Goal: Task Accomplishment & Management: Complete application form

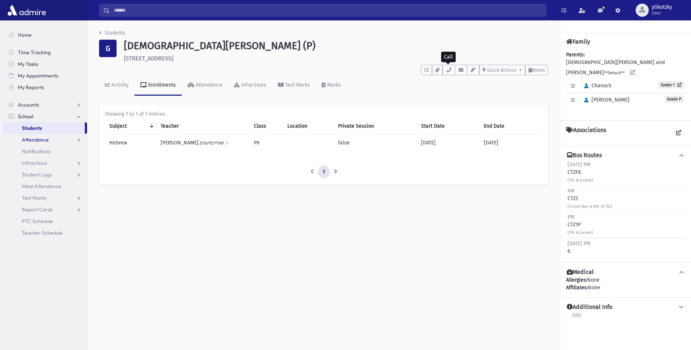
click at [32, 139] on span "Attendance" at bounding box center [35, 140] width 27 height 7
click at [37, 152] on span "Entry" at bounding box center [34, 151] width 12 height 7
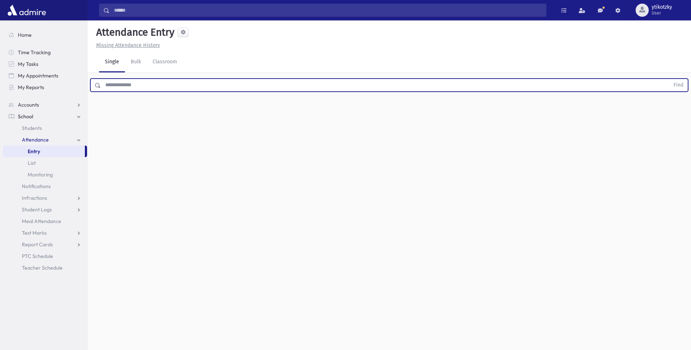
click at [125, 91] on input "text" at bounding box center [385, 85] width 568 height 13
type input "*"
click at [669, 79] on button "Find" at bounding box center [678, 85] width 19 height 12
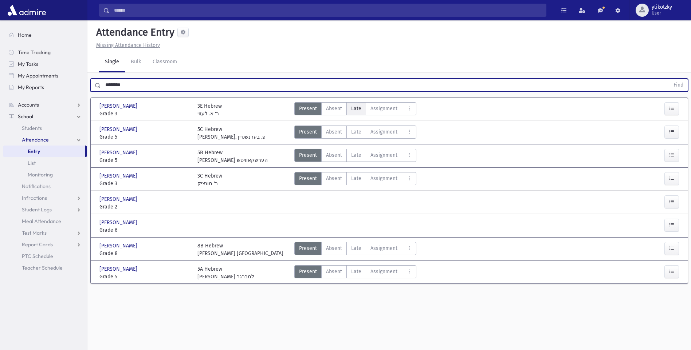
click at [356, 109] on span "Late" at bounding box center [356, 109] width 10 height 8
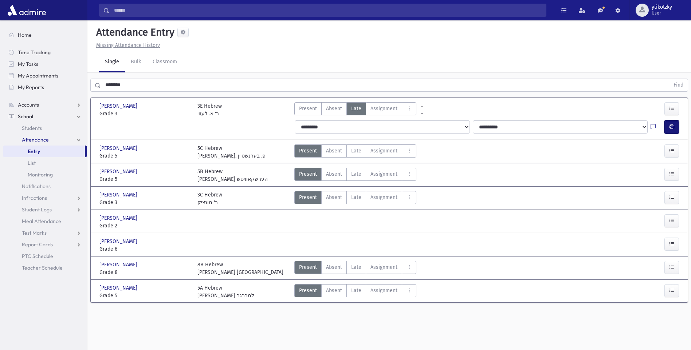
click at [677, 129] on button "button" at bounding box center [671, 126] width 15 height 13
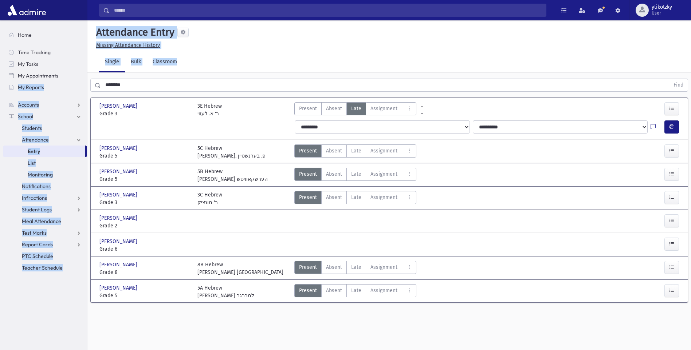
drag, startPoint x: 136, startPoint y: 76, endPoint x: 86, endPoint y: 79, distance: 50.0
click at [86, 79] on div "Search Results All Accounts" at bounding box center [345, 183] width 691 height 367
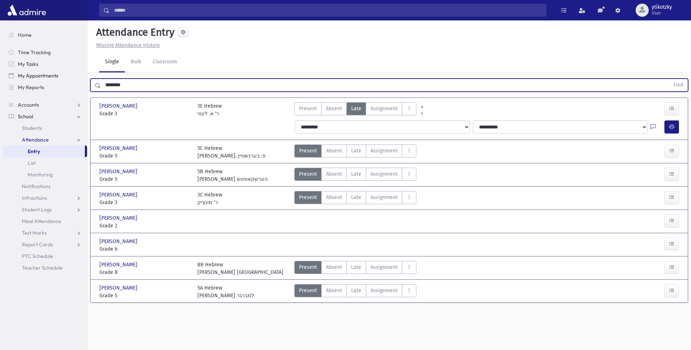
drag, startPoint x: 86, startPoint y: 79, endPoint x: 78, endPoint y: 80, distance: 8.4
click at [78, 80] on div "Search Results All Accounts" at bounding box center [345, 183] width 691 height 367
click at [669, 79] on button "Find" at bounding box center [678, 85] width 19 height 12
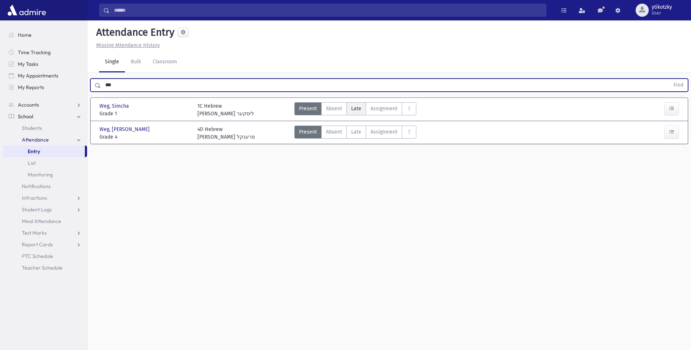
click at [349, 105] on label "Late Late" at bounding box center [356, 108] width 20 height 13
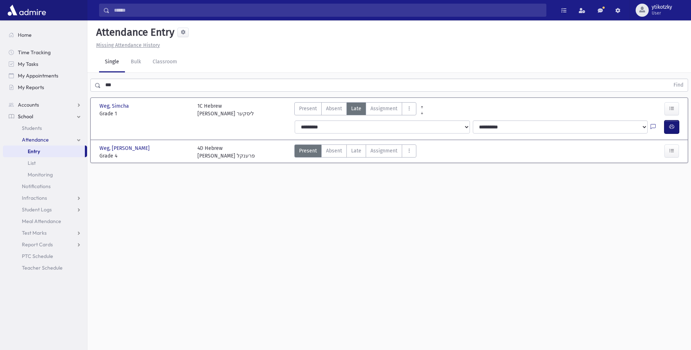
click at [674, 133] on button "button" at bounding box center [671, 126] width 15 height 13
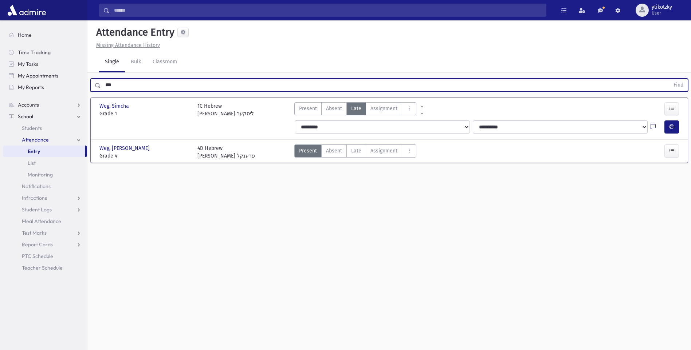
drag, startPoint x: 128, startPoint y: 87, endPoint x: 86, endPoint y: 81, distance: 42.6
click at [86, 81] on div "Search Results All Accounts" at bounding box center [345, 183] width 691 height 367
drag, startPoint x: 120, startPoint y: 86, endPoint x: 114, endPoint y: 86, distance: 5.8
drag, startPoint x: 120, startPoint y: 85, endPoint x: 28, endPoint y: 72, distance: 93.0
click at [28, 72] on div "Search Results All Accounts" at bounding box center [345, 183] width 691 height 367
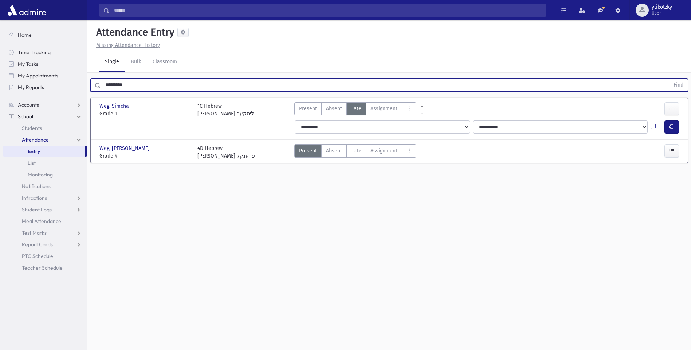
click at [669, 79] on button "Find" at bounding box center [678, 85] width 19 height 12
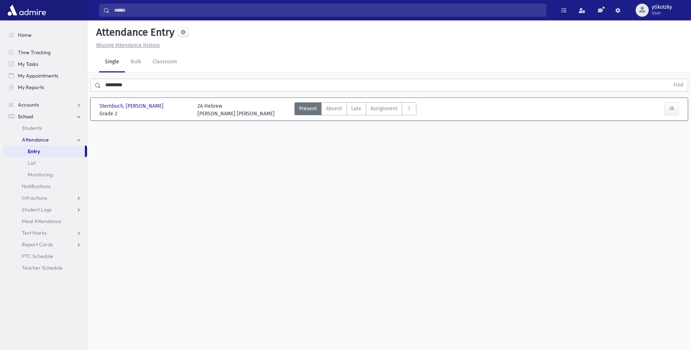
click at [356, 115] on div "Present P Absent A Late Late Assignment Assignment Cut C Disrespectful" at bounding box center [355, 109] width 122 height 15
click at [357, 111] on span "Late" at bounding box center [356, 109] width 10 height 8
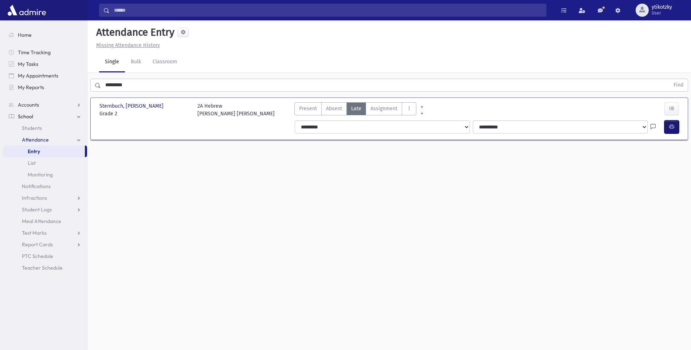
drag, startPoint x: 677, startPoint y: 126, endPoint x: 667, endPoint y: 124, distance: 10.4
click at [677, 125] on button "button" at bounding box center [671, 126] width 15 height 13
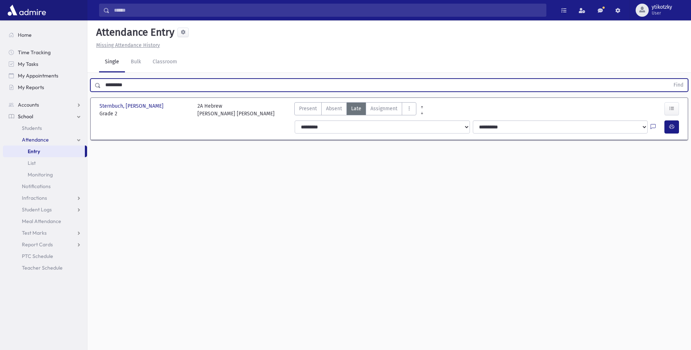
drag, startPoint x: 71, startPoint y: 90, endPoint x: 33, endPoint y: 96, distance: 39.1
click at [33, 96] on div "Search Results All Accounts" at bounding box center [345, 183] width 691 height 367
drag, startPoint x: 125, startPoint y: 83, endPoint x: 65, endPoint y: 82, distance: 60.4
click at [65, 82] on div "Search Results All Accounts" at bounding box center [345, 183] width 691 height 367
click at [669, 79] on button "Find" at bounding box center [678, 85] width 19 height 12
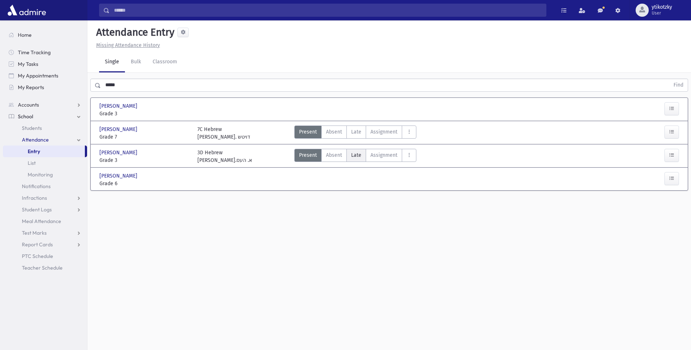
click at [359, 157] on span "Late" at bounding box center [356, 155] width 10 height 8
click at [675, 174] on button "button" at bounding box center [671, 173] width 15 height 13
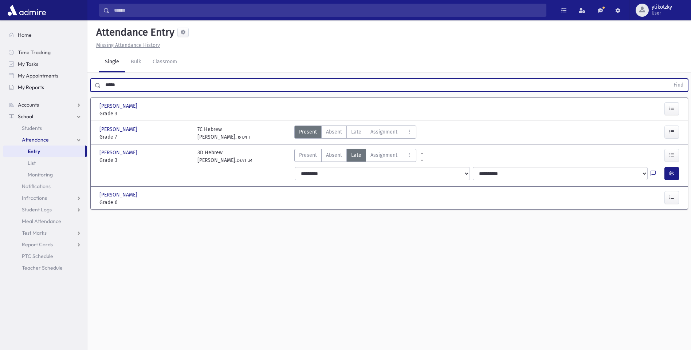
drag, startPoint x: 118, startPoint y: 87, endPoint x: 48, endPoint y: 84, distance: 69.2
click at [48, 84] on div "Search Results All Accounts" at bounding box center [345, 183] width 691 height 367
click at [669, 79] on button "Find" at bounding box center [678, 85] width 19 height 12
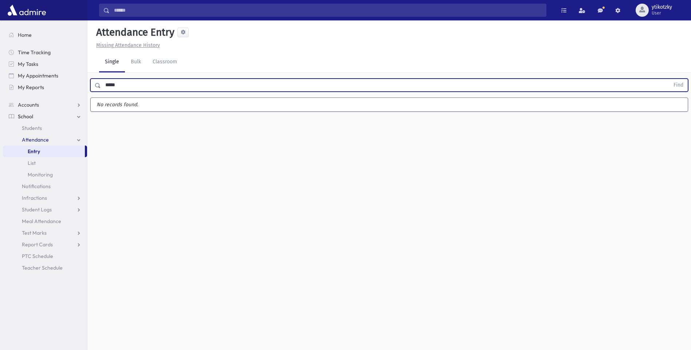
click at [669, 79] on button "Find" at bounding box center [678, 85] width 19 height 12
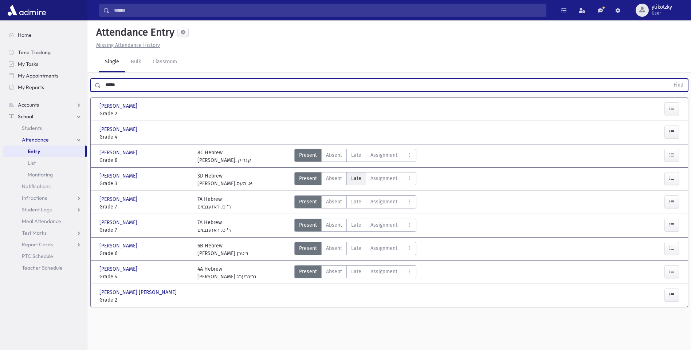
click at [361, 182] on label "Late Late" at bounding box center [356, 178] width 20 height 13
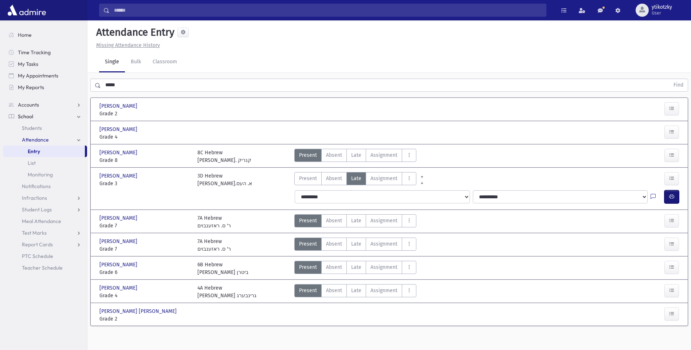
click at [676, 200] on button "button" at bounding box center [671, 196] width 15 height 13
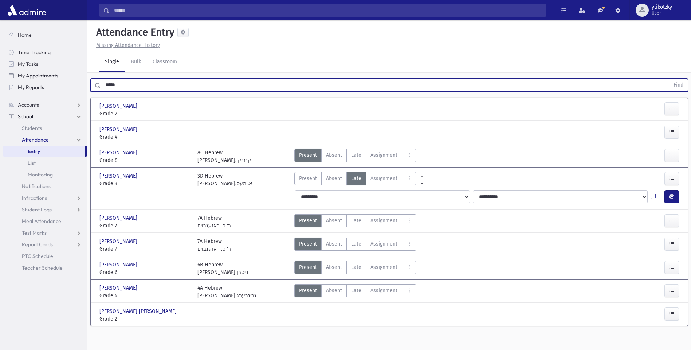
drag, startPoint x: 123, startPoint y: 82, endPoint x: 44, endPoint y: 79, distance: 79.1
click at [44, 79] on div "Search Results All Accounts" at bounding box center [345, 183] width 691 height 367
click at [669, 79] on button "Find" at bounding box center [678, 85] width 19 height 12
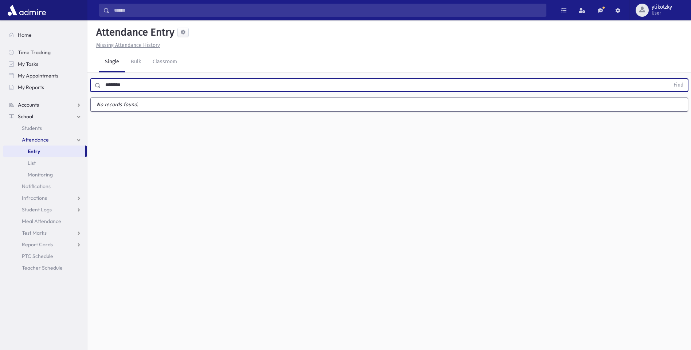
click at [669, 79] on button "Find" at bounding box center [678, 85] width 19 height 12
click at [112, 86] on input "******" at bounding box center [385, 85] width 568 height 13
click at [117, 85] on input "******" at bounding box center [385, 85] width 568 height 13
click at [669, 79] on button "Find" at bounding box center [678, 85] width 19 height 12
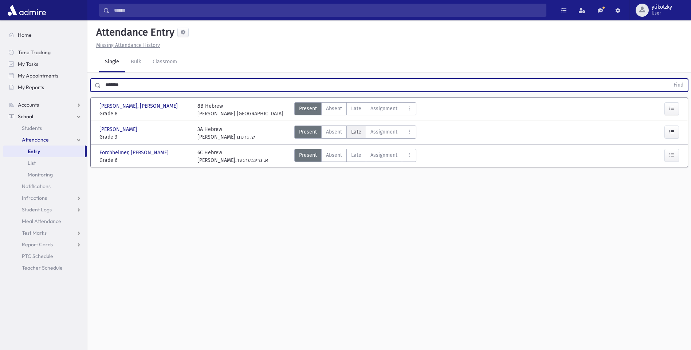
click at [364, 135] on label "Late Late" at bounding box center [356, 132] width 20 height 13
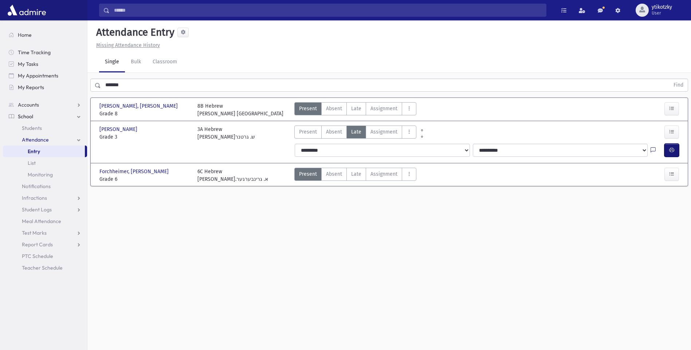
click at [671, 147] on icon "button" at bounding box center [671, 150] width 5 height 6
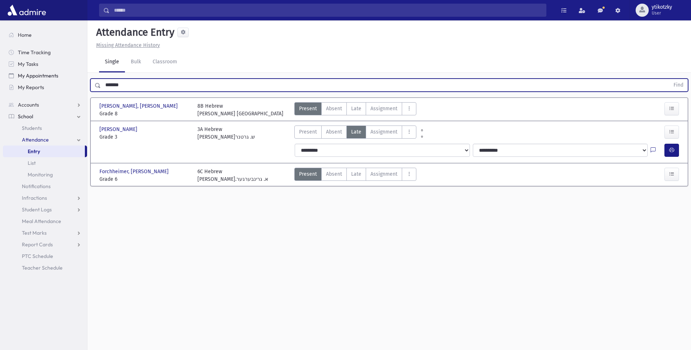
drag, startPoint x: 129, startPoint y: 90, endPoint x: 59, endPoint y: 73, distance: 71.6
click at [60, 73] on div "Search Results All Accounts" at bounding box center [345, 183] width 691 height 367
click at [669, 79] on button "Find" at bounding box center [678, 85] width 19 height 12
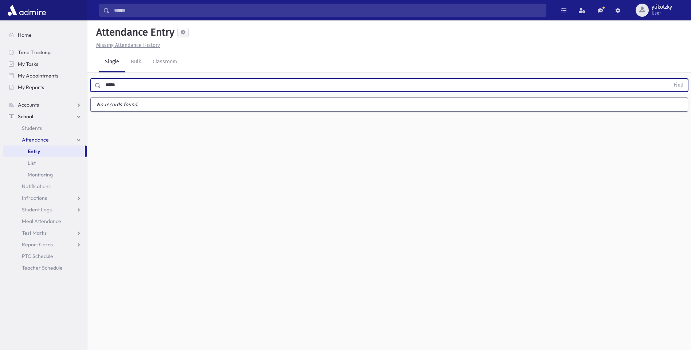
click at [669, 79] on button "Find" at bounding box center [678, 85] width 19 height 12
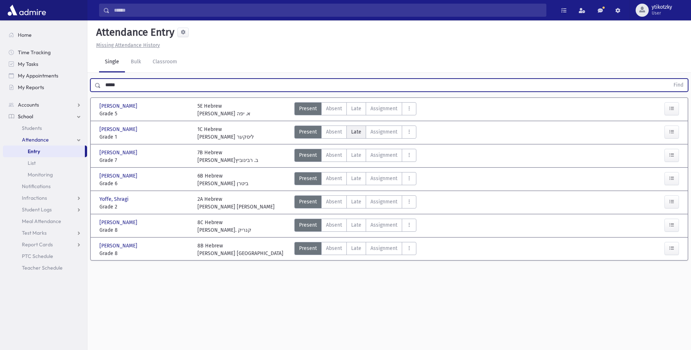
click at [353, 135] on span "Late" at bounding box center [356, 132] width 10 height 8
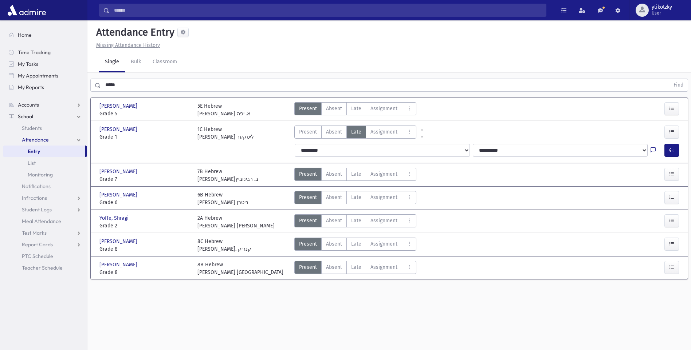
click at [671, 143] on div "**********" at bounding box center [487, 150] width 395 height 19
drag, startPoint x: 668, startPoint y: 147, endPoint x: 665, endPoint y: 145, distance: 4.2
click at [669, 148] on icon "button" at bounding box center [671, 150] width 5 height 6
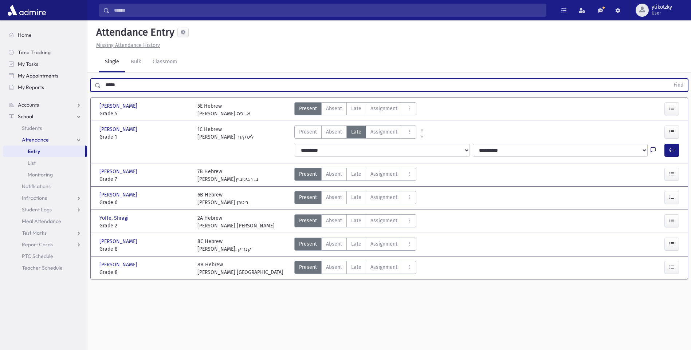
drag, startPoint x: 85, startPoint y: 80, endPoint x: 58, endPoint y: 80, distance: 26.9
click at [59, 80] on div "Search Results All Accounts" at bounding box center [345, 183] width 691 height 367
click at [669, 79] on button "Find" at bounding box center [678, 85] width 19 height 12
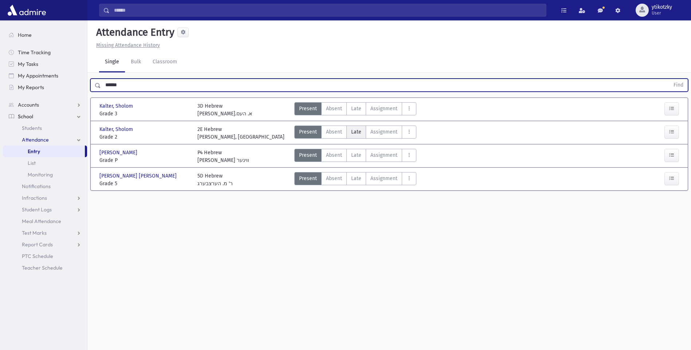
click at [356, 132] on span "Late" at bounding box center [356, 132] width 10 height 8
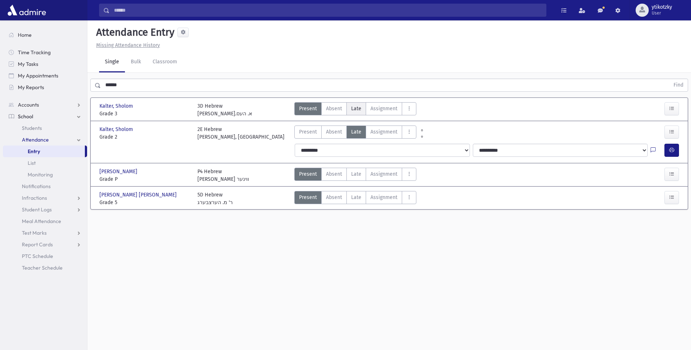
click at [349, 108] on label "Late Late" at bounding box center [356, 108] width 20 height 13
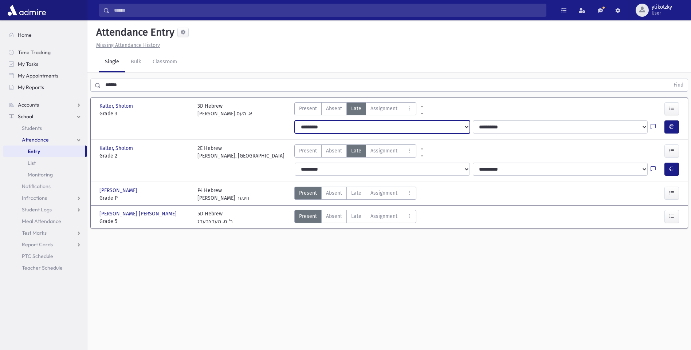
click at [299, 129] on select "**********" at bounding box center [382, 126] width 175 height 13
click at [266, 135] on div "**********" at bounding box center [389, 127] width 592 height 19
click at [319, 148] on label "Present P" at bounding box center [307, 151] width 27 height 13
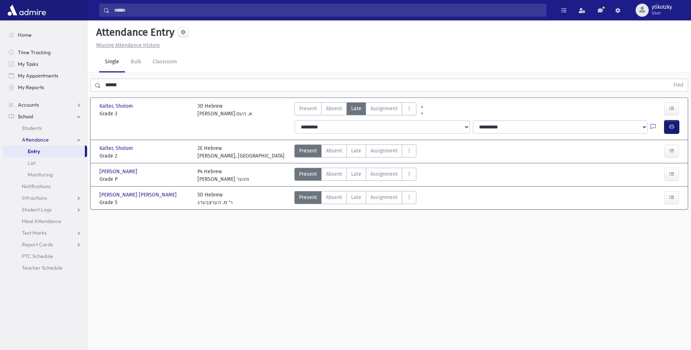
click at [669, 125] on icon "button" at bounding box center [671, 127] width 5 height 6
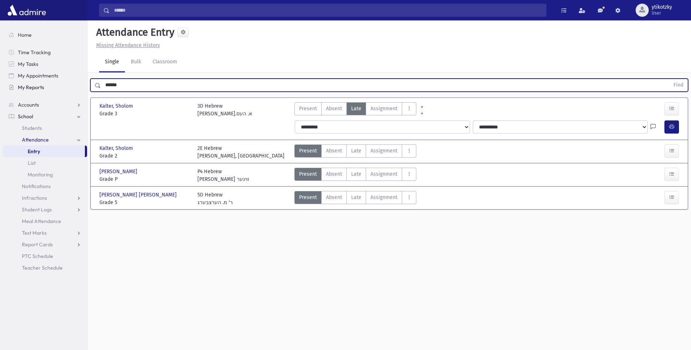
drag, startPoint x: 132, startPoint y: 85, endPoint x: 71, endPoint y: 87, distance: 61.2
click at [71, 87] on div "Search Results All Accounts" at bounding box center [345, 183] width 691 height 367
click at [669, 79] on button "Find" at bounding box center [678, 85] width 19 height 12
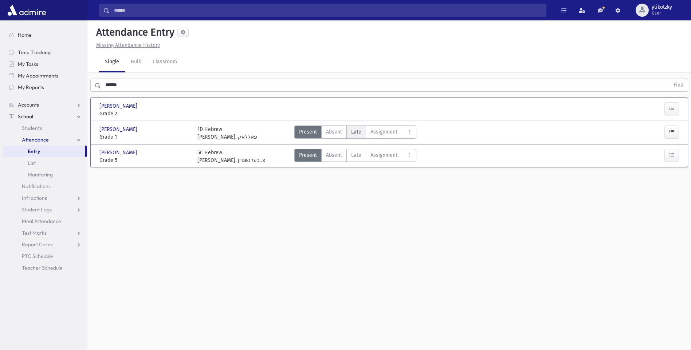
click at [358, 131] on span "Late" at bounding box center [356, 132] width 10 height 8
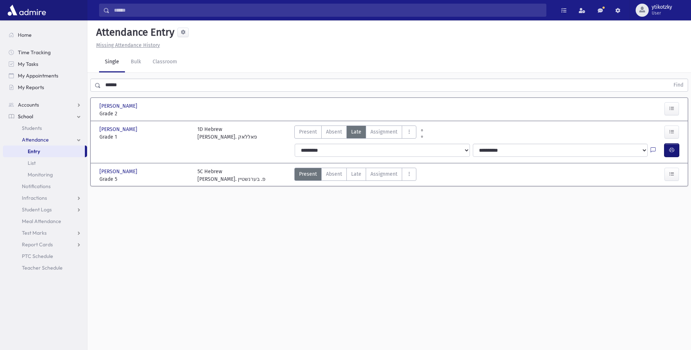
click at [669, 153] on span "button" at bounding box center [671, 150] width 5 height 6
click at [675, 111] on button "button" at bounding box center [671, 108] width 15 height 13
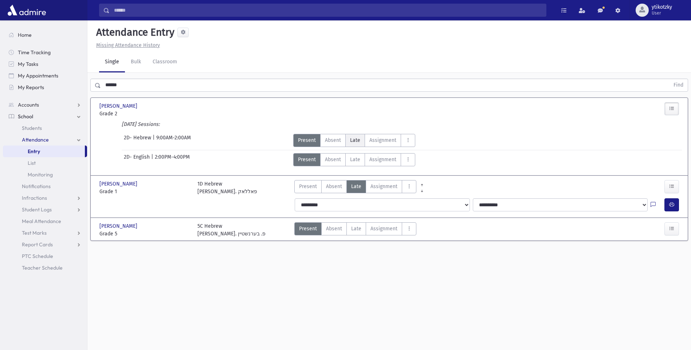
click at [353, 140] on span "Late" at bounding box center [355, 141] width 10 height 8
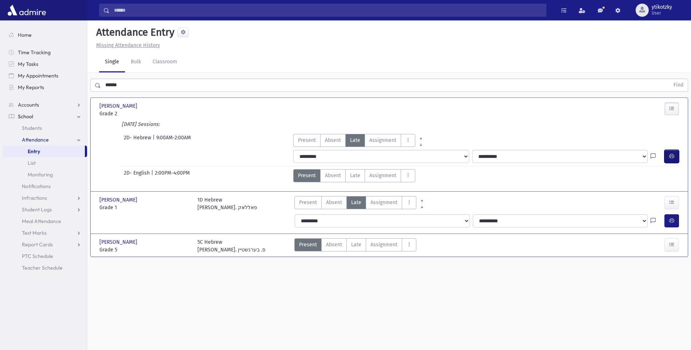
click at [669, 154] on icon "button" at bounding box center [671, 156] width 5 height 6
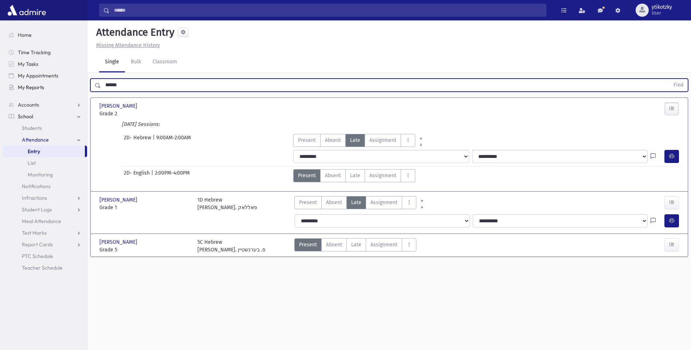
drag, startPoint x: 41, startPoint y: 90, endPoint x: 35, endPoint y: 91, distance: 6.3
click at [35, 91] on div "Search Results All Accounts" at bounding box center [345, 183] width 691 height 367
click at [669, 79] on button "Find" at bounding box center [678, 85] width 19 height 12
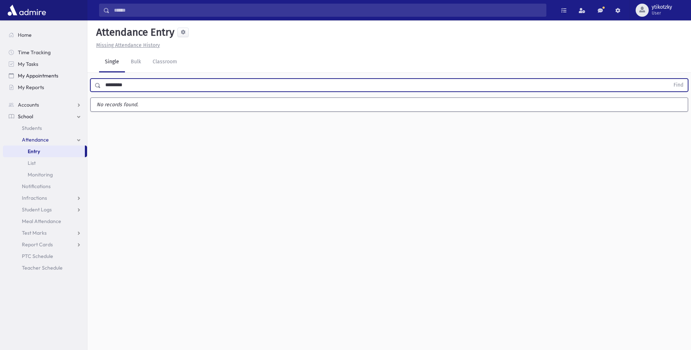
click at [669, 79] on button "Find" at bounding box center [678, 85] width 19 height 12
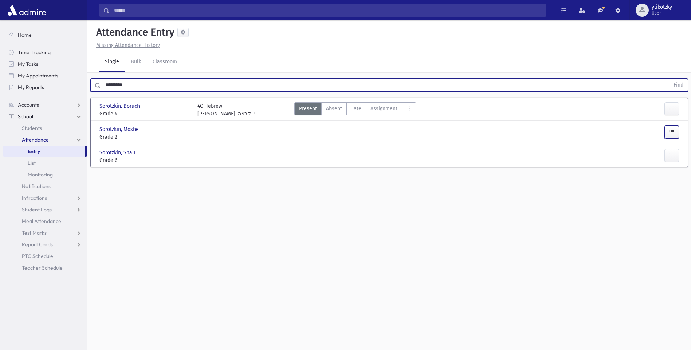
click at [677, 133] on button "button" at bounding box center [671, 132] width 15 height 13
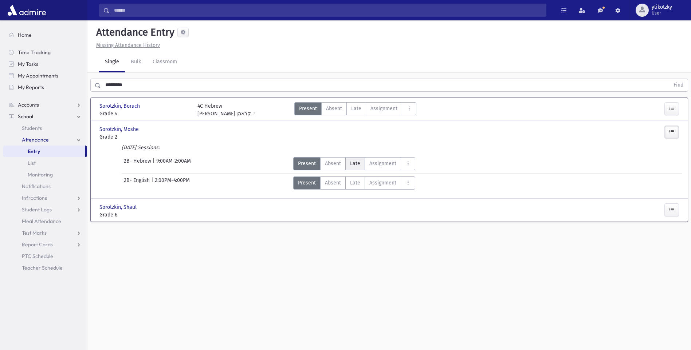
click at [353, 165] on span "Late" at bounding box center [355, 164] width 10 height 8
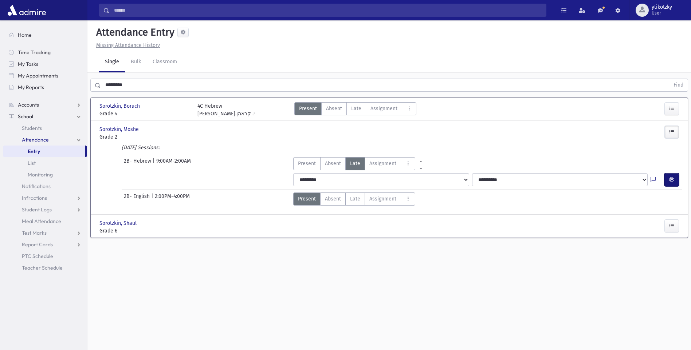
click at [668, 179] on button "button" at bounding box center [671, 179] width 15 height 13
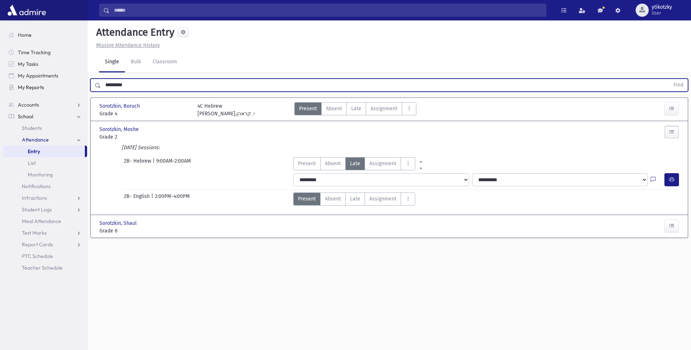
drag, startPoint x: 106, startPoint y: 87, endPoint x: 58, endPoint y: 91, distance: 49.0
click at [58, 91] on div "Search Results All Accounts" at bounding box center [345, 183] width 691 height 367
click at [669, 79] on button "Find" at bounding box center [678, 85] width 19 height 12
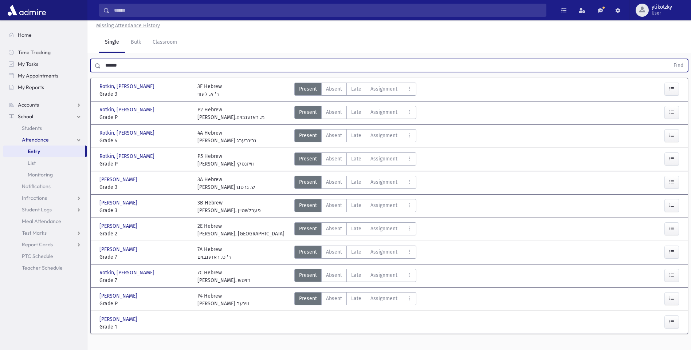
scroll to position [30, 0]
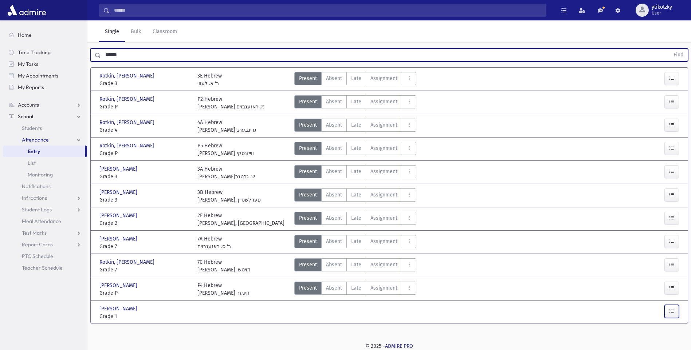
click at [664, 312] on button "button" at bounding box center [671, 311] width 15 height 13
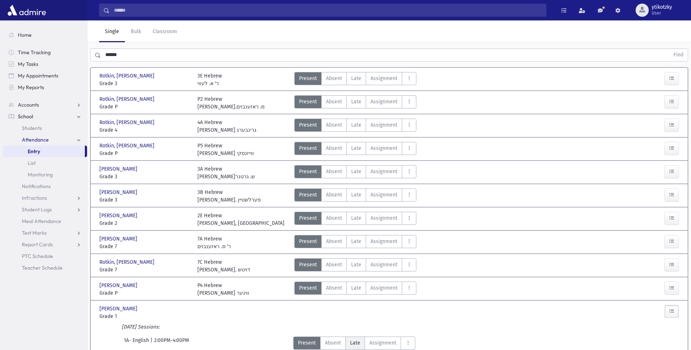
click at [349, 341] on label "Late Late" at bounding box center [355, 343] width 20 height 13
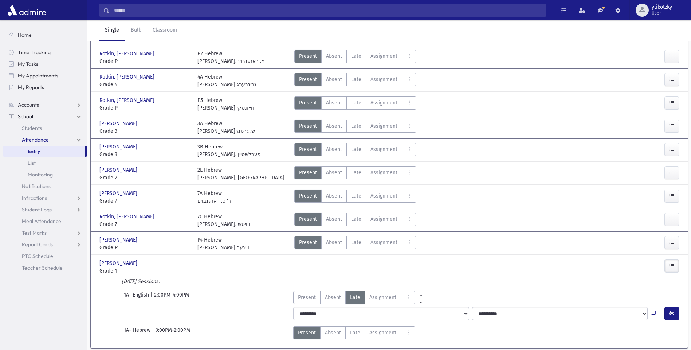
scroll to position [101, 0]
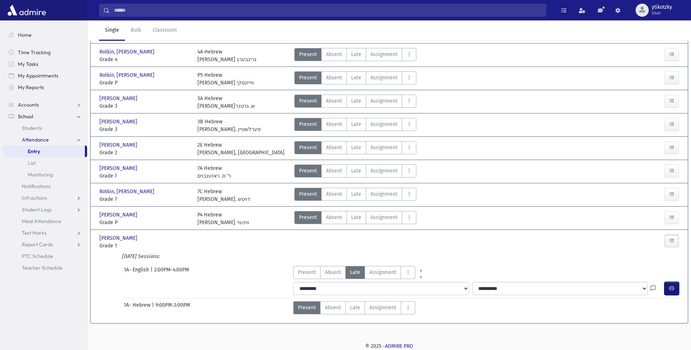
click at [672, 295] on button "button" at bounding box center [671, 288] width 15 height 13
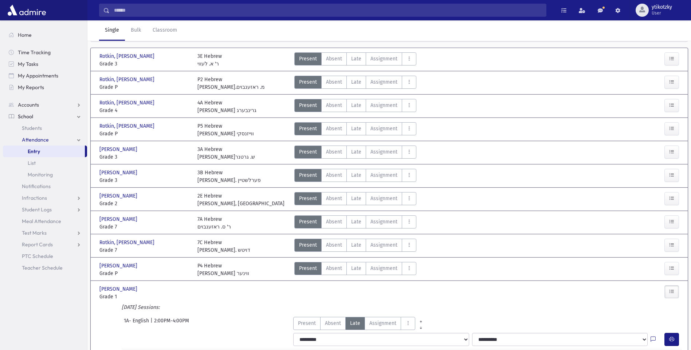
scroll to position [0, 0]
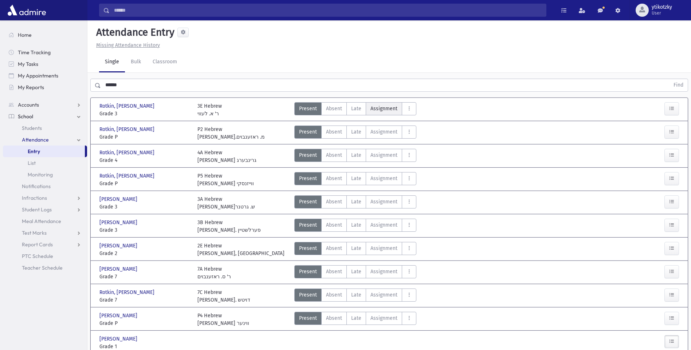
click at [366, 113] on label "Assignment Assignment" at bounding box center [384, 108] width 36 height 13
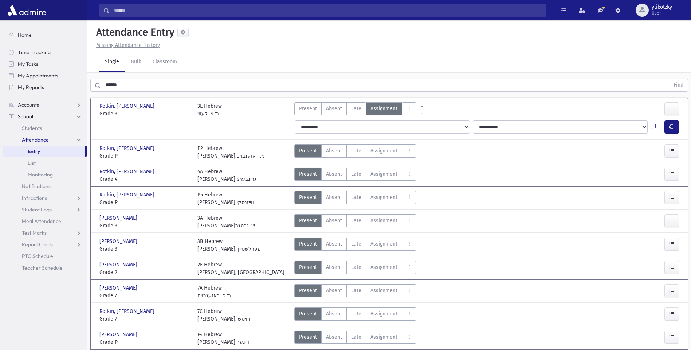
click at [363, 113] on label "Late Late" at bounding box center [356, 108] width 20 height 13
click at [668, 130] on button "button" at bounding box center [671, 126] width 15 height 13
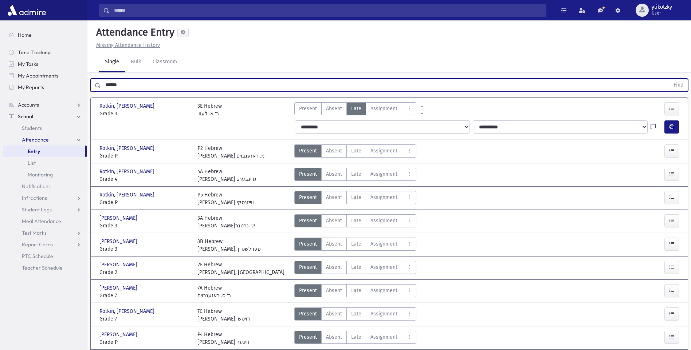
drag, startPoint x: 121, startPoint y: 78, endPoint x: 89, endPoint y: 80, distance: 32.1
click at [89, 80] on div "****** Find" at bounding box center [388, 84] width 603 height 22
click at [669, 79] on button "Find" at bounding box center [678, 85] width 19 height 12
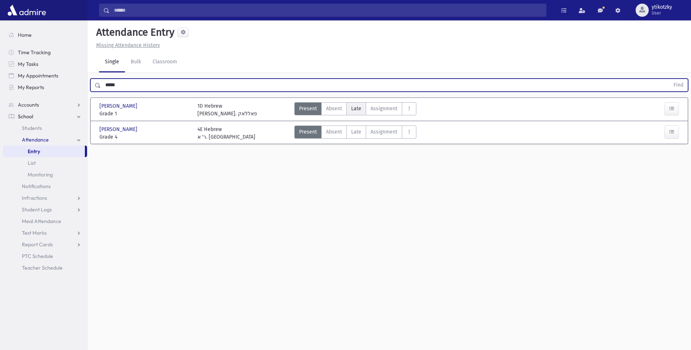
click at [354, 108] on span "Late" at bounding box center [356, 109] width 10 height 8
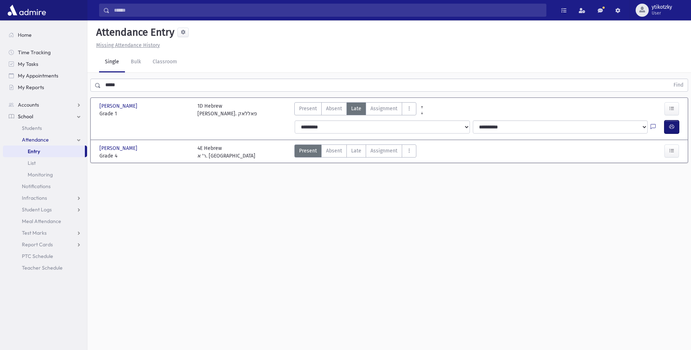
click at [669, 131] on button "button" at bounding box center [671, 126] width 15 height 13
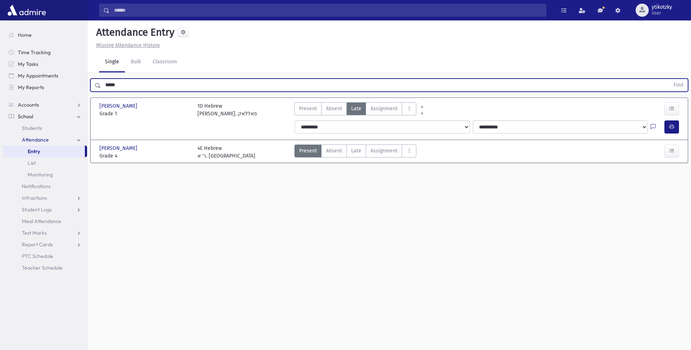
drag, startPoint x: 131, startPoint y: 90, endPoint x: 92, endPoint y: 93, distance: 39.1
click at [93, 93] on div "***** Find" at bounding box center [388, 84] width 603 height 22
click at [669, 79] on button "Find" at bounding box center [678, 85] width 19 height 12
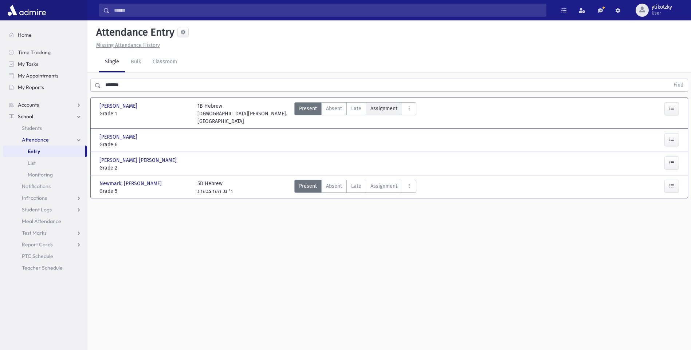
click at [366, 107] on label "Assignment Assignment" at bounding box center [384, 108] width 36 height 13
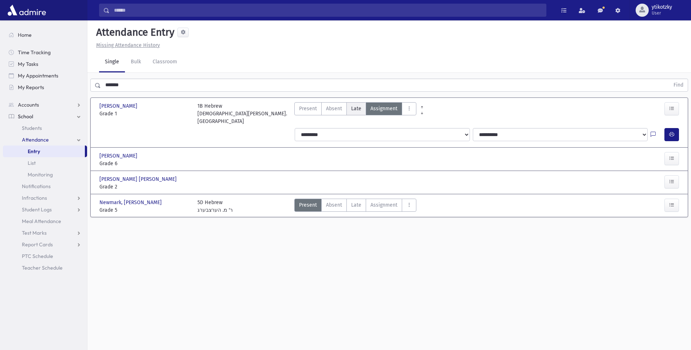
click at [361, 108] on label "Late Late" at bounding box center [356, 108] width 20 height 13
click at [669, 131] on icon "button" at bounding box center [671, 134] width 5 height 6
click at [672, 179] on icon "button" at bounding box center [671, 182] width 5 height 6
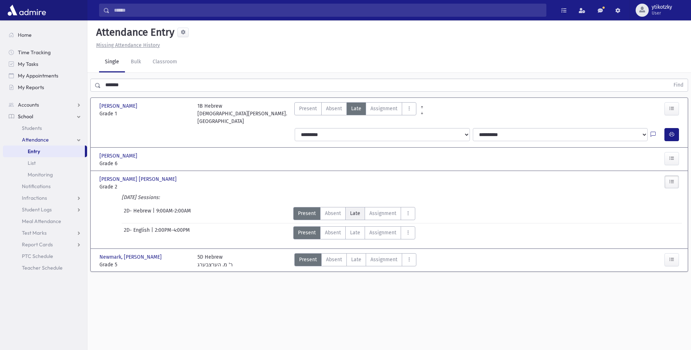
click at [353, 210] on span "Late" at bounding box center [355, 214] width 10 height 8
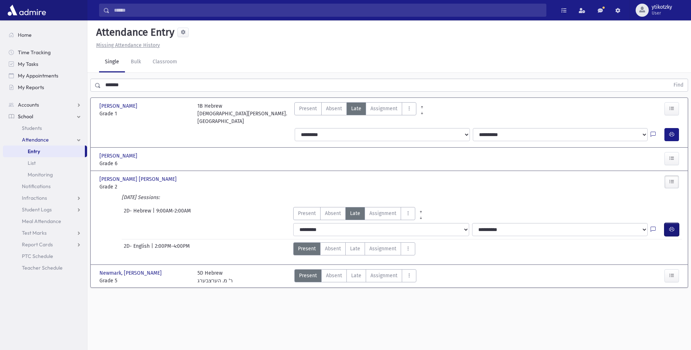
click at [672, 226] on icon "button" at bounding box center [671, 229] width 5 height 6
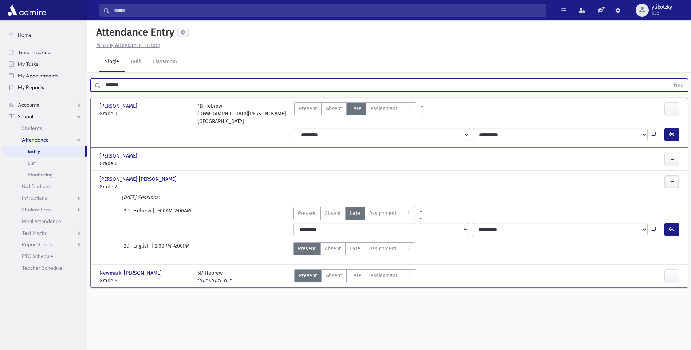
drag, startPoint x: 137, startPoint y: 86, endPoint x: 58, endPoint y: 83, distance: 79.0
click at [58, 83] on div "Search Results All Accounts" at bounding box center [345, 183] width 691 height 367
click at [669, 79] on button "Find" at bounding box center [678, 85] width 19 height 12
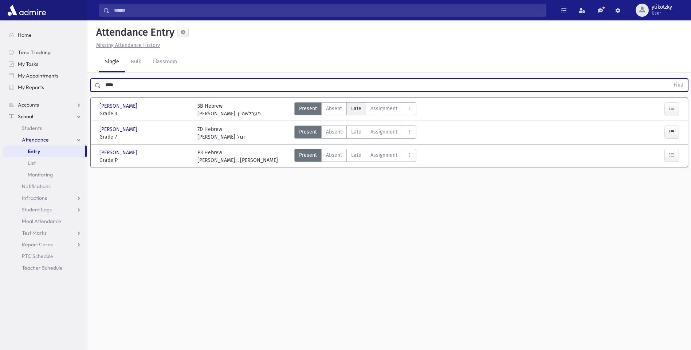
click at [360, 106] on label "Late Late" at bounding box center [356, 108] width 20 height 13
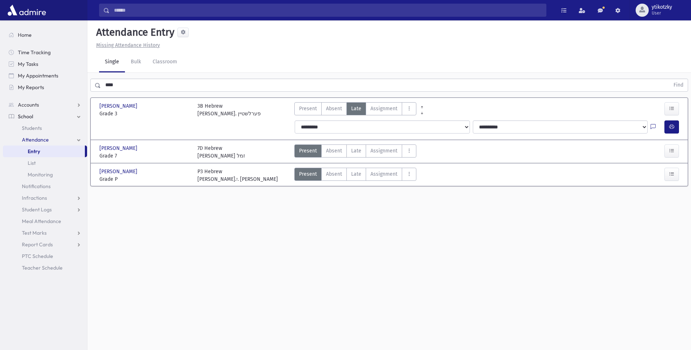
click at [675, 135] on div "**********" at bounding box center [487, 127] width 395 height 19
drag, startPoint x: 669, startPoint y: 126, endPoint x: 653, endPoint y: 121, distance: 17.3
click at [669, 126] on icon "button" at bounding box center [671, 127] width 5 height 6
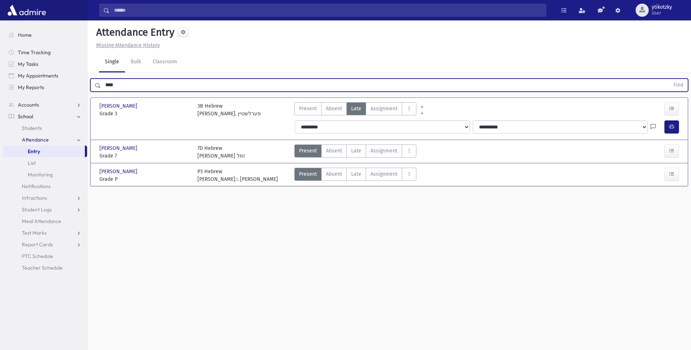
drag, startPoint x: 147, startPoint y: 88, endPoint x: 92, endPoint y: 87, distance: 54.6
click at [94, 87] on div "**** Find" at bounding box center [388, 85] width 597 height 13
click at [669, 79] on button "Find" at bounding box center [678, 85] width 19 height 12
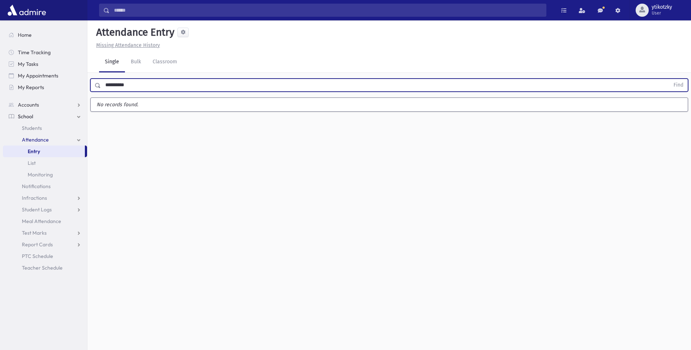
click at [669, 79] on button "Find" at bounding box center [678, 85] width 19 height 12
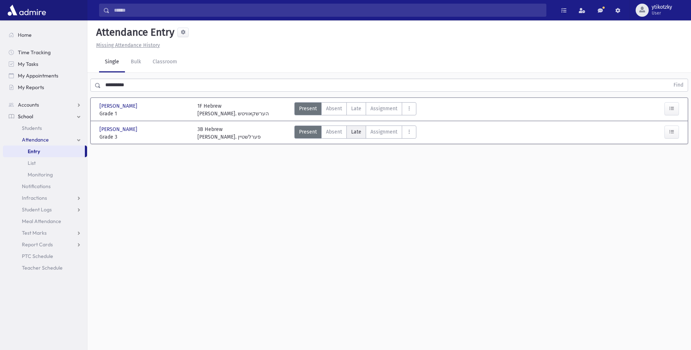
click at [348, 129] on label "Late Late" at bounding box center [356, 132] width 20 height 13
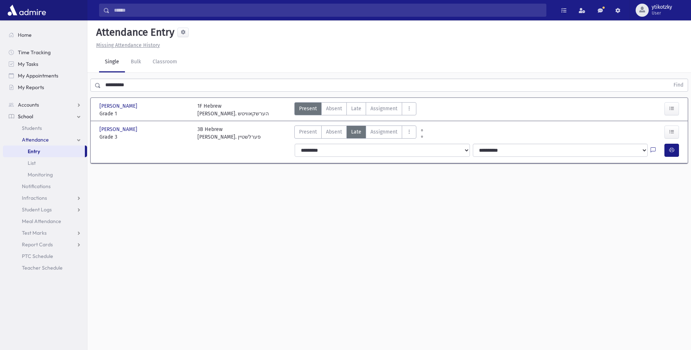
click at [662, 150] on div at bounding box center [657, 150] width 14 height 13
click at [667, 150] on button "button" at bounding box center [671, 150] width 15 height 13
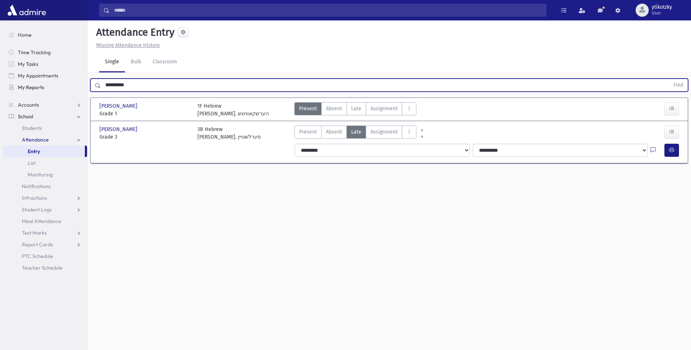
drag, startPoint x: 164, startPoint y: 90, endPoint x: 31, endPoint y: 89, distance: 132.9
click at [31, 89] on div "Search Results All Accounts" at bounding box center [345, 183] width 691 height 367
click at [669, 79] on button "Find" at bounding box center [678, 85] width 19 height 12
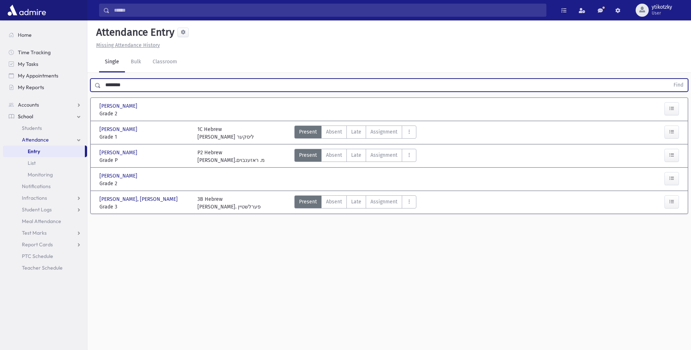
click at [117, 88] on input "********" at bounding box center [385, 85] width 568 height 13
click at [125, 84] on input "********" at bounding box center [385, 85] width 568 height 13
click at [669, 79] on button "Find" at bounding box center [678, 85] width 19 height 12
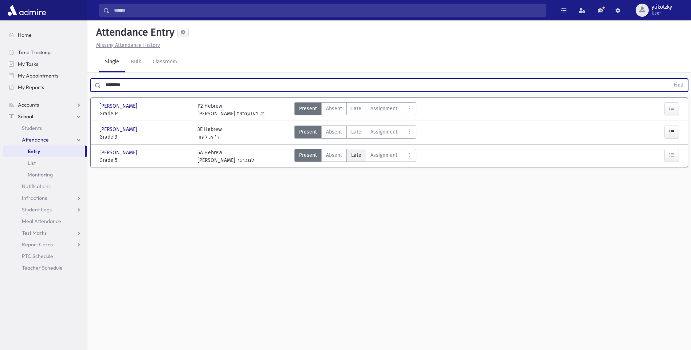
click at [351, 155] on span "Late" at bounding box center [356, 155] width 10 height 8
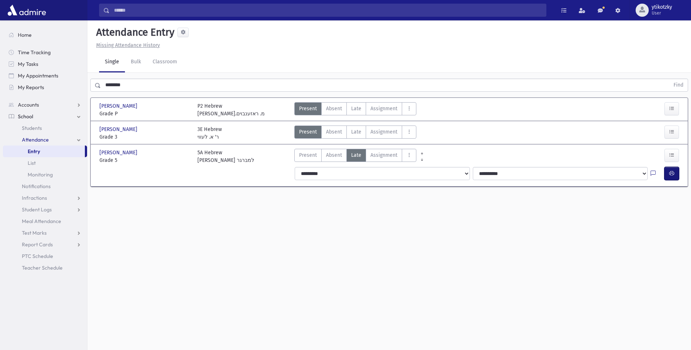
click at [669, 177] on button "button" at bounding box center [671, 173] width 15 height 13
click at [352, 130] on span "Late" at bounding box center [356, 132] width 10 height 8
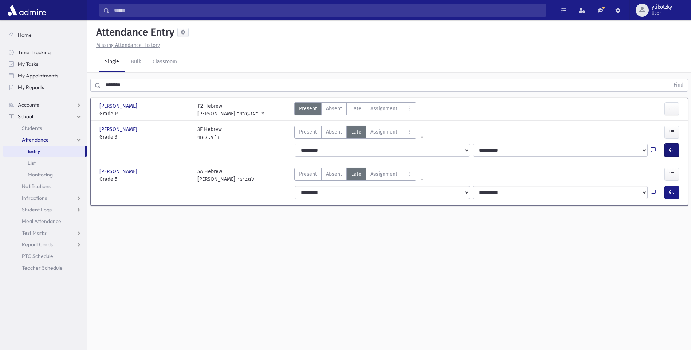
click at [676, 148] on button "button" at bounding box center [671, 150] width 15 height 13
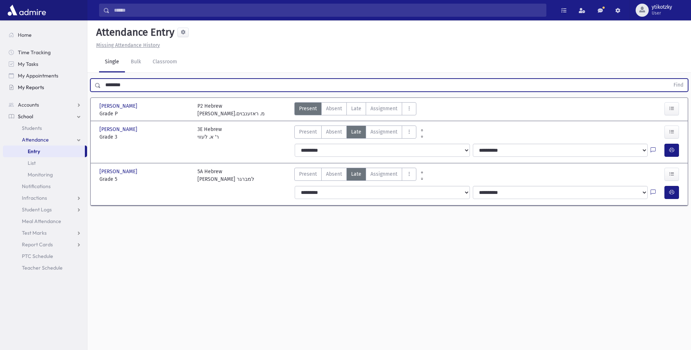
drag, startPoint x: 139, startPoint y: 88, endPoint x: 63, endPoint y: 83, distance: 76.6
click at [63, 83] on div "Search Results All Accounts" at bounding box center [345, 183] width 691 height 367
click at [669, 79] on button "Find" at bounding box center [678, 85] width 19 height 12
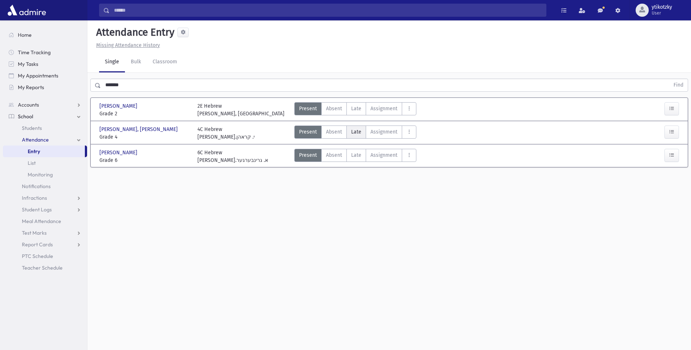
click at [358, 131] on span "Late" at bounding box center [356, 132] width 10 height 8
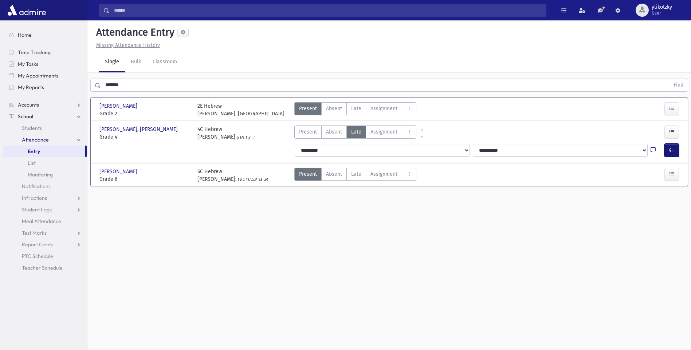
click at [674, 150] on button "button" at bounding box center [671, 150] width 15 height 13
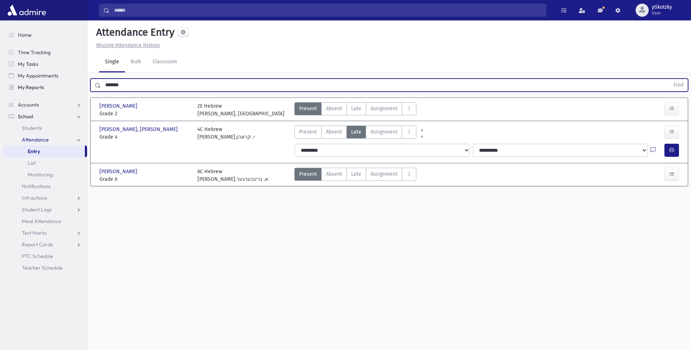
drag, startPoint x: 130, startPoint y: 88, endPoint x: 55, endPoint y: 86, distance: 75.0
click at [55, 86] on div "Search Results All Accounts" at bounding box center [345, 183] width 691 height 367
click at [669, 79] on button "Find" at bounding box center [678, 85] width 19 height 12
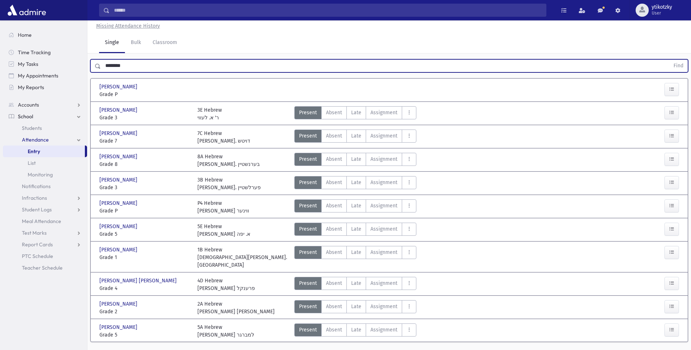
scroll to position [30, 0]
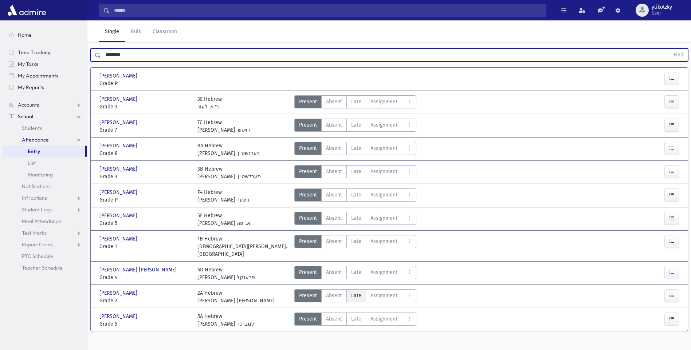
click at [358, 292] on span "Late" at bounding box center [356, 296] width 10 height 8
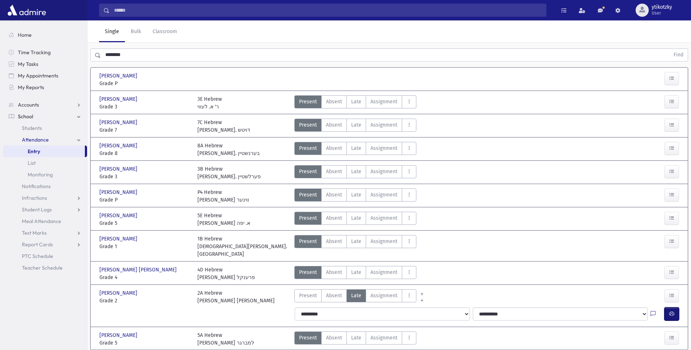
click at [673, 308] on button "button" at bounding box center [671, 314] width 15 height 13
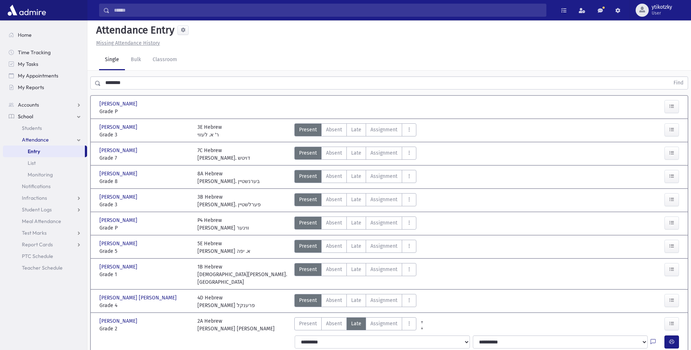
scroll to position [0, 0]
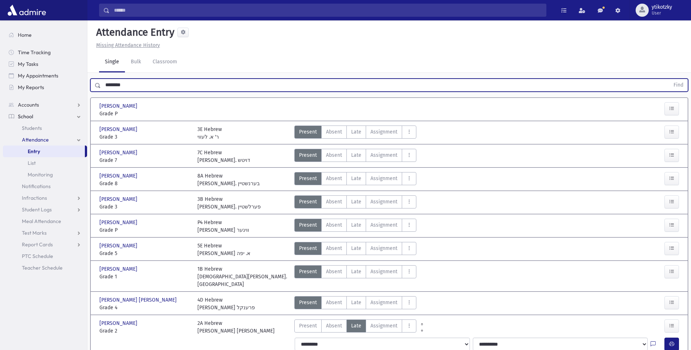
drag, startPoint x: 131, startPoint y: 87, endPoint x: 87, endPoint y: 87, distance: 43.7
click at [87, 87] on div "Search Results All Accounts" at bounding box center [345, 203] width 691 height 407
click at [669, 79] on button "Find" at bounding box center [678, 85] width 19 height 12
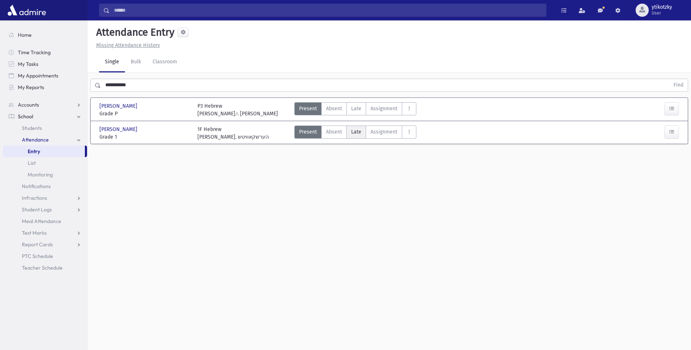
click at [352, 127] on label "Late Late" at bounding box center [356, 132] width 20 height 13
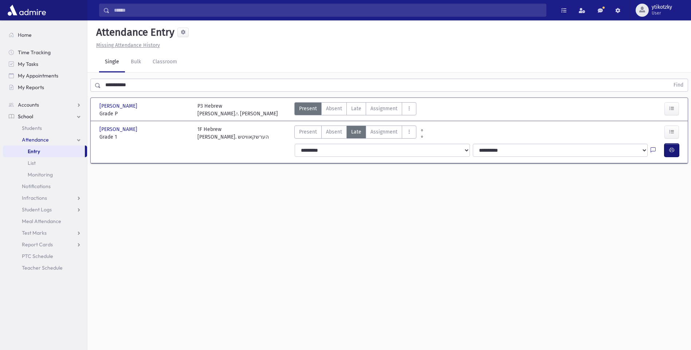
click at [673, 148] on icon "button" at bounding box center [671, 150] width 5 height 6
drag, startPoint x: 142, startPoint y: 90, endPoint x: 96, endPoint y: 88, distance: 45.9
click at [96, 88] on div "**********" at bounding box center [388, 85] width 597 height 13
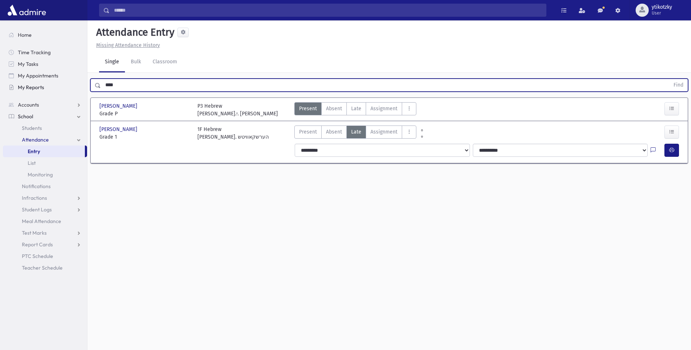
click at [669, 79] on button "Find" at bounding box center [678, 85] width 19 height 12
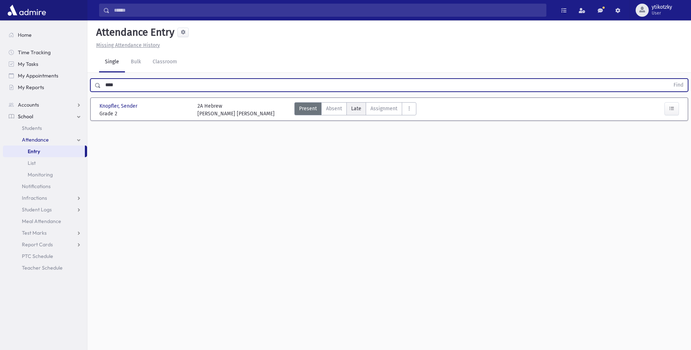
click at [359, 106] on span "Late" at bounding box center [356, 109] width 10 height 8
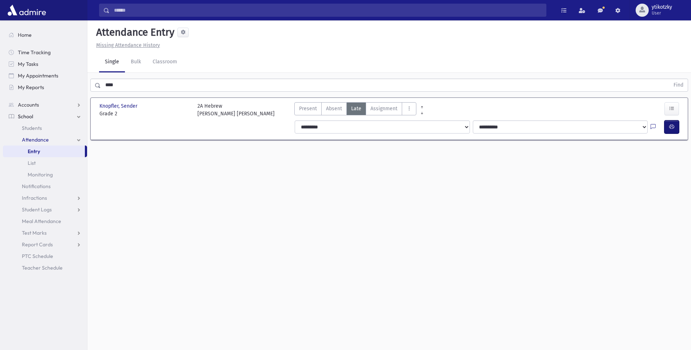
click at [674, 124] on button "button" at bounding box center [671, 126] width 15 height 13
drag, startPoint x: 108, startPoint y: 83, endPoint x: 98, endPoint y: 84, distance: 10.6
click at [98, 84] on div "**** Find" at bounding box center [388, 85] width 597 height 13
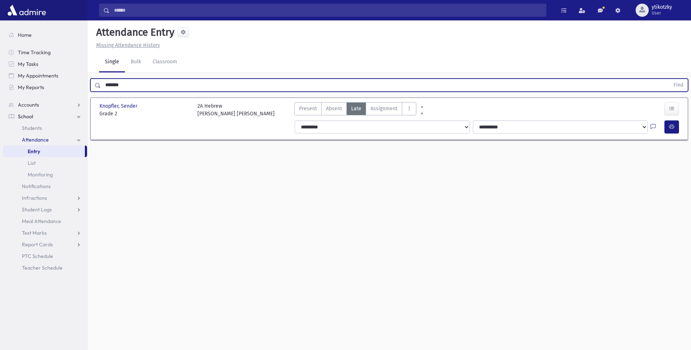
click at [669, 79] on button "Find" at bounding box center [678, 85] width 19 height 12
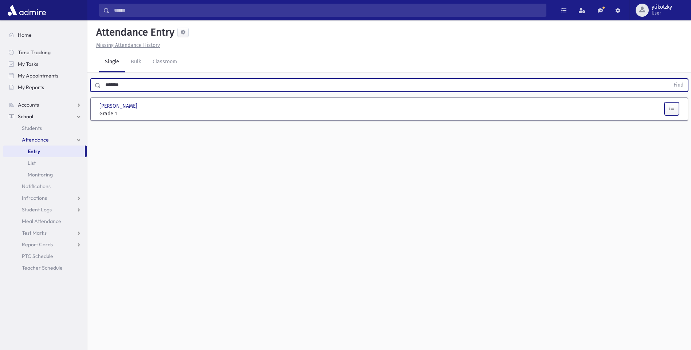
click at [675, 106] on button "button" at bounding box center [671, 108] width 15 height 13
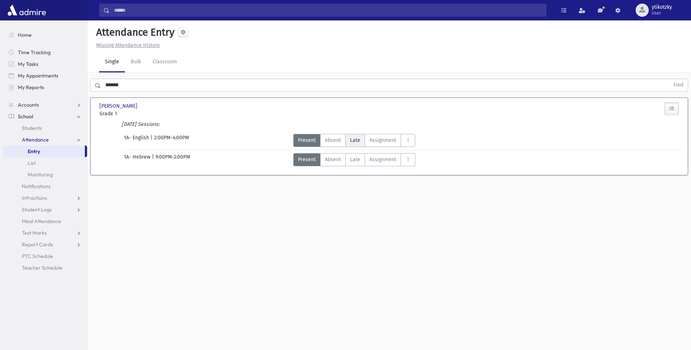
click at [348, 135] on label "Late Late" at bounding box center [355, 140] width 20 height 13
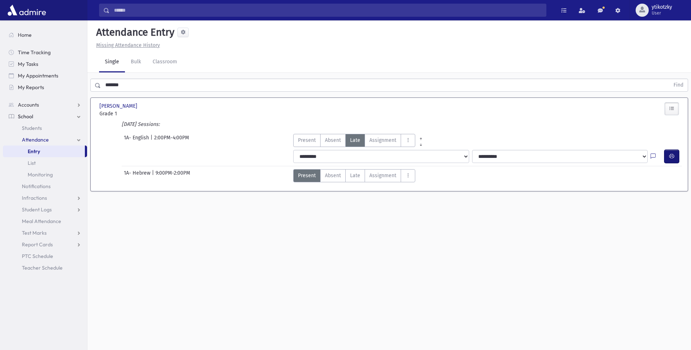
click at [674, 161] on button "button" at bounding box center [671, 156] width 15 height 13
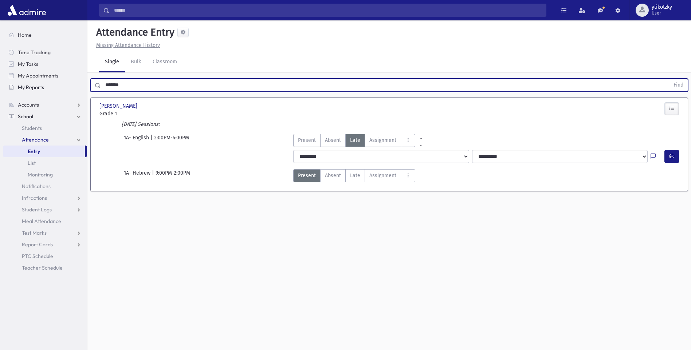
drag, startPoint x: 171, startPoint y: 84, endPoint x: 26, endPoint y: 82, distance: 145.3
click at [26, 82] on div "Search Results All Accounts" at bounding box center [345, 183] width 691 height 367
click at [669, 79] on button "Find" at bounding box center [678, 85] width 19 height 12
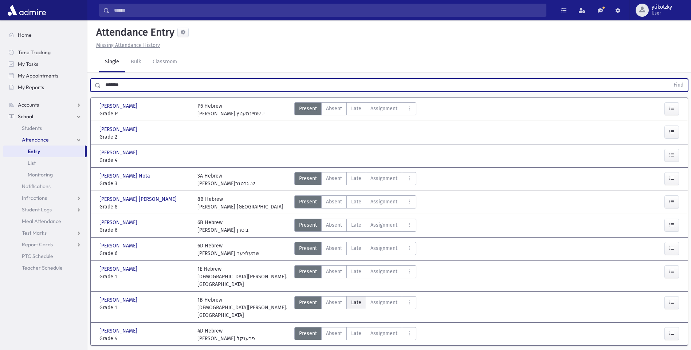
click at [355, 299] on span "Late" at bounding box center [356, 303] width 10 height 8
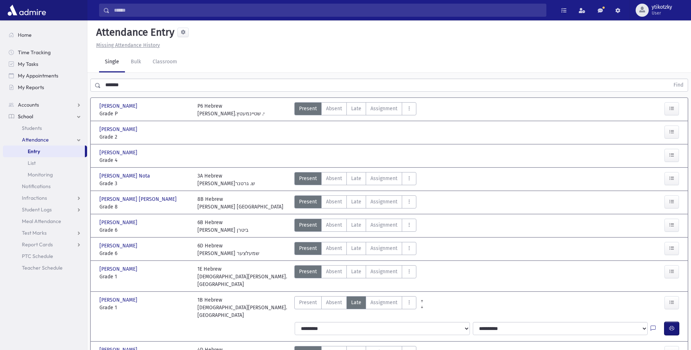
click at [676, 322] on button "button" at bounding box center [671, 328] width 15 height 13
click at [360, 181] on span "Late" at bounding box center [356, 179] width 10 height 8
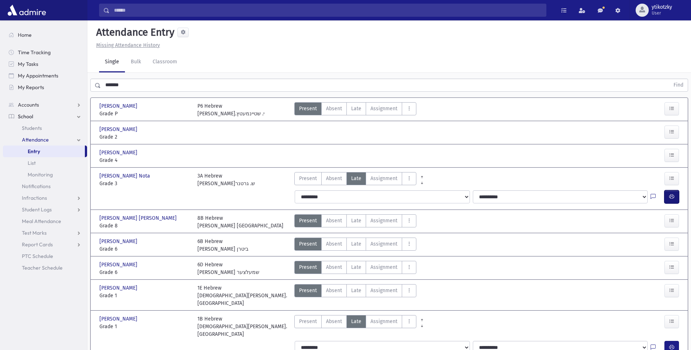
drag, startPoint x: 671, startPoint y: 198, endPoint x: 653, endPoint y: 196, distance: 18.0
click at [671, 198] on icon "button" at bounding box center [671, 197] width 5 height 6
drag, startPoint x: 136, startPoint y: 78, endPoint x: 128, endPoint y: 78, distance: 7.7
click at [133, 80] on div "******* Find" at bounding box center [388, 84] width 603 height 22
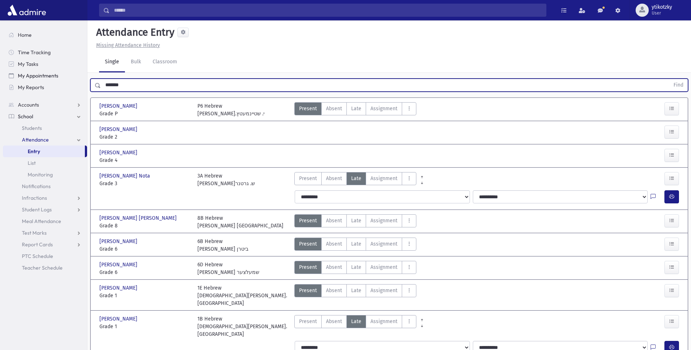
drag, startPoint x: 128, startPoint y: 78, endPoint x: 86, endPoint y: 74, distance: 42.1
click at [86, 74] on div "Search Results All Accounts" at bounding box center [345, 205] width 691 height 410
click at [669, 79] on button "Find" at bounding box center [678, 85] width 19 height 12
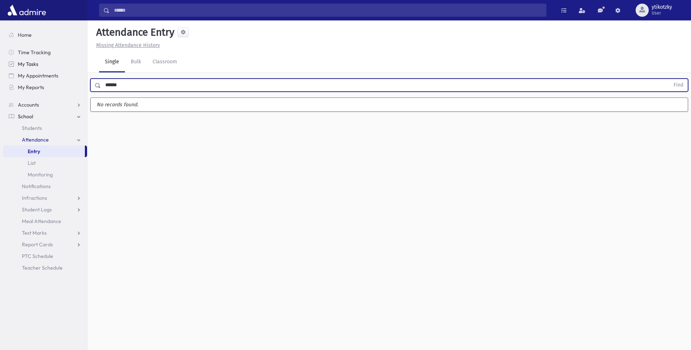
click at [669, 79] on button "Find" at bounding box center [678, 85] width 19 height 12
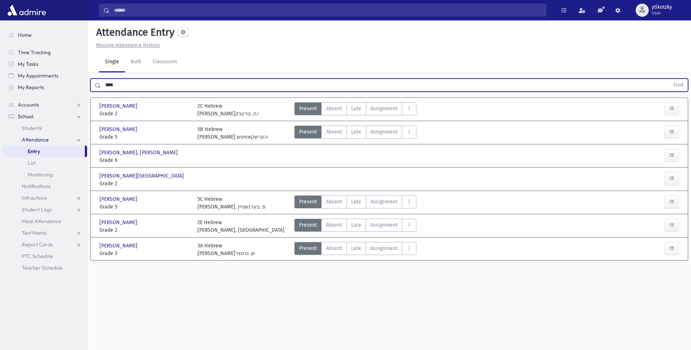
click at [661, 180] on div at bounding box center [657, 179] width 49 height 15
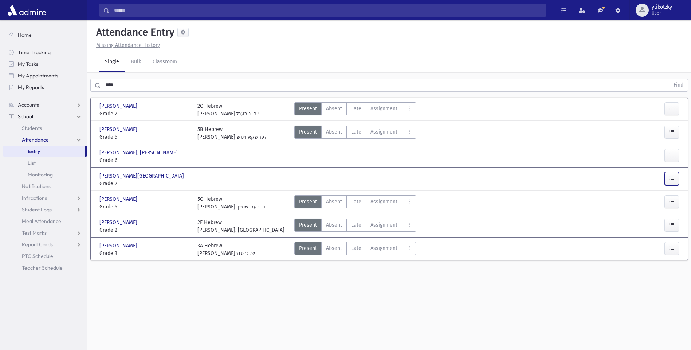
click at [668, 182] on button "button" at bounding box center [671, 178] width 15 height 13
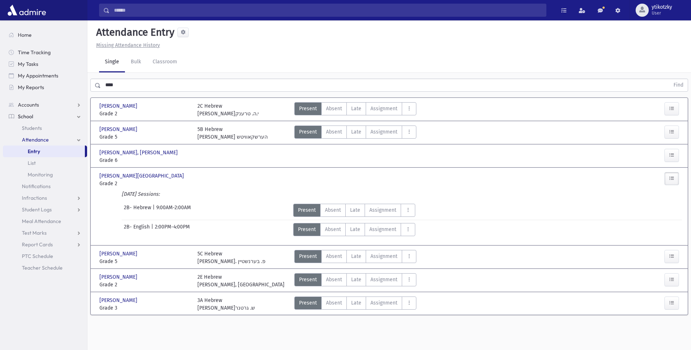
click at [352, 217] on div "**********" at bounding box center [487, 218] width 395 height 3
click at [356, 213] on span "Late" at bounding box center [355, 210] width 10 height 8
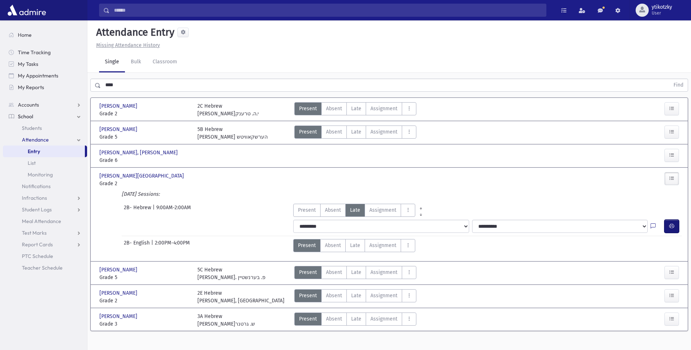
drag, startPoint x: 676, startPoint y: 226, endPoint x: 669, endPoint y: 222, distance: 7.8
click at [676, 225] on button "button" at bounding box center [671, 226] width 15 height 13
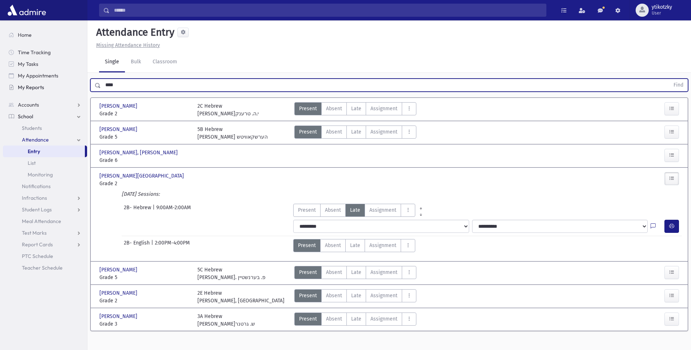
drag, startPoint x: 132, startPoint y: 86, endPoint x: 59, endPoint y: 88, distance: 73.2
click at [59, 88] on div "Search Results All Accounts" at bounding box center [345, 183] width 691 height 367
click at [669, 79] on button "Find" at bounding box center [678, 85] width 19 height 12
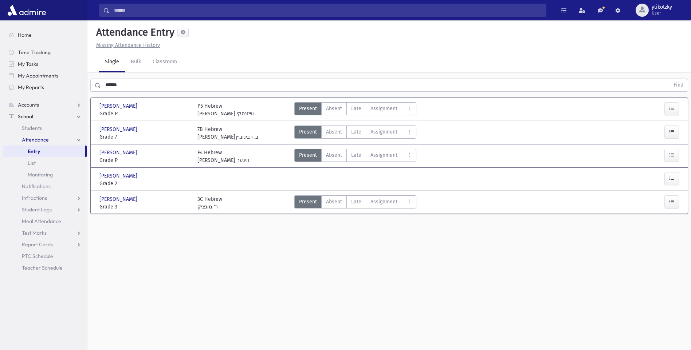
click at [679, 183] on div at bounding box center [657, 179] width 49 height 15
click at [672, 182] on button "button" at bounding box center [671, 178] width 15 height 13
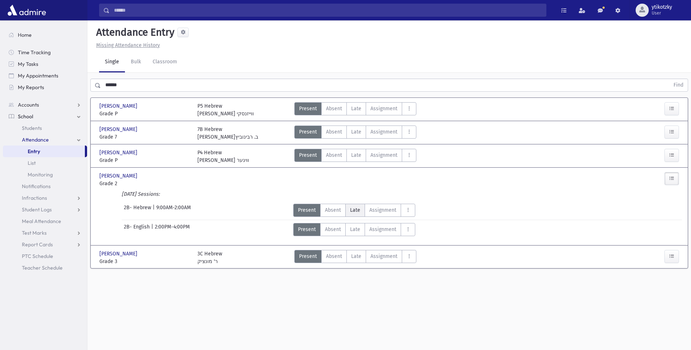
click at [351, 207] on span "Late" at bounding box center [355, 210] width 10 height 8
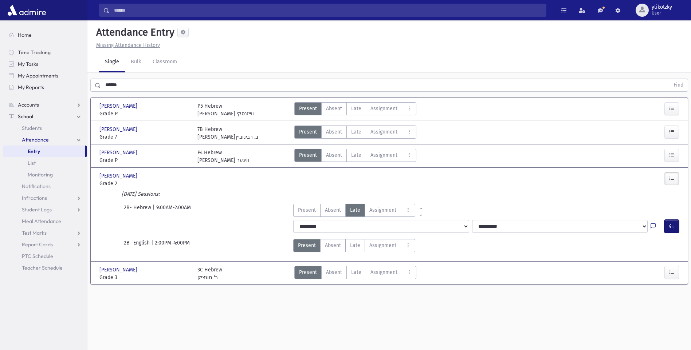
click at [671, 227] on icon "button" at bounding box center [671, 226] width 5 height 6
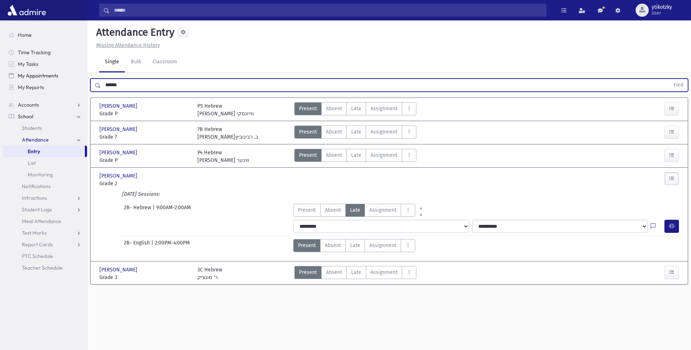
drag, startPoint x: 98, startPoint y: 79, endPoint x: 81, endPoint y: 80, distance: 17.2
click at [81, 80] on div "Search Results All Accounts" at bounding box center [345, 183] width 691 height 367
click at [669, 79] on button "Find" at bounding box center [678, 85] width 19 height 12
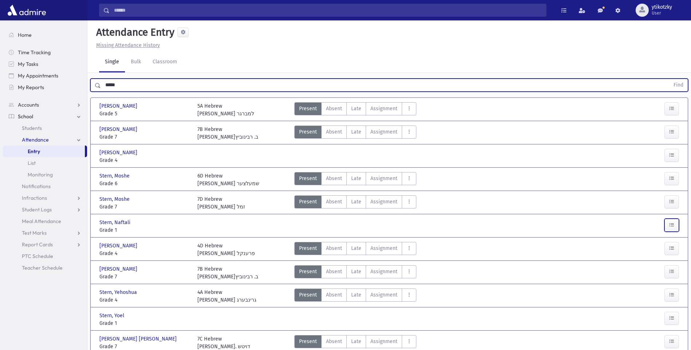
click at [671, 226] on icon "button" at bounding box center [671, 225] width 5 height 6
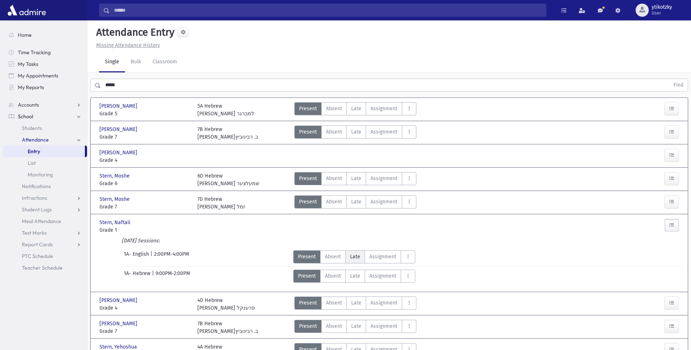
click at [356, 255] on span "Late" at bounding box center [355, 257] width 10 height 8
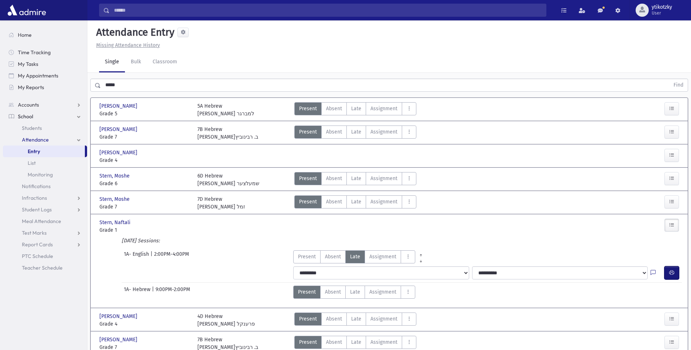
click at [669, 274] on icon "button" at bounding box center [671, 273] width 5 height 6
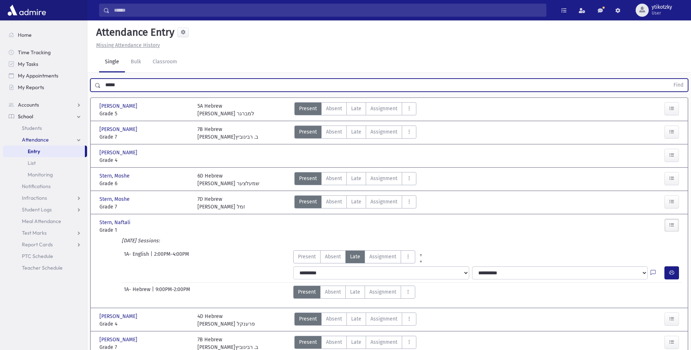
drag, startPoint x: 111, startPoint y: 79, endPoint x: 94, endPoint y: 78, distance: 16.4
click at [95, 79] on div "***** Find" at bounding box center [388, 85] width 597 height 13
click at [669, 79] on button "Find" at bounding box center [678, 85] width 19 height 12
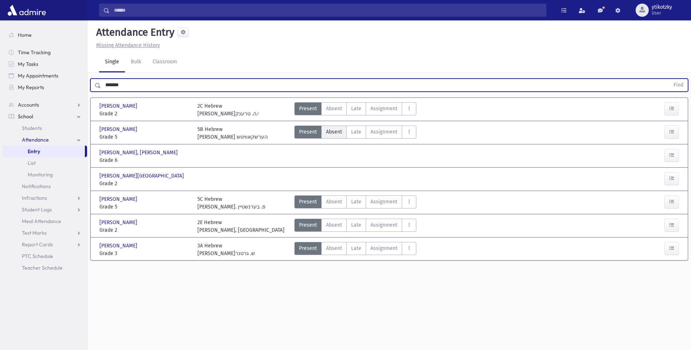
click at [338, 130] on span "Absent" at bounding box center [334, 132] width 16 height 8
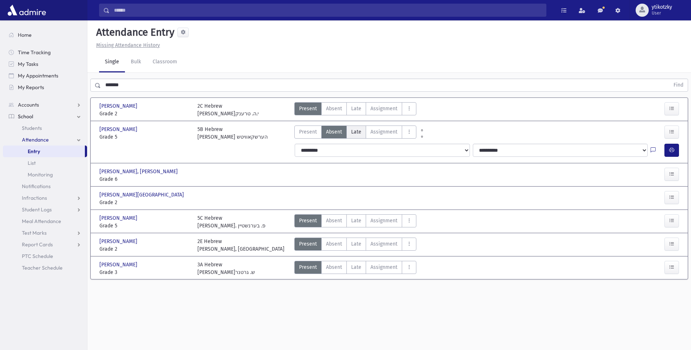
click at [356, 130] on span "Late" at bounding box center [356, 132] width 10 height 8
drag, startPoint x: 667, startPoint y: 150, endPoint x: 649, endPoint y: 152, distance: 17.5
click at [667, 151] on button "button" at bounding box center [671, 150] width 15 height 13
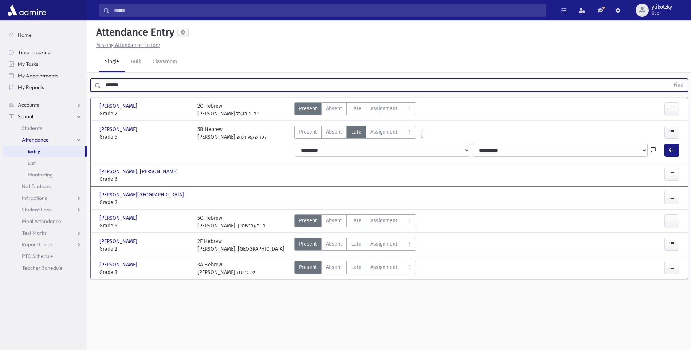
drag, startPoint x: 122, startPoint y: 81, endPoint x: 99, endPoint y: 79, distance: 22.7
click at [99, 79] on div "******* Find" at bounding box center [388, 85] width 597 height 13
click at [669, 79] on button "Find" at bounding box center [678, 85] width 19 height 12
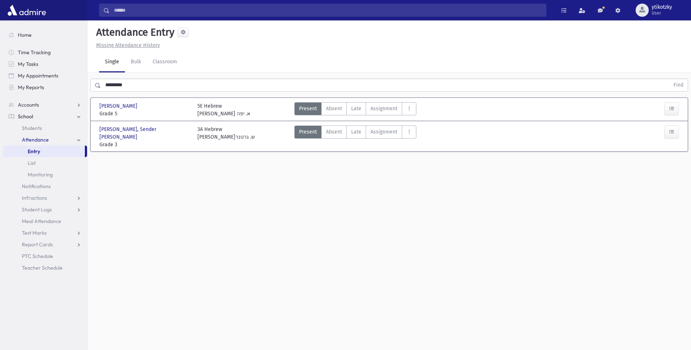
click at [365, 118] on div "Rosenberg, Mayer Rosenberg, Mayer Grade 5 Grade 5 5E Hebrew רבי ש. א. יפה Prese…" at bounding box center [388, 109] width 585 height 23
click at [360, 104] on label "Late Late" at bounding box center [356, 108] width 20 height 13
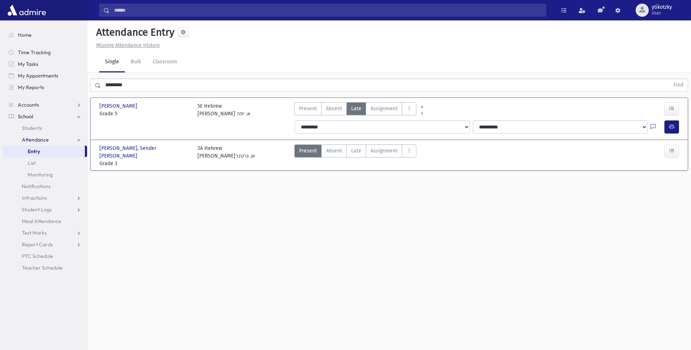
click at [663, 129] on div at bounding box center [657, 126] width 14 height 13
click at [663, 119] on div "**********" at bounding box center [487, 127] width 395 height 19
click at [675, 130] on button "button" at bounding box center [671, 126] width 15 height 13
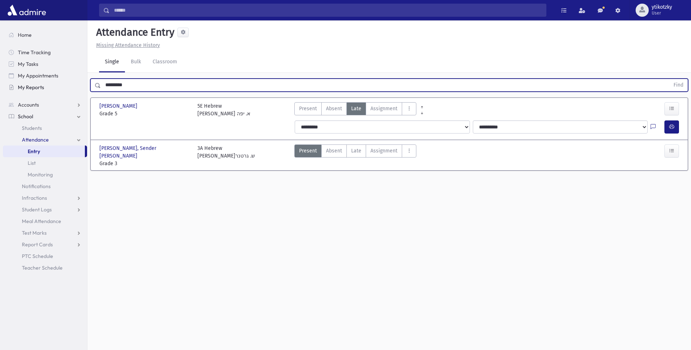
drag, startPoint x: 144, startPoint y: 86, endPoint x: 72, endPoint y: 84, distance: 72.1
click at [72, 84] on div "Search Results All Accounts" at bounding box center [345, 183] width 691 height 367
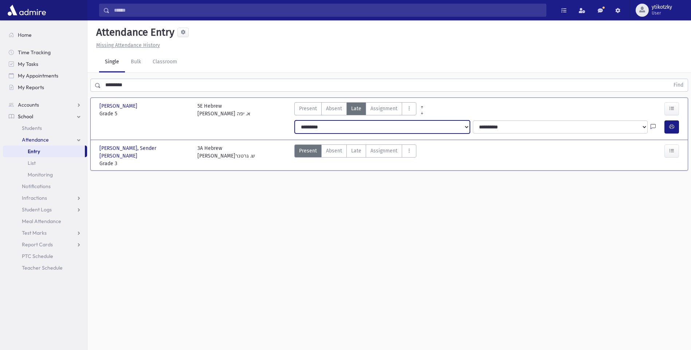
click at [428, 121] on select "**********" at bounding box center [382, 126] width 175 height 13
click at [295, 120] on select "**********" at bounding box center [382, 126] width 175 height 13
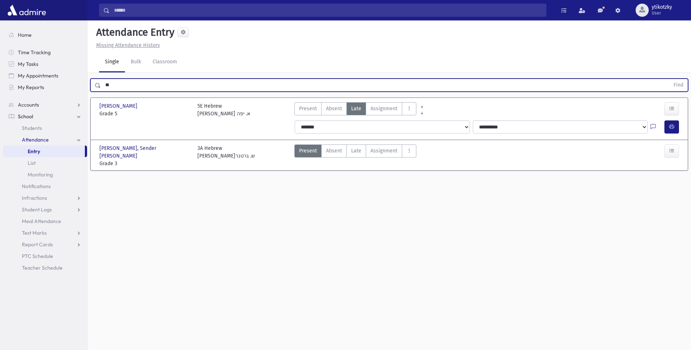
type input "*"
click at [669, 79] on button "Find" at bounding box center [678, 85] width 19 height 12
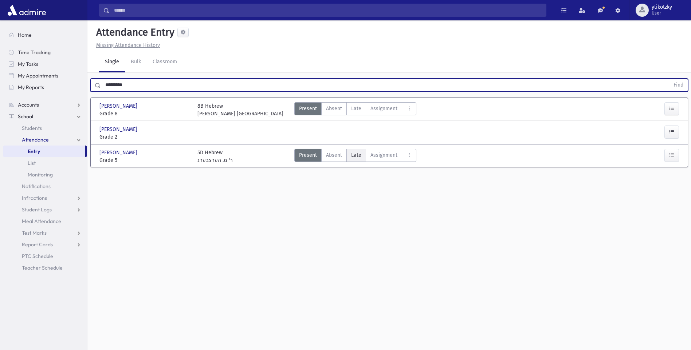
click at [361, 157] on label "Late Late" at bounding box center [356, 155] width 20 height 13
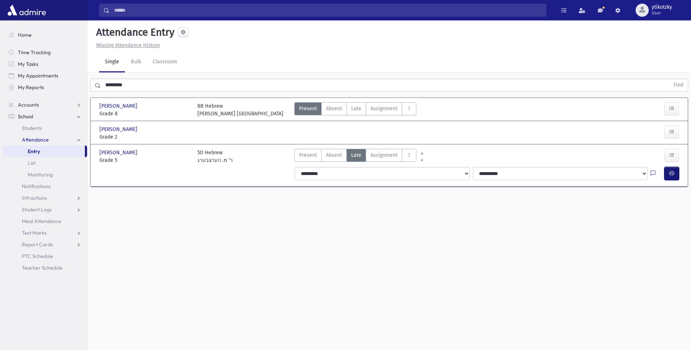
click at [665, 175] on button "button" at bounding box center [671, 173] width 15 height 13
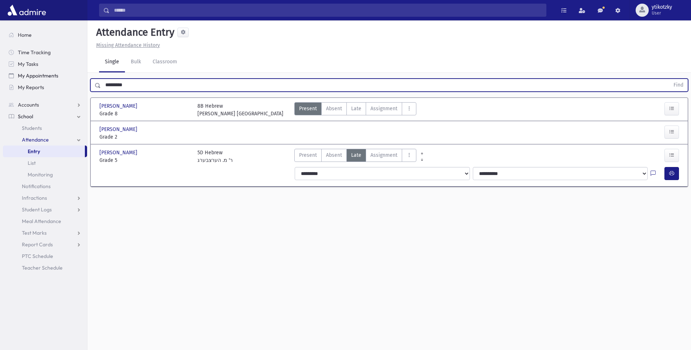
drag, startPoint x: 139, startPoint y: 84, endPoint x: 10, endPoint y: 80, distance: 129.3
click at [10, 80] on div "Search Results All Accounts" at bounding box center [345, 183] width 691 height 367
click at [669, 79] on button "Find" at bounding box center [678, 85] width 19 height 12
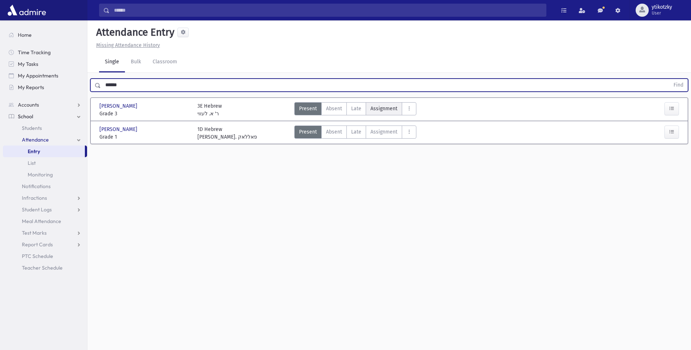
click at [366, 112] on label "Assignment Assignment" at bounding box center [384, 108] width 36 height 13
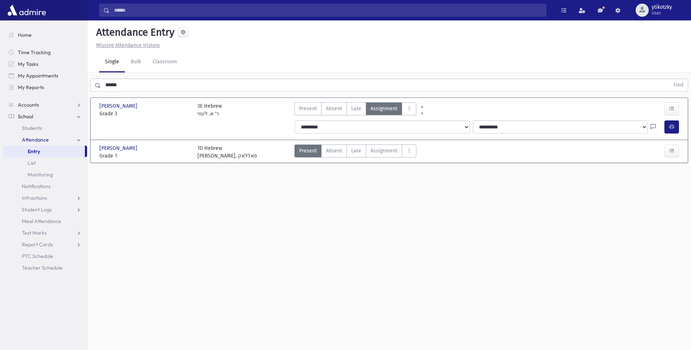
click at [363, 114] on label "Late Late" at bounding box center [356, 108] width 20 height 13
click at [669, 128] on icon "button" at bounding box center [671, 127] width 5 height 6
drag, startPoint x: 154, startPoint y: 92, endPoint x: 95, endPoint y: 96, distance: 59.8
click at [95, 96] on div "****** Find Zachariash, Ahron Zachariash, Ahron Grade 3 Grade 3 3E Hebrew ר' א.…" at bounding box center [388, 123] width 603 height 100
click at [351, 150] on span "Late" at bounding box center [356, 151] width 10 height 8
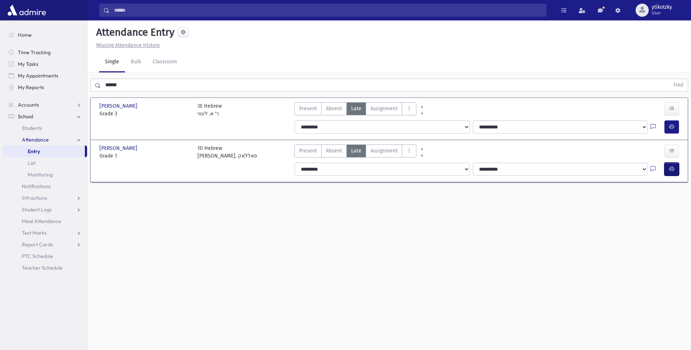
click at [672, 170] on icon "button" at bounding box center [671, 169] width 5 height 6
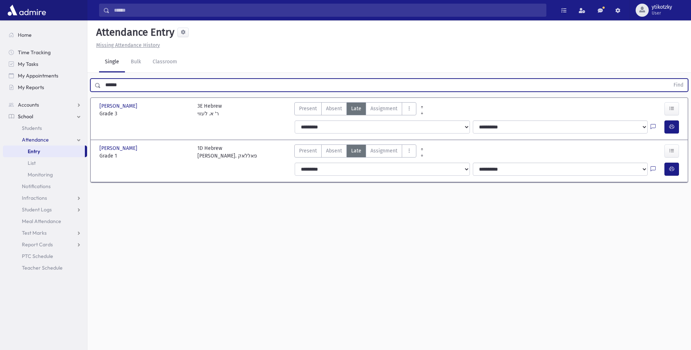
click at [138, 89] on input "******" at bounding box center [385, 85] width 568 height 13
click at [669, 79] on button "Find" at bounding box center [678, 85] width 19 height 12
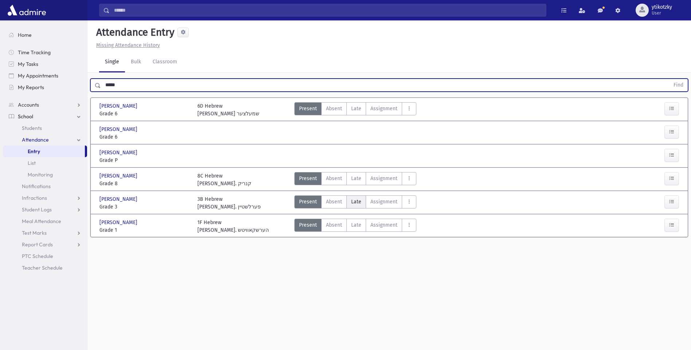
drag, startPoint x: 351, startPoint y: 205, endPoint x: 356, endPoint y: 204, distance: 5.1
click at [351, 204] on span "Late" at bounding box center [356, 202] width 10 height 8
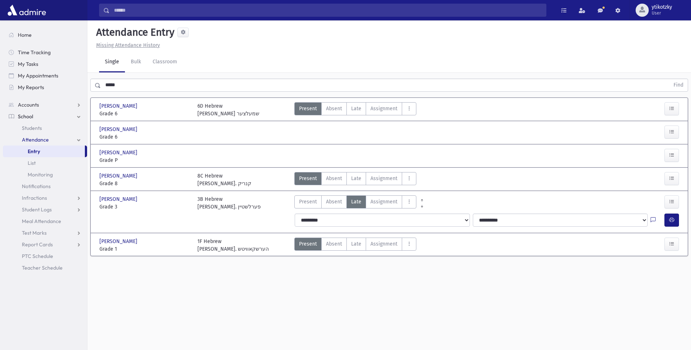
click at [672, 228] on div "**********" at bounding box center [487, 220] width 395 height 19
click at [670, 227] on div "**********" at bounding box center [487, 220] width 395 height 19
click at [668, 225] on button "button" at bounding box center [671, 220] width 15 height 13
drag, startPoint x: 51, startPoint y: 81, endPoint x: 32, endPoint y: 81, distance: 18.9
click at [32, 81] on div "Search Results All Accounts" at bounding box center [345, 183] width 691 height 367
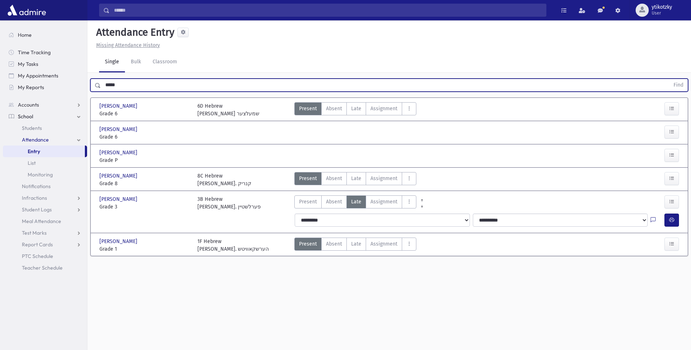
click at [119, 86] on input "*****" at bounding box center [385, 85] width 568 height 13
drag, startPoint x: 120, startPoint y: 86, endPoint x: 84, endPoint y: 85, distance: 35.7
click at [84, 85] on div "Search Results All Accounts" at bounding box center [345, 183] width 691 height 367
click at [669, 79] on button "Find" at bounding box center [678, 85] width 19 height 12
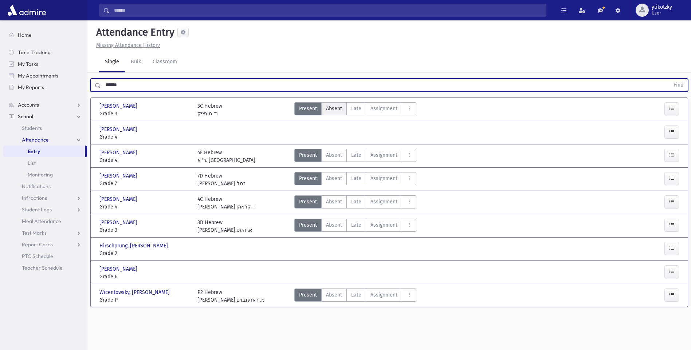
click at [342, 104] on label "Absent A" at bounding box center [333, 108] width 25 height 13
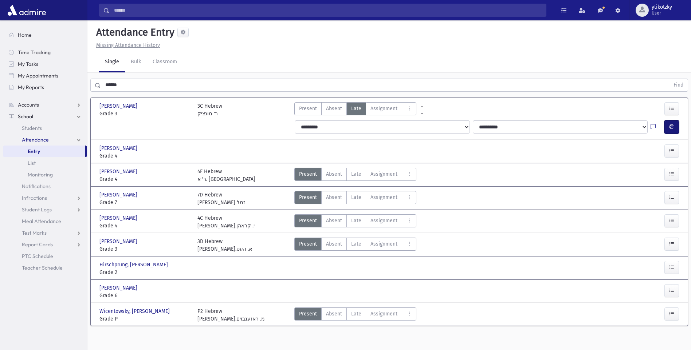
click at [671, 125] on icon "button" at bounding box center [671, 127] width 5 height 6
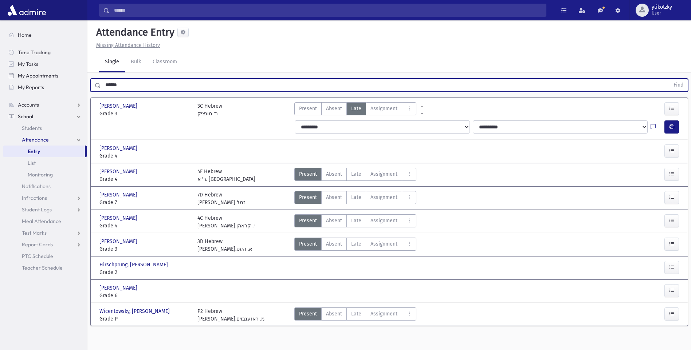
drag, startPoint x: 126, startPoint y: 80, endPoint x: 75, endPoint y: 70, distance: 51.6
click at [75, 70] on div "Search Results All Accounts" at bounding box center [345, 183] width 691 height 367
click at [669, 79] on button "Find" at bounding box center [678, 85] width 19 height 12
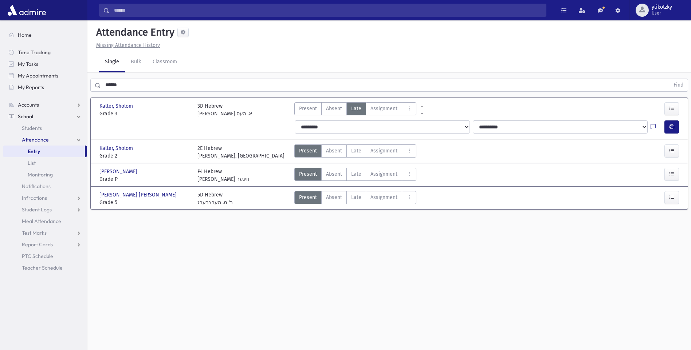
click at [349, 143] on div "Kalter, Sholom Kalter, Sholom Grade 2 Grade 2 2E Hebrew רבי י, קראסנער Present …" at bounding box center [389, 151] width 592 height 17
click at [355, 148] on span "Late" at bounding box center [356, 151] width 10 height 8
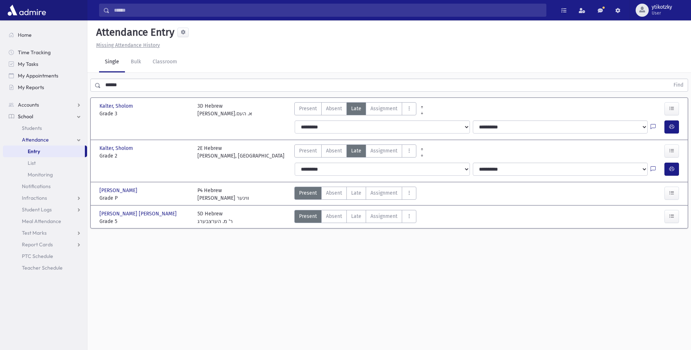
click at [663, 169] on div at bounding box center [657, 169] width 14 height 13
click at [664, 169] on button "button" at bounding box center [671, 169] width 15 height 13
drag, startPoint x: 105, startPoint y: 78, endPoint x: 12, endPoint y: 78, distance: 93.2
click at [12, 78] on div "Search Results All Accounts" at bounding box center [345, 183] width 691 height 367
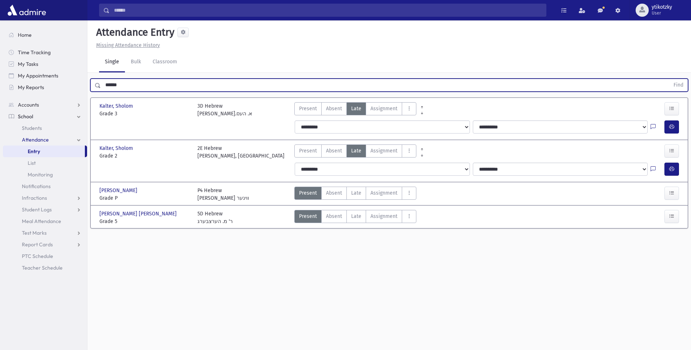
drag, startPoint x: 136, startPoint y: 83, endPoint x: -1, endPoint y: 79, distance: 137.7
click at [0, 79] on html "Search Results All Accounts Students" at bounding box center [345, 175] width 691 height 350
click at [669, 79] on button "Find" at bounding box center [678, 85] width 19 height 12
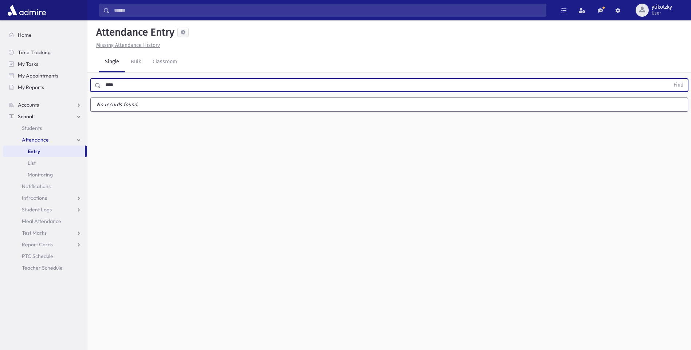
click at [669, 79] on button "Find" at bounding box center [678, 85] width 19 height 12
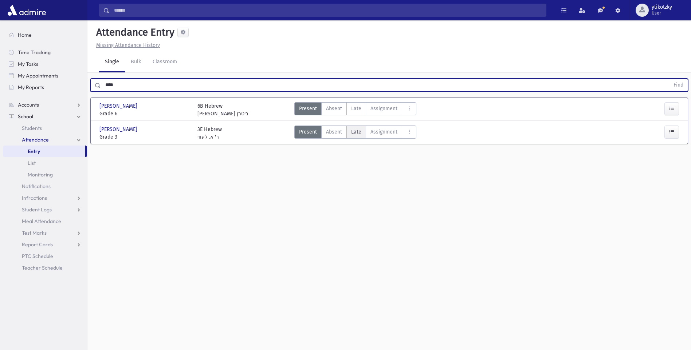
click at [356, 129] on span "Late" at bounding box center [356, 132] width 10 height 8
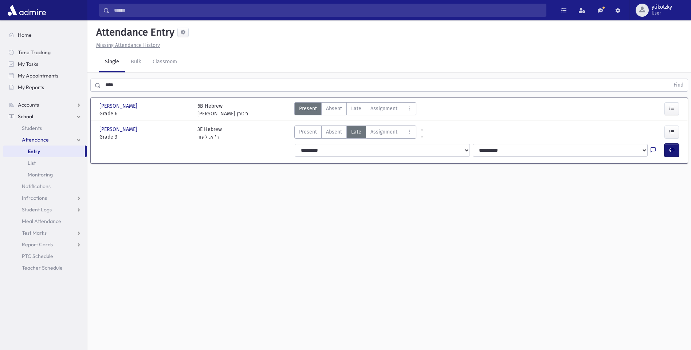
click at [669, 152] on icon "button" at bounding box center [671, 150] width 5 height 6
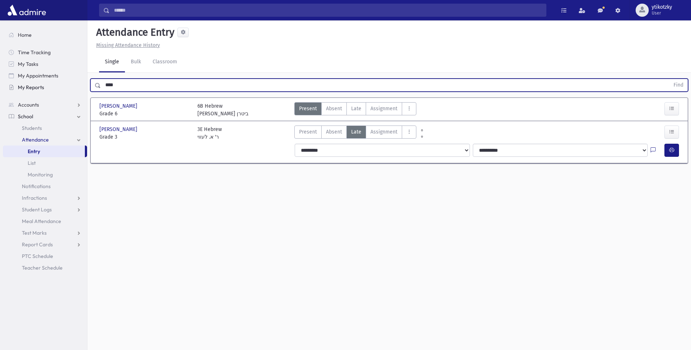
drag, startPoint x: 122, startPoint y: 87, endPoint x: 62, endPoint y: 84, distance: 59.8
click at [62, 84] on div "Search Results All Accounts" at bounding box center [345, 183] width 691 height 367
click at [669, 79] on button "Find" at bounding box center [678, 85] width 19 height 12
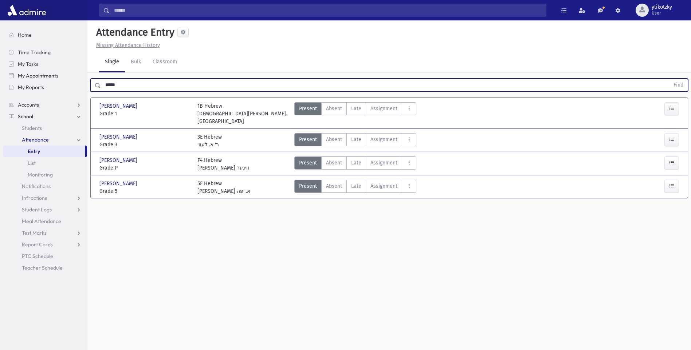
click at [669, 79] on button "Find" at bounding box center [678, 85] width 19 height 12
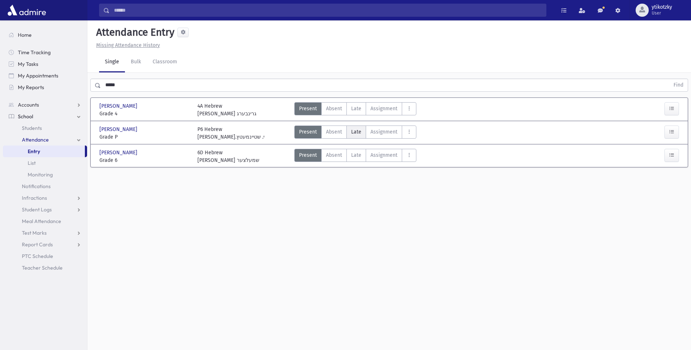
click at [351, 130] on span "Late" at bounding box center [356, 132] width 10 height 8
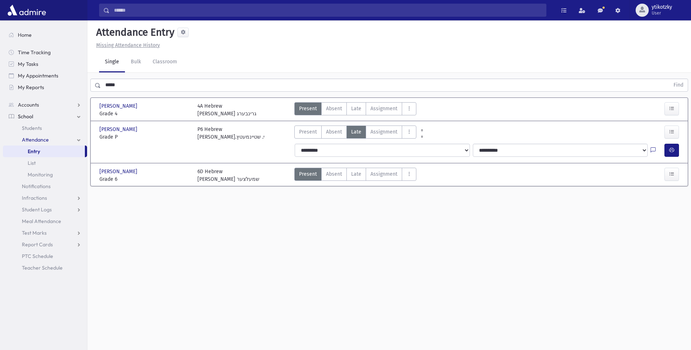
click at [657, 145] on div at bounding box center [657, 150] width 14 height 13
click at [665, 148] on div "**********" at bounding box center [487, 150] width 390 height 13
click at [665, 148] on button "button" at bounding box center [671, 150] width 15 height 13
drag, startPoint x: 126, startPoint y: 85, endPoint x: 82, endPoint y: 85, distance: 44.4
click at [82, 85] on div "Search Results All Accounts" at bounding box center [345, 183] width 691 height 367
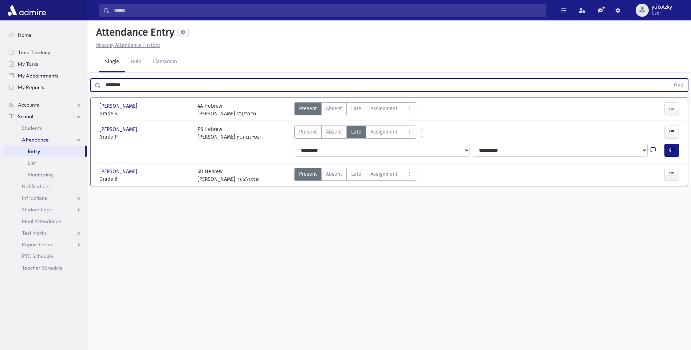
click at [669, 79] on button "Find" at bounding box center [678, 85] width 19 height 12
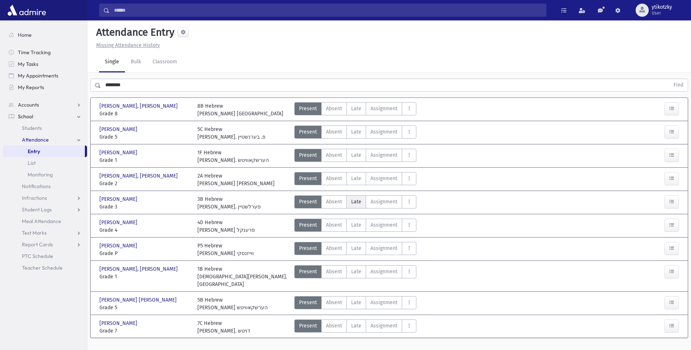
click at [358, 198] on span "Late" at bounding box center [356, 202] width 10 height 8
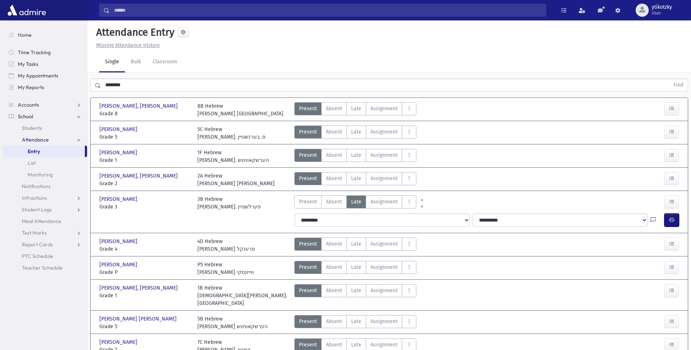
click at [669, 218] on icon "button" at bounding box center [671, 220] width 5 height 6
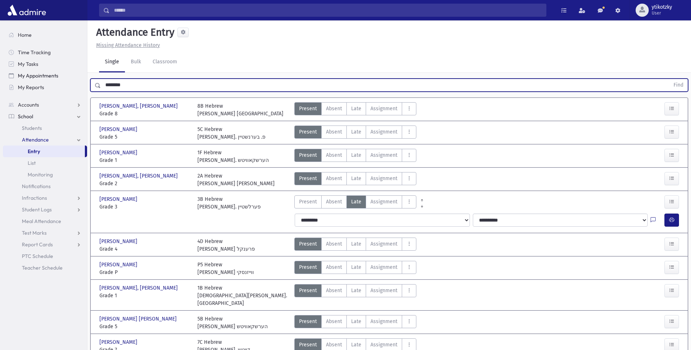
drag, startPoint x: 131, startPoint y: 82, endPoint x: 62, endPoint y: 78, distance: 69.6
click at [62, 78] on div "Search Results All Accounts" at bounding box center [345, 192] width 691 height 384
click at [669, 79] on button "Find" at bounding box center [678, 85] width 19 height 12
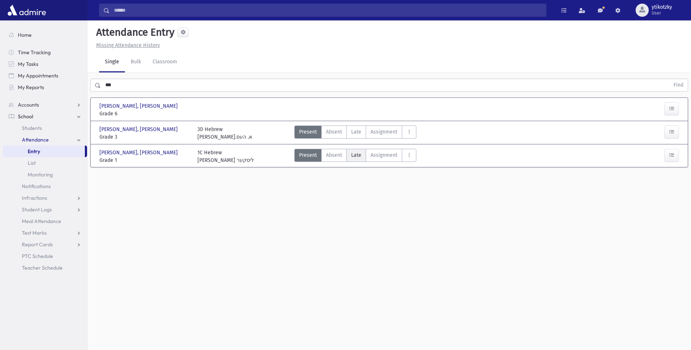
drag, startPoint x: 349, startPoint y: 152, endPoint x: 353, endPoint y: 156, distance: 5.7
click at [350, 154] on label "Late Late" at bounding box center [356, 155] width 20 height 13
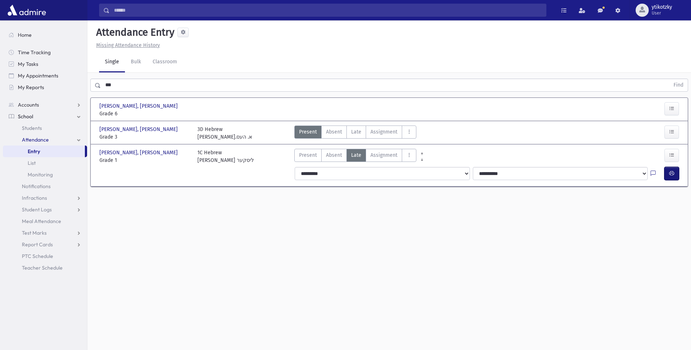
click at [671, 172] on icon "button" at bounding box center [671, 173] width 5 height 6
drag, startPoint x: 122, startPoint y: 86, endPoint x: 88, endPoint y: 88, distance: 34.3
click at [94, 87] on div "*** Find" at bounding box center [388, 85] width 597 height 13
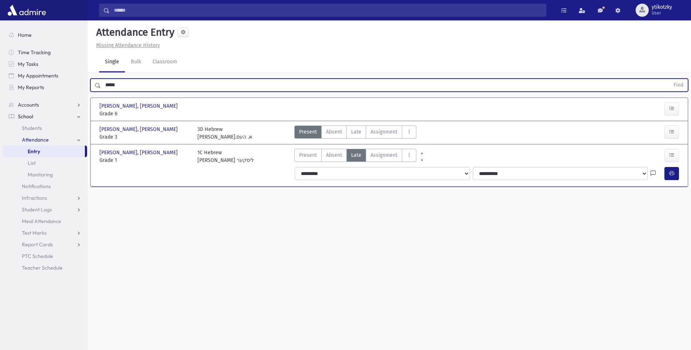
click at [669, 79] on button "Find" at bounding box center [678, 85] width 19 height 12
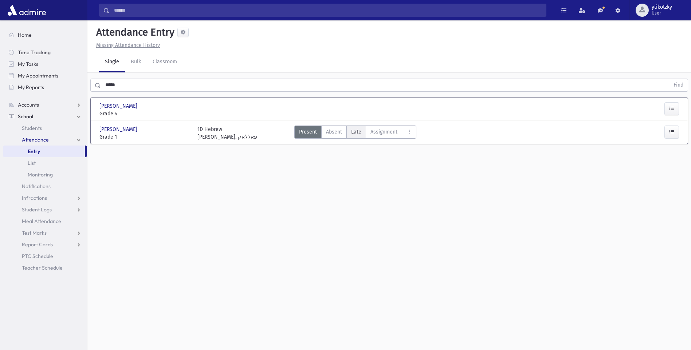
click at [356, 135] on label "Late Late" at bounding box center [356, 132] width 20 height 13
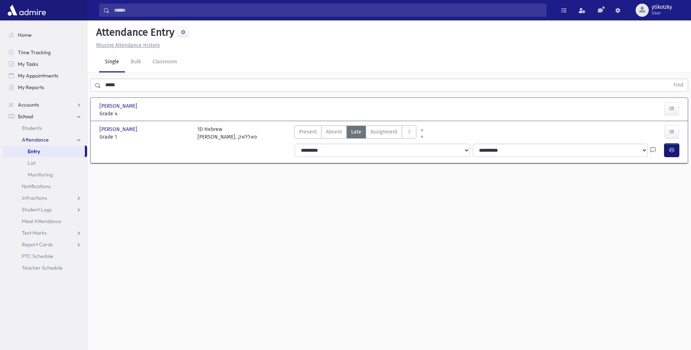
click at [669, 149] on button "button" at bounding box center [671, 150] width 15 height 13
drag, startPoint x: 128, startPoint y: 87, endPoint x: 19, endPoint y: 84, distance: 109.6
click at [19, 84] on div "Search Results All Accounts" at bounding box center [345, 183] width 691 height 367
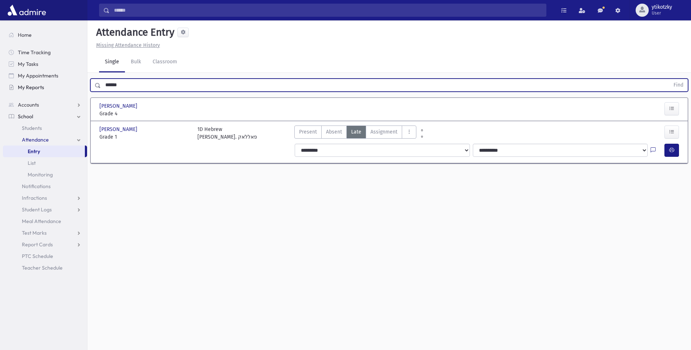
click at [669, 79] on button "Find" at bounding box center [678, 85] width 19 height 12
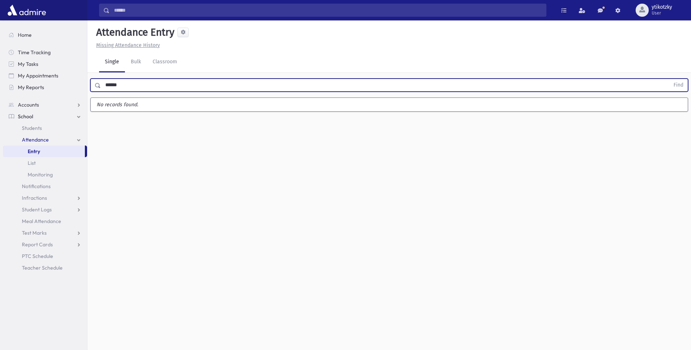
click at [669, 79] on button "Find" at bounding box center [678, 85] width 19 height 12
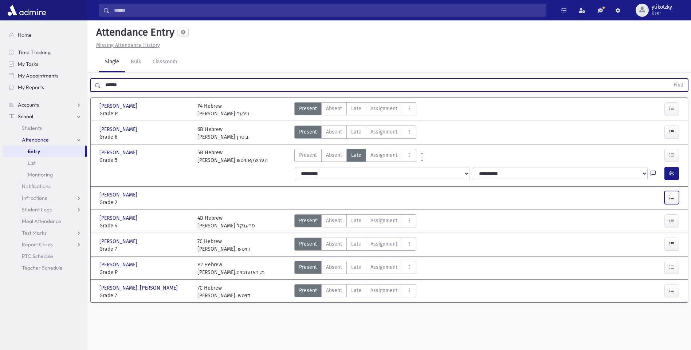
click at [665, 193] on button "button" at bounding box center [671, 197] width 15 height 13
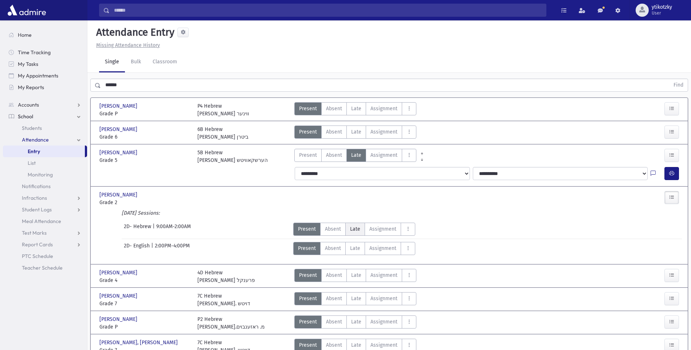
click at [347, 224] on label "Late Late" at bounding box center [355, 229] width 20 height 13
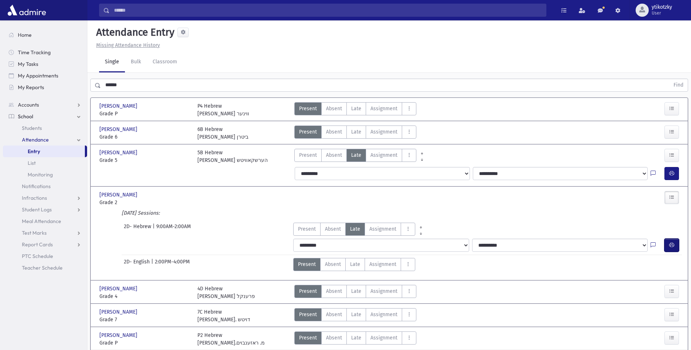
click at [677, 245] on button "button" at bounding box center [671, 245] width 15 height 13
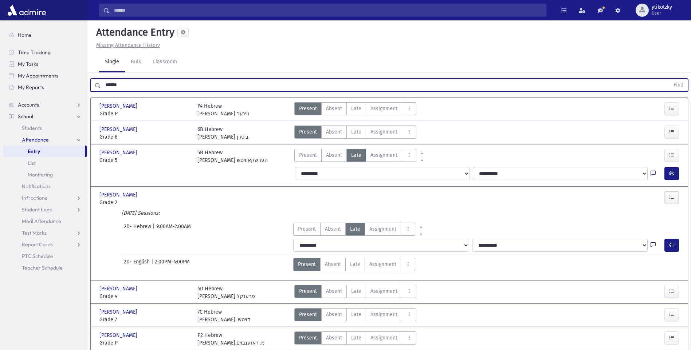
drag, startPoint x: 128, startPoint y: 79, endPoint x: -1, endPoint y: 66, distance: 130.3
click at [0, 66] on html "Search Results All Accounts Students" at bounding box center [345, 175] width 691 height 350
click at [669, 79] on button "Find" at bounding box center [678, 85] width 19 height 12
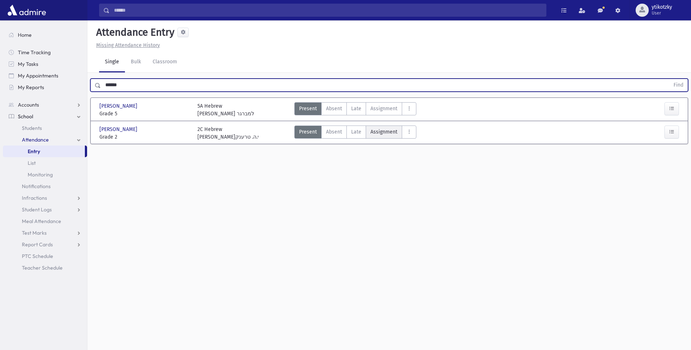
click at [364, 130] on label "Late Late" at bounding box center [356, 132] width 20 height 13
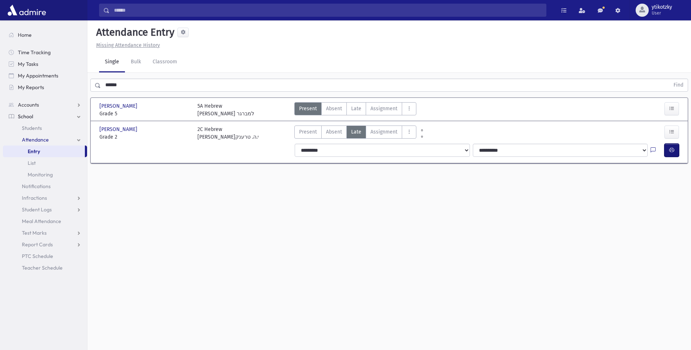
drag, startPoint x: 675, startPoint y: 148, endPoint x: 521, endPoint y: 130, distance: 154.6
click at [675, 148] on button "button" at bounding box center [671, 150] width 15 height 13
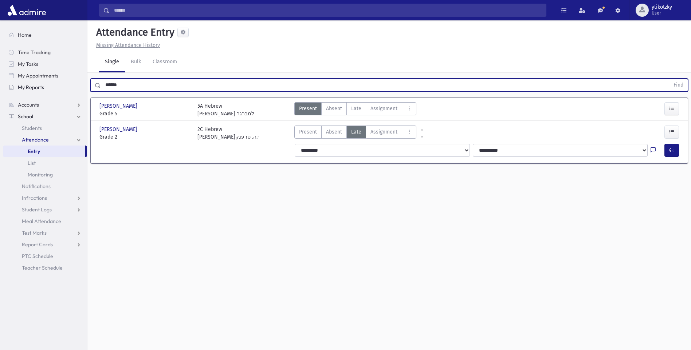
drag, startPoint x: 104, startPoint y: 83, endPoint x: 77, endPoint y: 83, distance: 27.3
click at [77, 83] on div "Search Results All Accounts" at bounding box center [345, 183] width 691 height 367
click at [669, 79] on button "Find" at bounding box center [678, 85] width 19 height 12
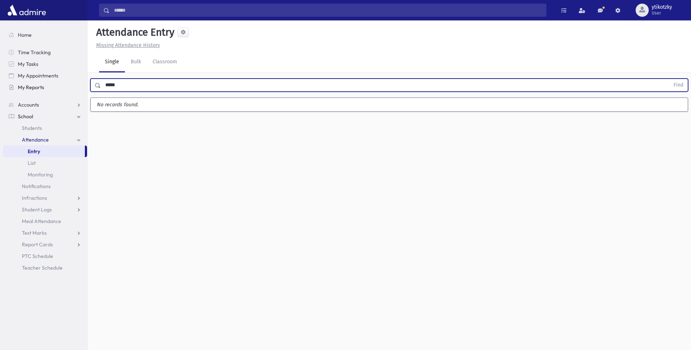
click at [669, 79] on button "Find" at bounding box center [678, 85] width 19 height 12
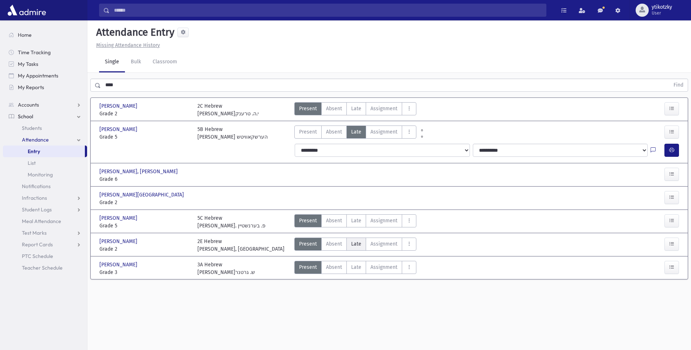
click at [351, 243] on span "Late" at bounding box center [356, 244] width 10 height 8
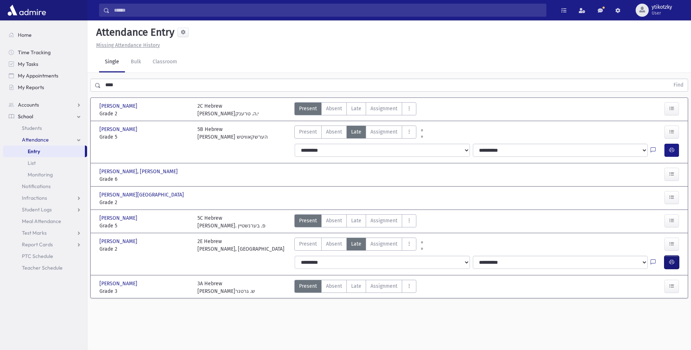
click at [671, 266] on button "button" at bounding box center [671, 262] width 15 height 13
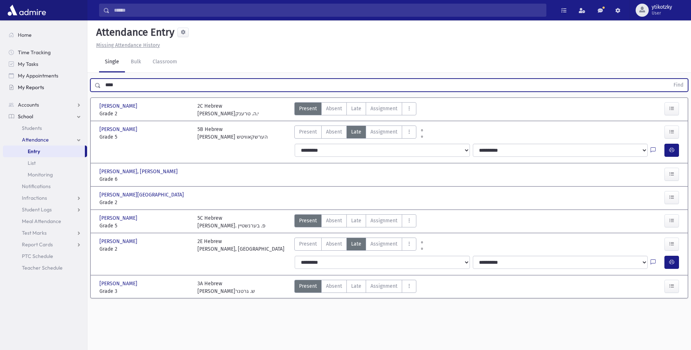
drag, startPoint x: 127, startPoint y: 83, endPoint x: 77, endPoint y: 86, distance: 49.9
click at [77, 86] on div "Search Results All Accounts" at bounding box center [345, 183] width 691 height 367
click at [669, 79] on button "Find" at bounding box center [678, 85] width 19 height 12
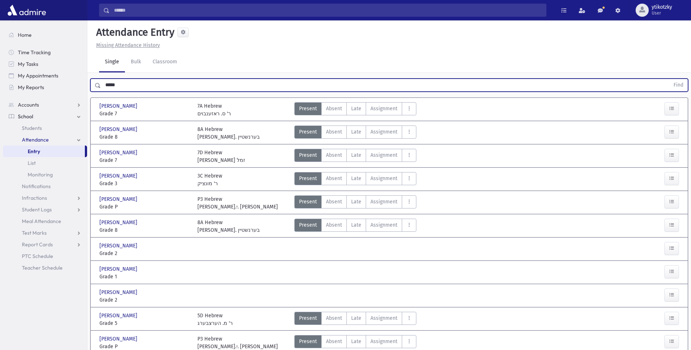
drag, startPoint x: 123, startPoint y: 85, endPoint x: -1, endPoint y: 54, distance: 128.6
click at [0, 54] on html "Search Results All Accounts Students" at bounding box center [345, 175] width 691 height 350
click at [669, 79] on button "Find" at bounding box center [678, 85] width 19 height 12
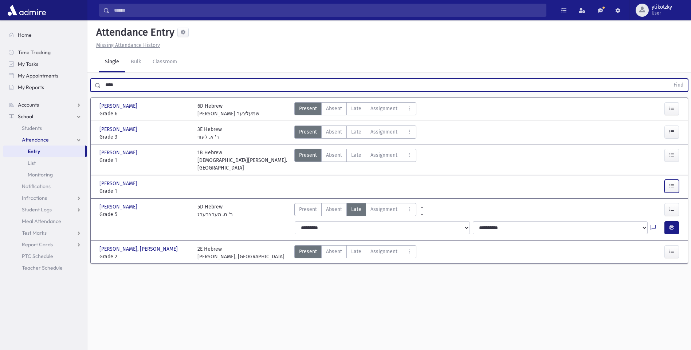
click at [677, 181] on button "button" at bounding box center [671, 186] width 15 height 13
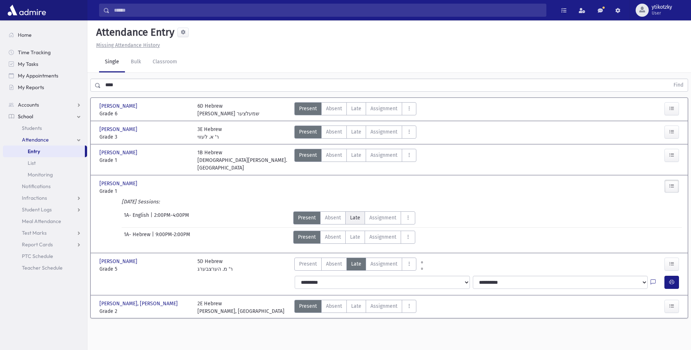
click at [352, 214] on span "Late" at bounding box center [355, 218] width 10 height 8
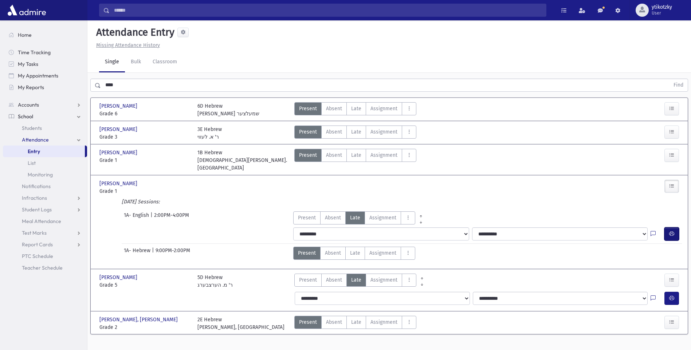
click at [664, 228] on button "button" at bounding box center [671, 234] width 15 height 13
click at [358, 133] on span "Late" at bounding box center [356, 132] width 10 height 8
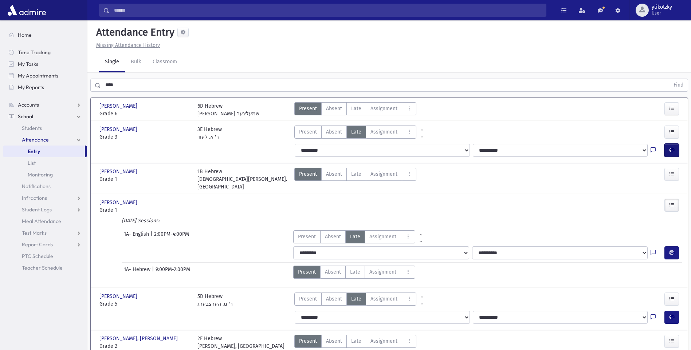
click at [669, 151] on icon "button" at bounding box center [671, 150] width 5 height 6
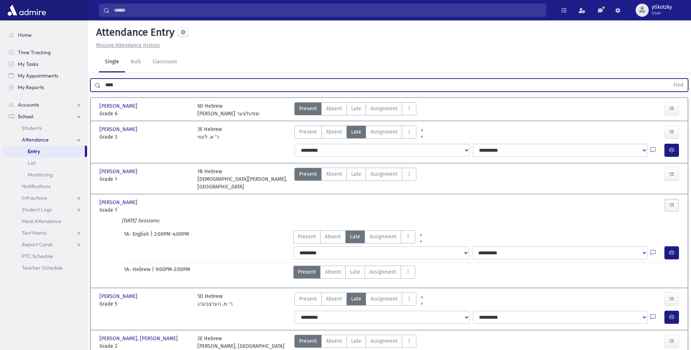
drag, startPoint x: 156, startPoint y: 87, endPoint x: 129, endPoint y: 83, distance: 27.5
click at [130, 83] on input "****" at bounding box center [385, 85] width 568 height 13
drag, startPoint x: 129, startPoint y: 83, endPoint x: 85, endPoint y: 80, distance: 44.2
click at [87, 80] on div "**** Find" at bounding box center [388, 84] width 603 height 22
click at [669, 79] on button "Find" at bounding box center [678, 85] width 19 height 12
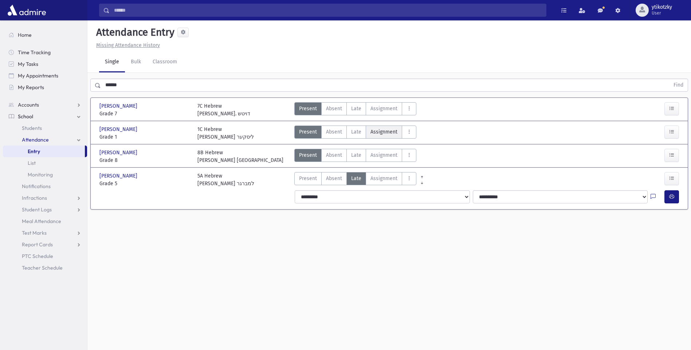
click at [366, 130] on label "Assignment Assignment" at bounding box center [384, 132] width 36 height 13
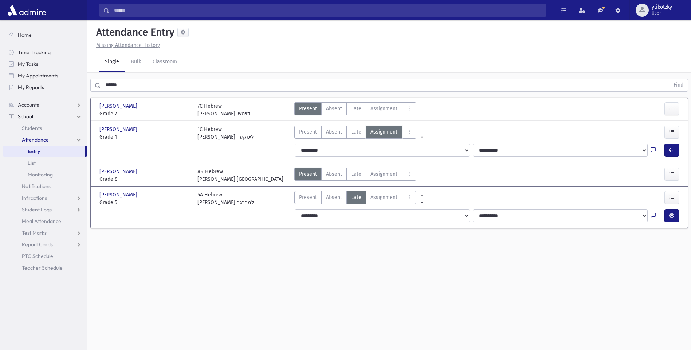
click at [363, 131] on label "Late Late" at bounding box center [356, 132] width 20 height 13
click at [671, 145] on button "button" at bounding box center [671, 150] width 15 height 13
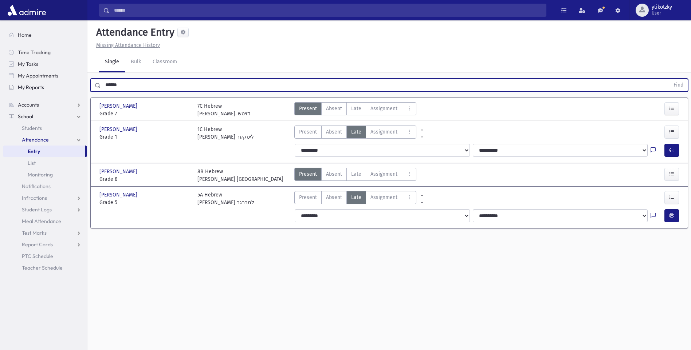
drag, startPoint x: 124, startPoint y: 83, endPoint x: 57, endPoint y: 85, distance: 67.0
click at [57, 85] on div "Search Results All Accounts" at bounding box center [345, 183] width 691 height 367
click at [669, 79] on button "Find" at bounding box center [678, 85] width 19 height 12
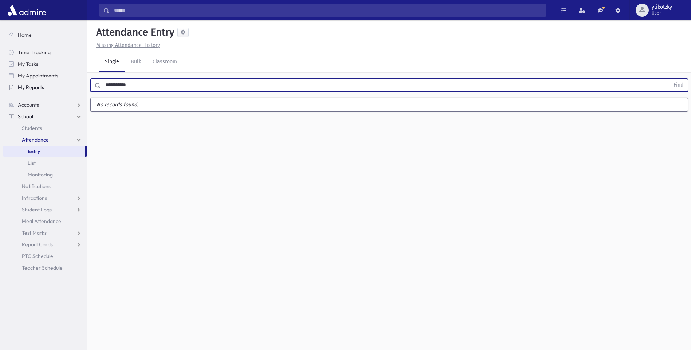
click at [669, 79] on button "Find" at bounding box center [678, 85] width 19 height 12
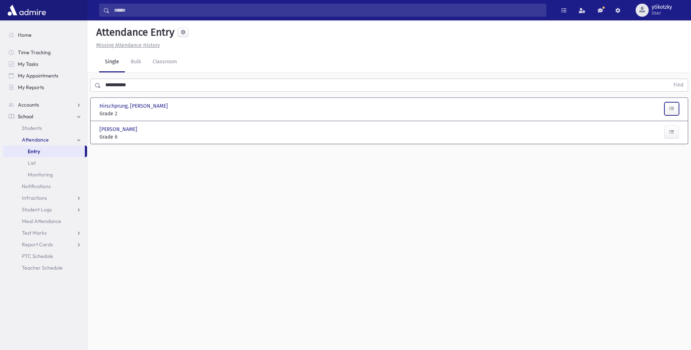
click at [666, 104] on button "button" at bounding box center [671, 108] width 15 height 13
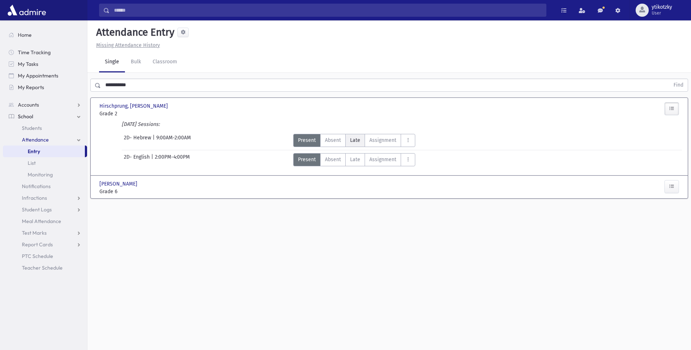
click at [349, 138] on label "Late Late" at bounding box center [355, 140] width 20 height 13
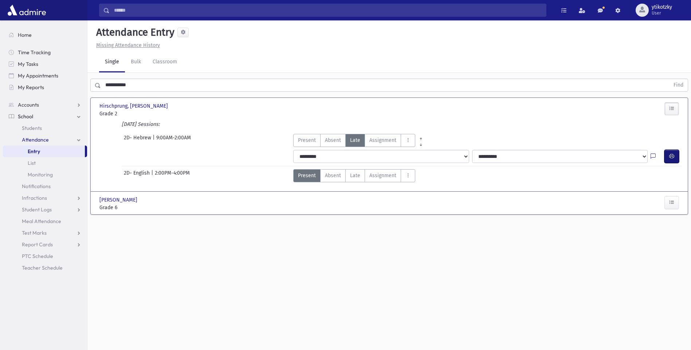
click at [672, 155] on icon "button" at bounding box center [671, 156] width 5 height 6
drag, startPoint x: 153, startPoint y: 92, endPoint x: 60, endPoint y: 89, distance: 92.1
click at [60, 89] on div "Search Results All Accounts" at bounding box center [345, 183] width 691 height 367
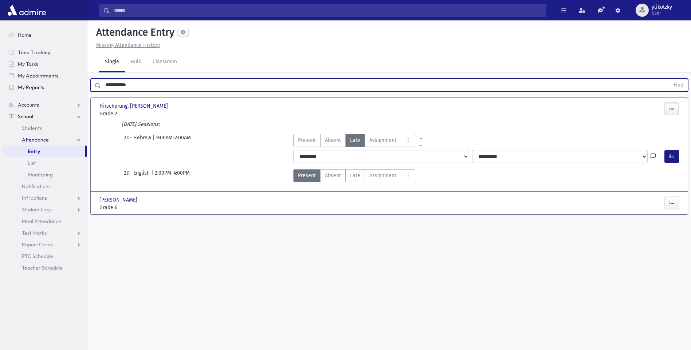
drag, startPoint x: 60, startPoint y: 89, endPoint x: 66, endPoint y: 88, distance: 5.6
click at [66, 88] on div "Search Results All Accounts" at bounding box center [345, 183] width 691 height 367
click at [669, 79] on button "Find" at bounding box center [678, 85] width 19 height 12
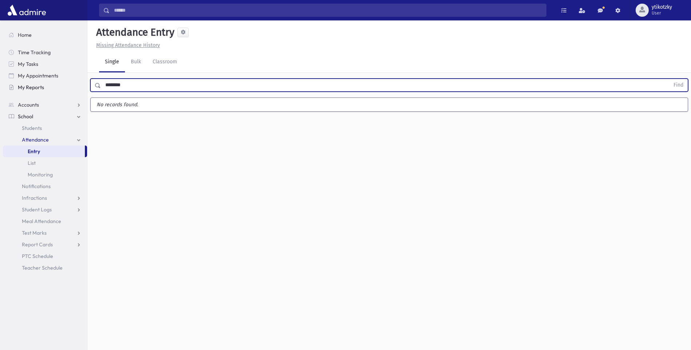
click at [669, 79] on button "Find" at bounding box center [678, 85] width 19 height 12
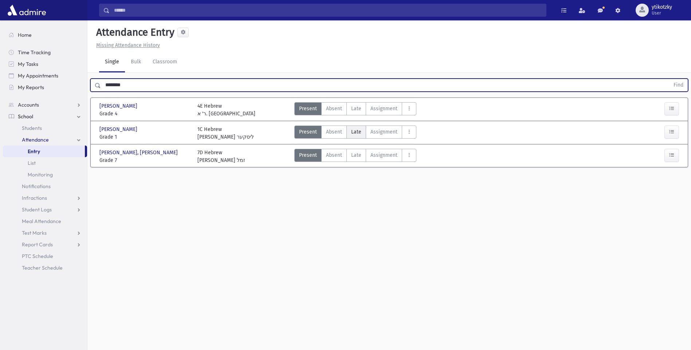
click at [361, 135] on label "Late Late" at bounding box center [356, 132] width 20 height 13
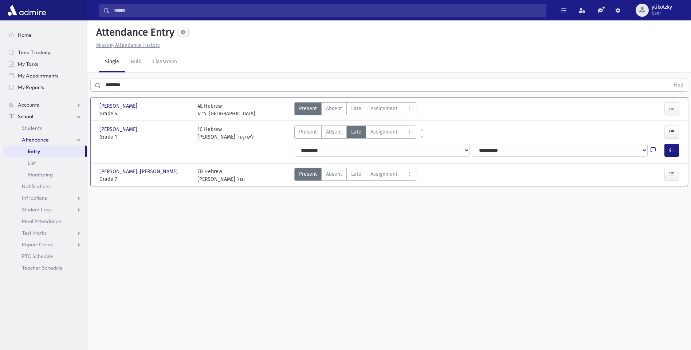
click at [659, 150] on div at bounding box center [657, 150] width 14 height 13
click at [665, 149] on button "button" at bounding box center [671, 150] width 15 height 13
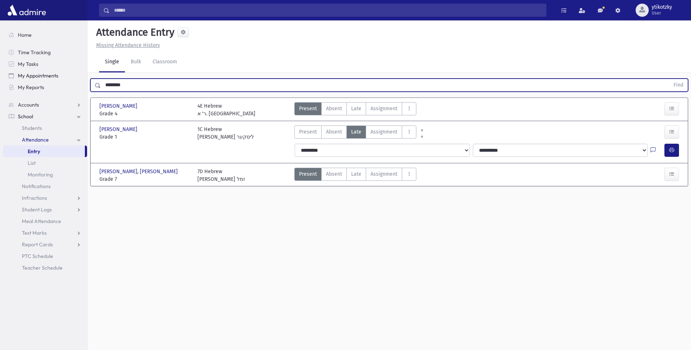
drag, startPoint x: 148, startPoint y: 80, endPoint x: 38, endPoint y: 79, distance: 110.3
click at [38, 79] on div "Search Results All Accounts" at bounding box center [345, 183] width 691 height 367
click at [669, 79] on button "Find" at bounding box center [678, 85] width 19 height 12
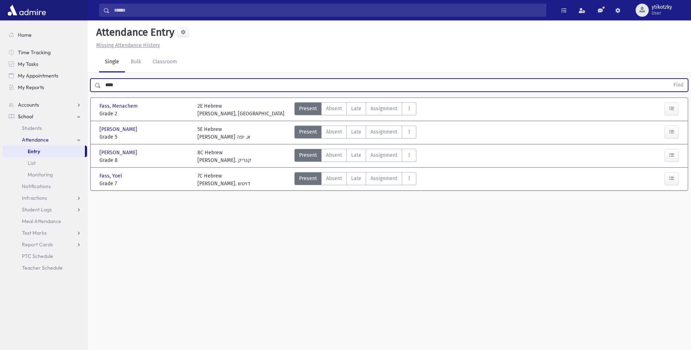
click at [356, 116] on div "Present P Absent A Late Late Assignment Assignment Cut C Disrespectful" at bounding box center [355, 109] width 122 height 15
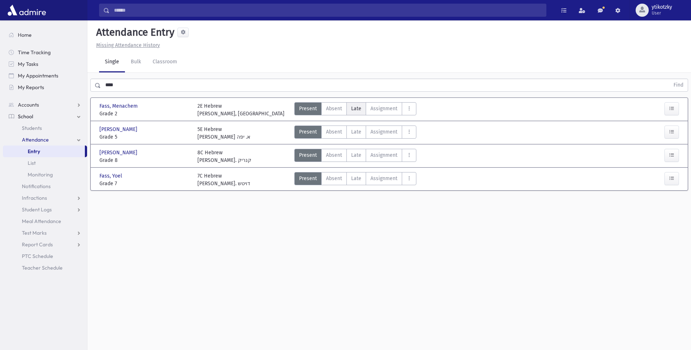
click at [357, 114] on label "Late Late" at bounding box center [356, 108] width 20 height 13
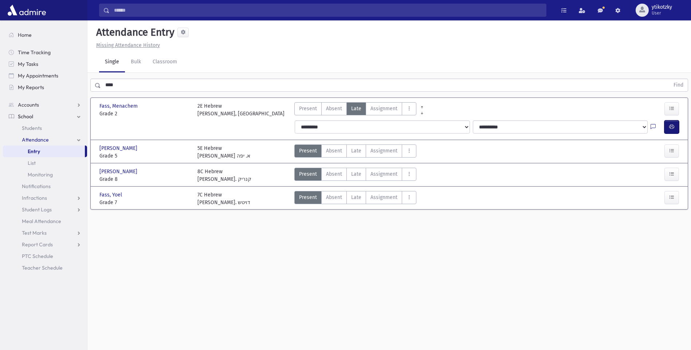
click at [667, 123] on button "button" at bounding box center [671, 126] width 15 height 13
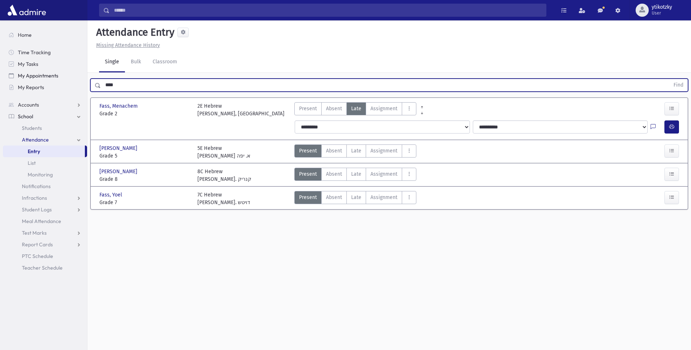
drag, startPoint x: 113, startPoint y: 84, endPoint x: 55, endPoint y: 81, distance: 58.3
click at [55, 81] on div "Search Results All Accounts" at bounding box center [345, 183] width 691 height 367
click at [669, 79] on button "Find" at bounding box center [678, 85] width 19 height 12
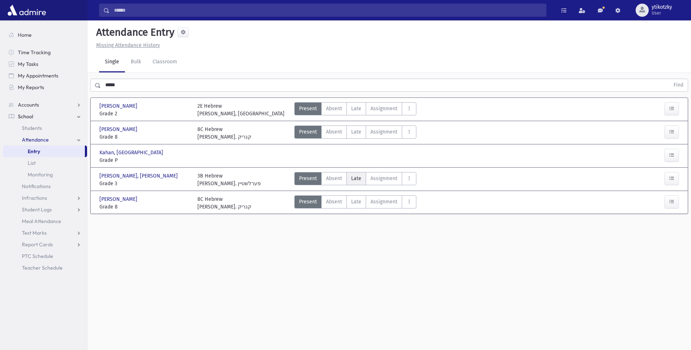
click at [361, 173] on label "Late Late" at bounding box center [356, 178] width 20 height 13
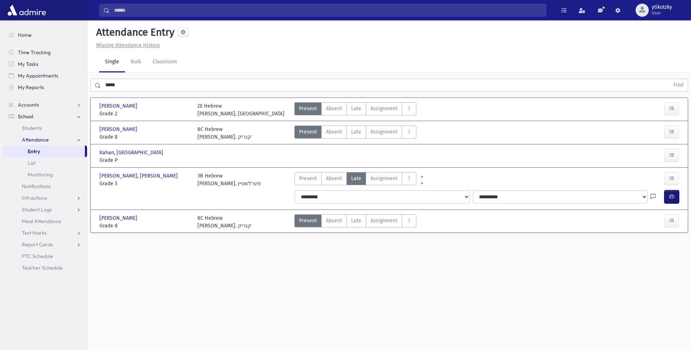
click at [668, 194] on button "button" at bounding box center [671, 196] width 15 height 13
drag, startPoint x: 124, startPoint y: 82, endPoint x: 68, endPoint y: 75, distance: 56.5
click at [68, 75] on div "Search Results All Accounts" at bounding box center [345, 183] width 691 height 367
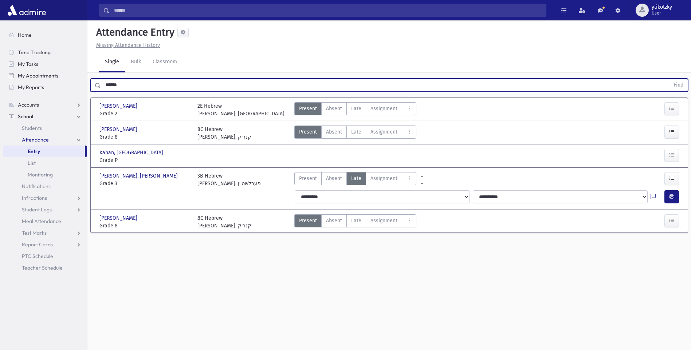
click at [669, 79] on button "Find" at bounding box center [678, 85] width 19 height 12
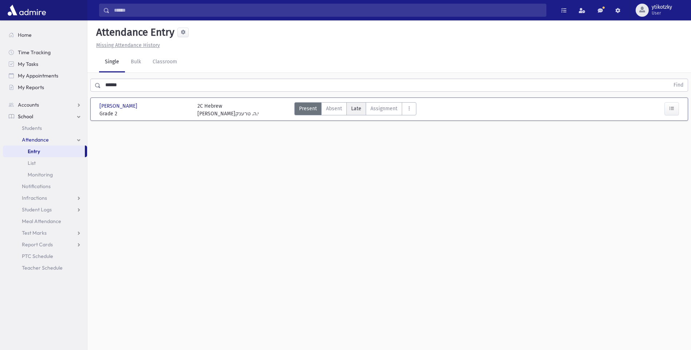
click at [357, 107] on span "Late" at bounding box center [356, 109] width 10 height 8
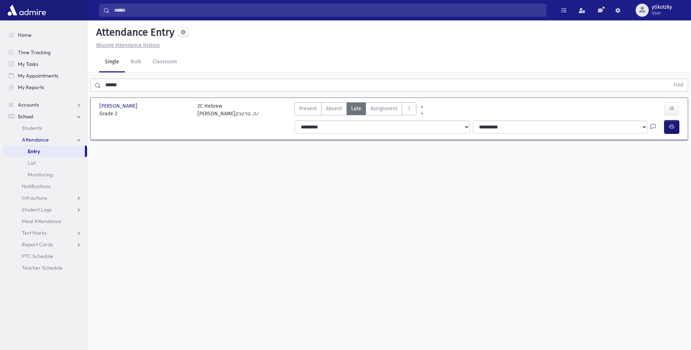
click at [670, 123] on button "button" at bounding box center [671, 126] width 15 height 13
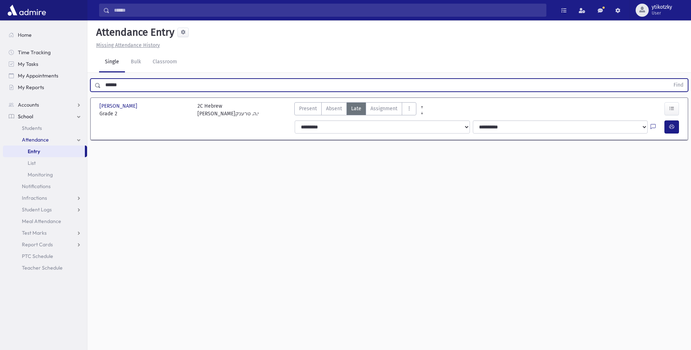
drag, startPoint x: 126, startPoint y: 86, endPoint x: 89, endPoint y: 81, distance: 36.7
click at [89, 81] on div "****** Find" at bounding box center [388, 84] width 603 height 22
click at [669, 79] on button "Find" at bounding box center [678, 85] width 19 height 12
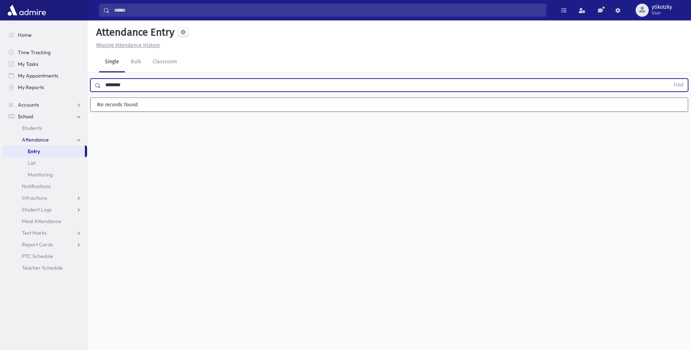
click at [669, 79] on button "Find" at bounding box center [678, 85] width 19 height 12
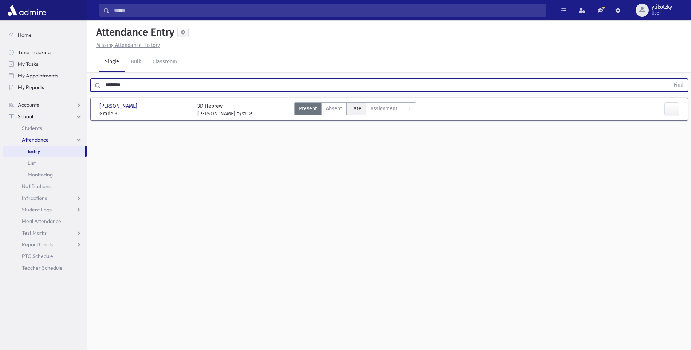
click at [363, 111] on label "Late Late" at bounding box center [356, 108] width 20 height 13
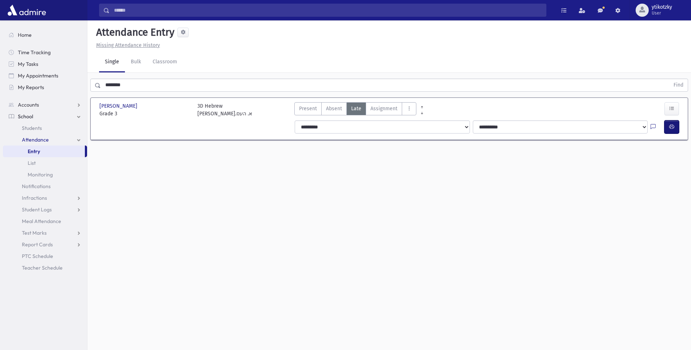
click at [673, 134] on div "**********" at bounding box center [487, 127] width 395 height 19
click at [665, 129] on button "button" at bounding box center [671, 126] width 15 height 13
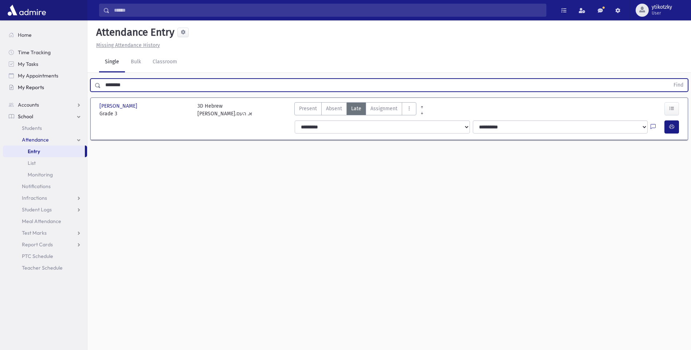
drag, startPoint x: 127, startPoint y: 83, endPoint x: 64, endPoint y: 83, distance: 62.6
click at [64, 83] on div "Search Results All Accounts" at bounding box center [345, 183] width 691 height 367
click at [669, 79] on button "Find" at bounding box center [678, 85] width 19 height 12
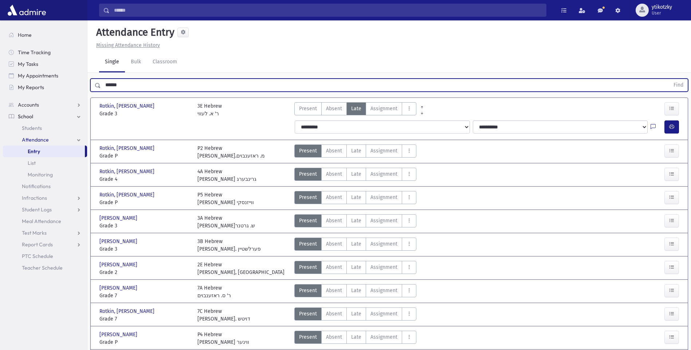
click at [669, 79] on button "Find" at bounding box center [678, 85] width 19 height 12
click at [356, 217] on span "Late" at bounding box center [356, 221] width 10 height 8
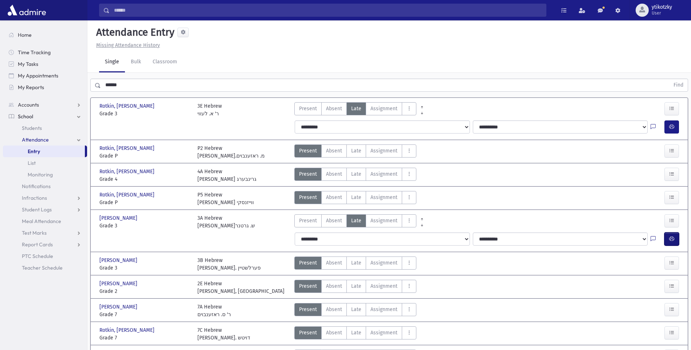
click at [669, 236] on icon "button" at bounding box center [671, 239] width 5 height 6
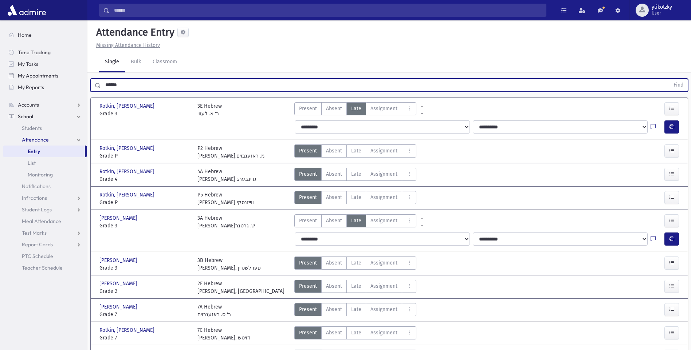
drag, startPoint x: 129, startPoint y: 88, endPoint x: 7, endPoint y: 74, distance: 122.4
click at [8, 74] on div "Search Results All Accounts" at bounding box center [345, 209] width 691 height 418
click at [669, 79] on button "Find" at bounding box center [678, 85] width 19 height 12
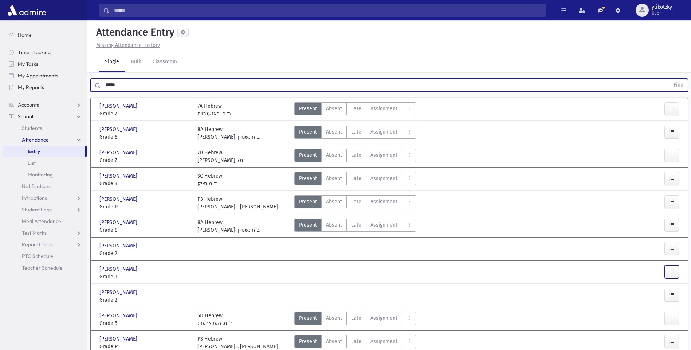
click at [664, 265] on button "button" at bounding box center [671, 271] width 15 height 13
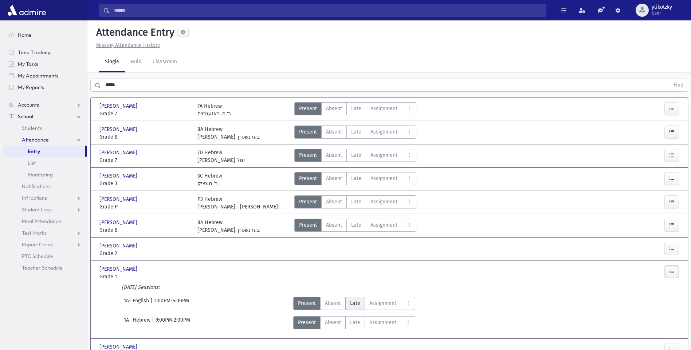
click at [353, 300] on span "Late" at bounding box center [355, 304] width 10 height 8
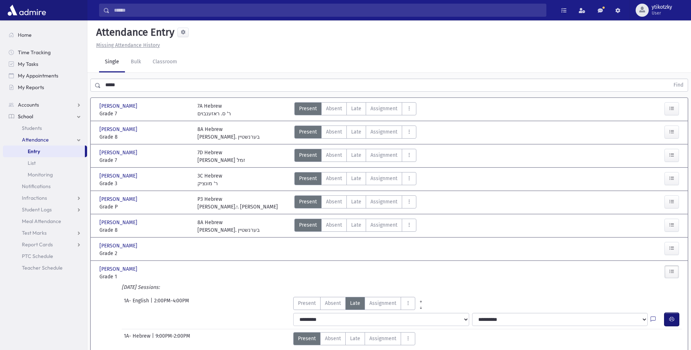
click at [669, 316] on span "button" at bounding box center [671, 319] width 5 height 6
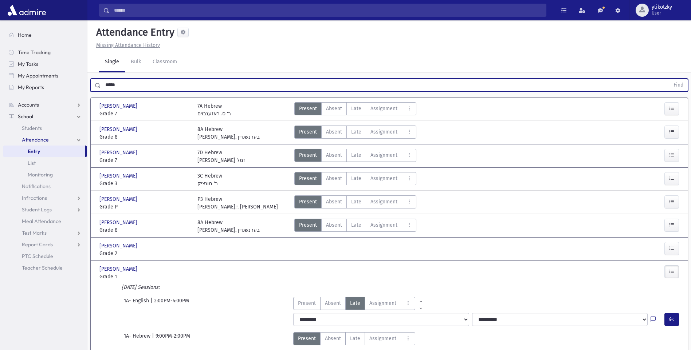
drag, startPoint x: 125, startPoint y: 87, endPoint x: -1, endPoint y: 74, distance: 127.0
click at [0, 74] on html "Search Results All Accounts Students" at bounding box center [345, 175] width 691 height 350
click at [669, 79] on button "Find" at bounding box center [678, 85] width 19 height 12
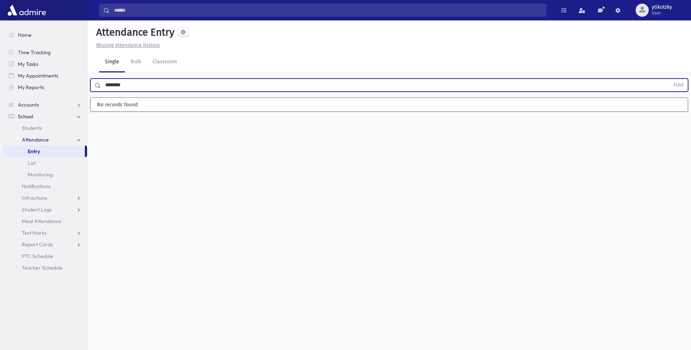
click at [669, 79] on button "Find" at bounding box center [678, 85] width 19 height 12
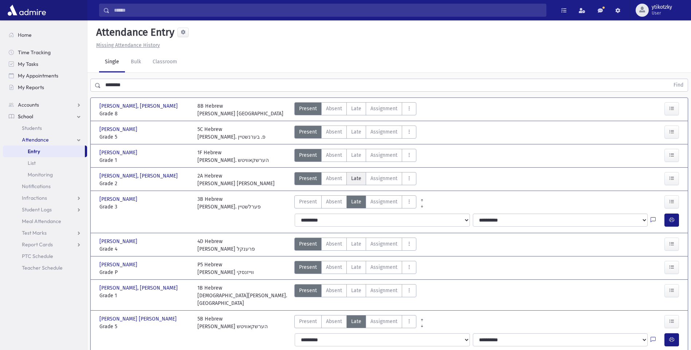
click at [356, 181] on span "Late" at bounding box center [356, 179] width 10 height 8
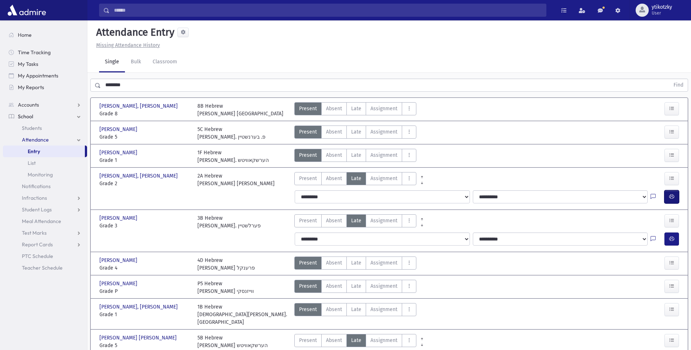
click at [671, 198] on icon "button" at bounding box center [671, 197] width 5 height 6
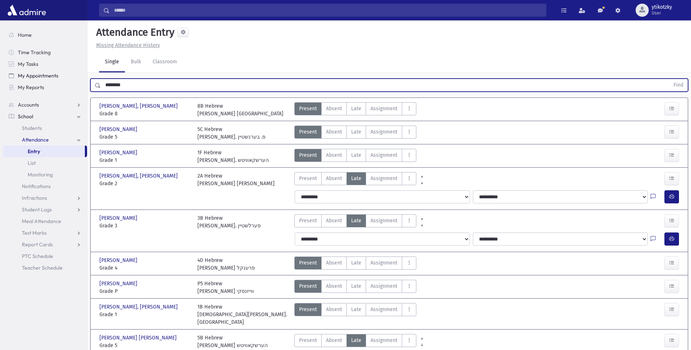
drag, startPoint x: 149, startPoint y: 90, endPoint x: 62, endPoint y: 78, distance: 87.5
click at [62, 78] on div "Search Results All Accounts" at bounding box center [345, 211] width 691 height 422
click at [669, 79] on button "Find" at bounding box center [678, 85] width 19 height 12
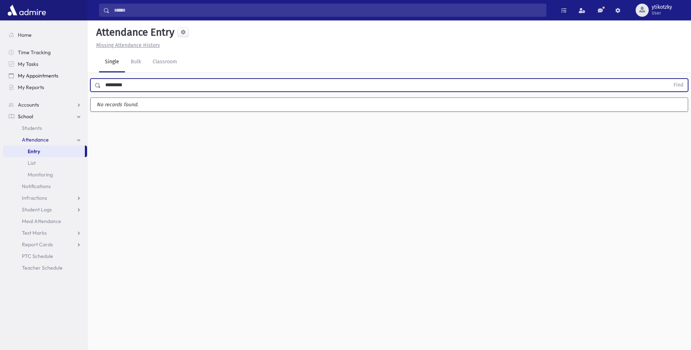
click at [669, 79] on button "Find" at bounding box center [678, 85] width 19 height 12
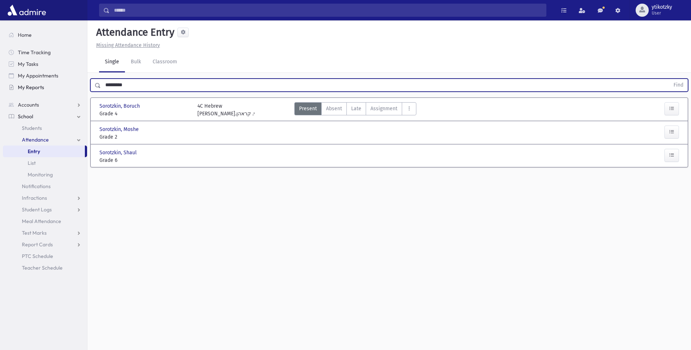
drag, startPoint x: 59, startPoint y: 83, endPoint x: 50, endPoint y: 82, distance: 9.1
click at [50, 82] on div "Search Results All Accounts" at bounding box center [345, 183] width 691 height 367
click at [669, 79] on button "Find" at bounding box center [678, 85] width 19 height 12
click at [666, 155] on button "button" at bounding box center [671, 155] width 15 height 13
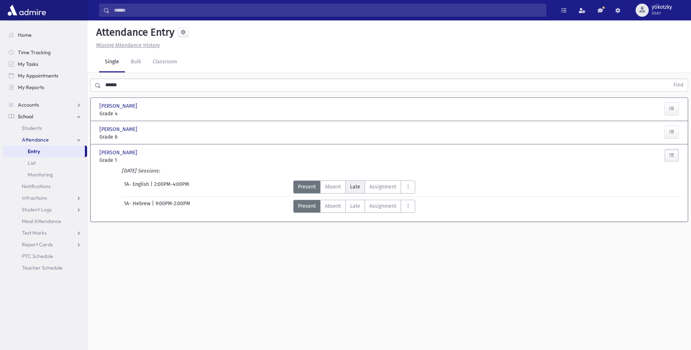
click at [356, 185] on span "Late" at bounding box center [355, 187] width 10 height 8
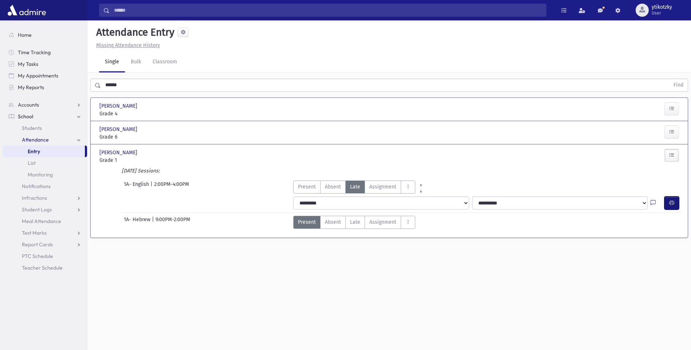
click at [675, 203] on button "button" at bounding box center [671, 203] width 15 height 13
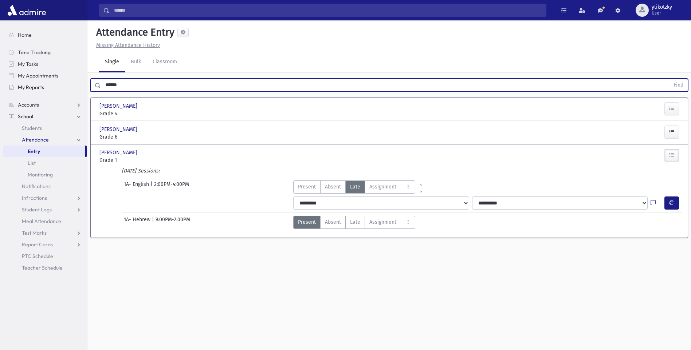
drag, startPoint x: 81, startPoint y: 89, endPoint x: 76, endPoint y: 89, distance: 4.4
click at [76, 89] on div "Search Results All Accounts" at bounding box center [345, 183] width 691 height 367
click at [669, 79] on button "Find" at bounding box center [678, 85] width 19 height 12
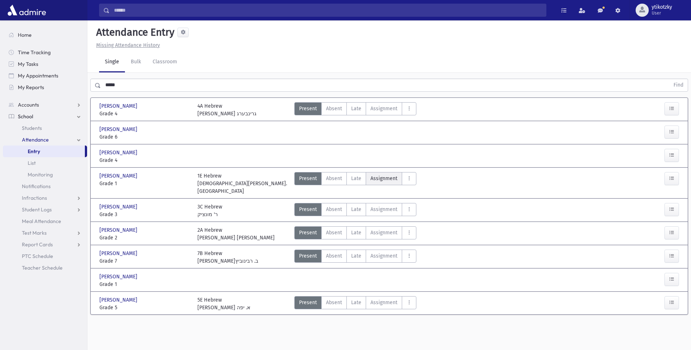
drag, startPoint x: 358, startPoint y: 176, endPoint x: 374, endPoint y: 177, distance: 15.7
click at [358, 177] on span "Late" at bounding box center [356, 179] width 10 height 8
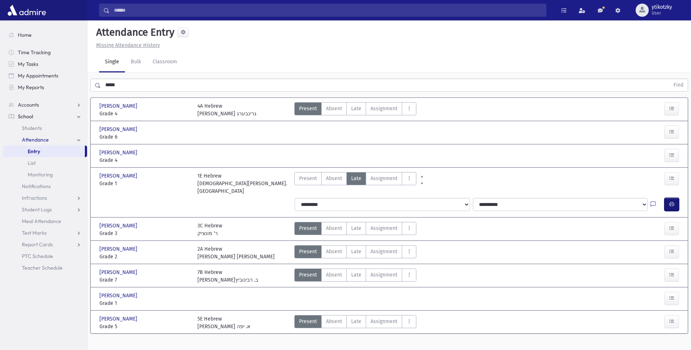
click at [671, 200] on button "button" at bounding box center [671, 204] width 15 height 13
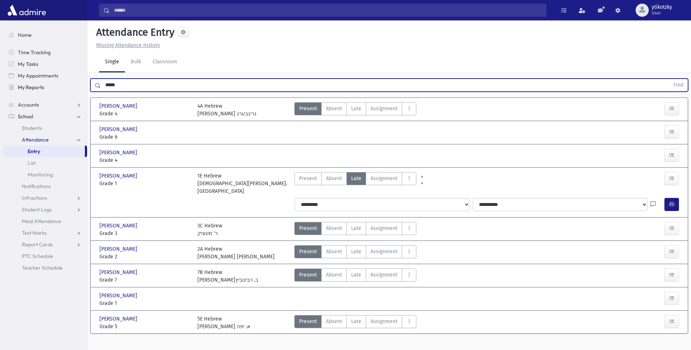
drag, startPoint x: 117, startPoint y: 82, endPoint x: 83, endPoint y: 82, distance: 34.2
click at [83, 82] on div "Search Results All Accounts" at bounding box center [345, 183] width 691 height 367
click at [669, 79] on button "Find" at bounding box center [678, 85] width 19 height 12
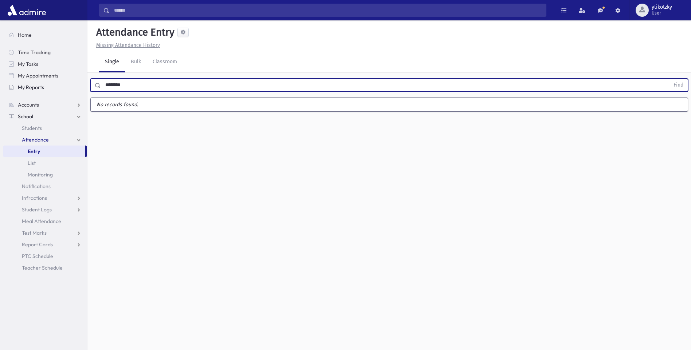
click at [669, 79] on button "Find" at bounding box center [678, 85] width 19 height 12
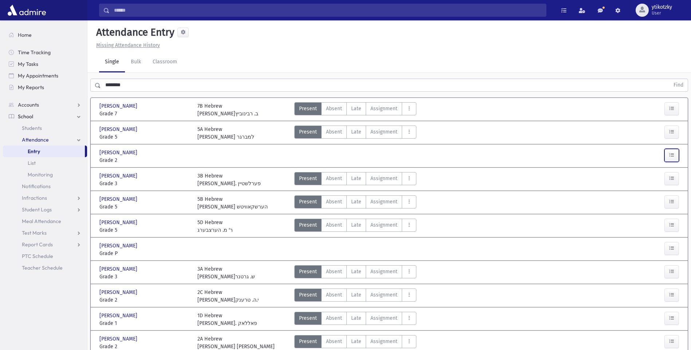
click at [676, 154] on button "button" at bounding box center [671, 155] width 15 height 13
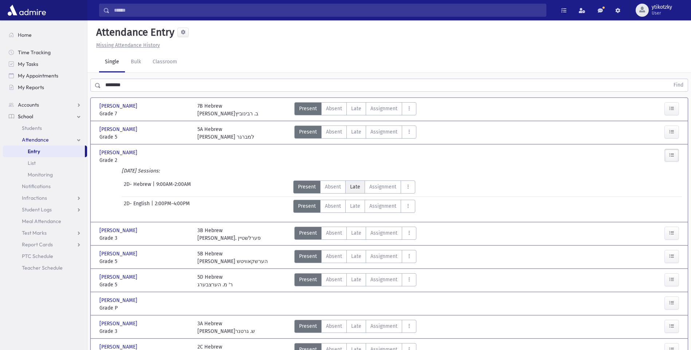
click at [351, 184] on span "Late" at bounding box center [355, 187] width 10 height 8
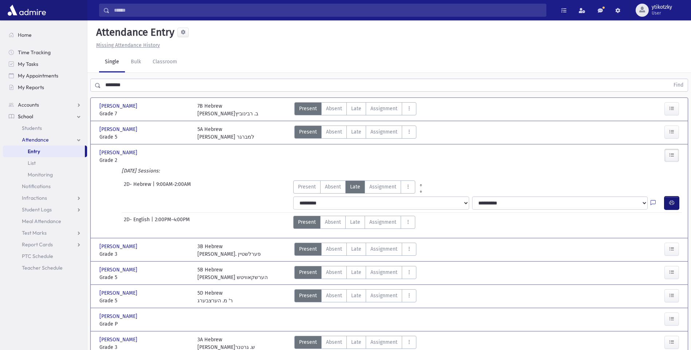
click at [669, 200] on icon "button" at bounding box center [671, 203] width 5 height 6
click at [354, 339] on span "Late" at bounding box center [356, 343] width 10 height 8
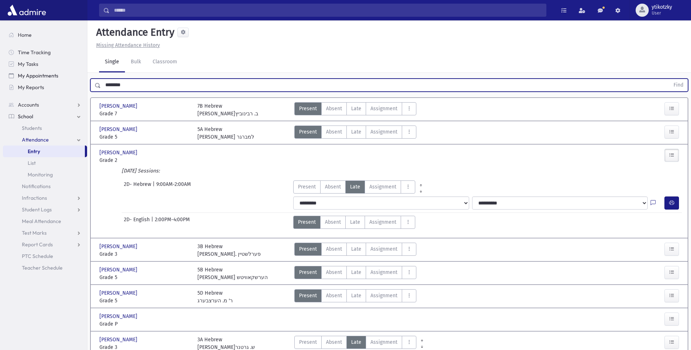
drag, startPoint x: 131, startPoint y: 91, endPoint x: 37, endPoint y: 79, distance: 95.4
click at [37, 79] on div "Search Results All Accounts" at bounding box center [345, 279] width 691 height 559
type input "*"
click at [669, 79] on button "Find" at bounding box center [678, 85] width 19 height 12
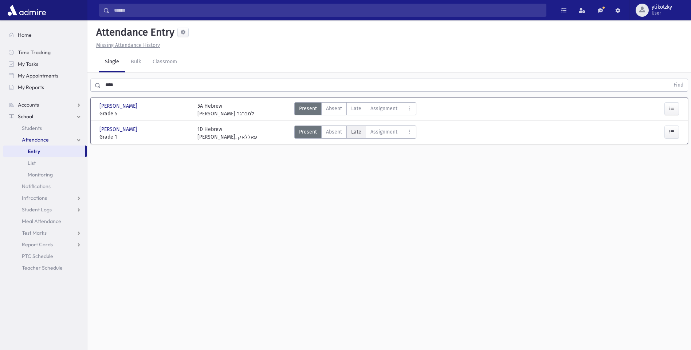
click at [360, 130] on label "Late Late" at bounding box center [356, 132] width 20 height 13
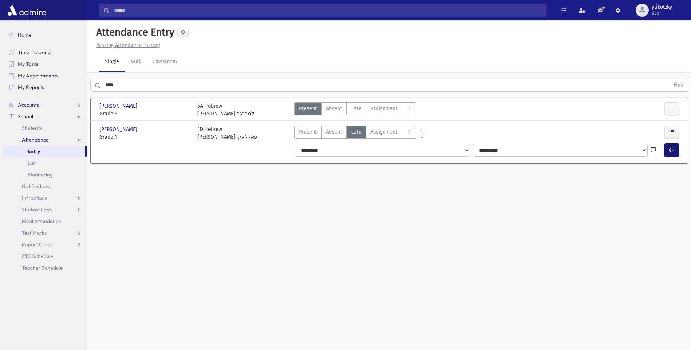
click at [673, 144] on button "button" at bounding box center [671, 150] width 15 height 13
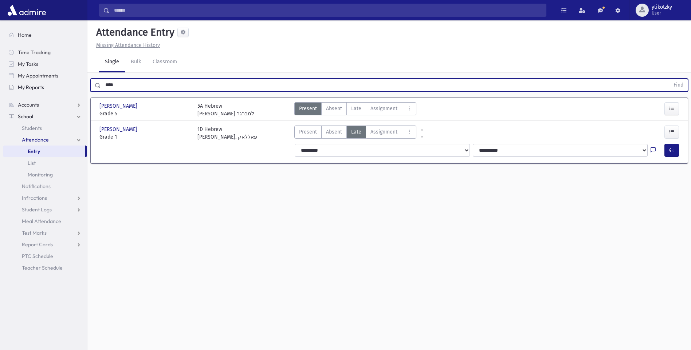
drag, startPoint x: 119, startPoint y: 86, endPoint x: 40, endPoint y: 83, distance: 78.3
click at [40, 83] on div "Search Results All Accounts" at bounding box center [345, 183] width 691 height 367
click at [669, 79] on button "Find" at bounding box center [678, 85] width 19 height 12
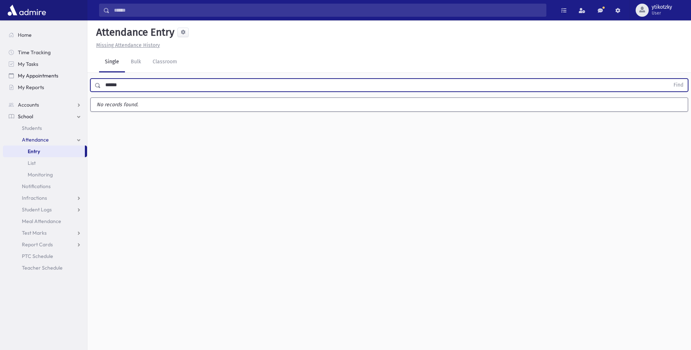
click at [669, 79] on button "Find" at bounding box center [678, 85] width 19 height 12
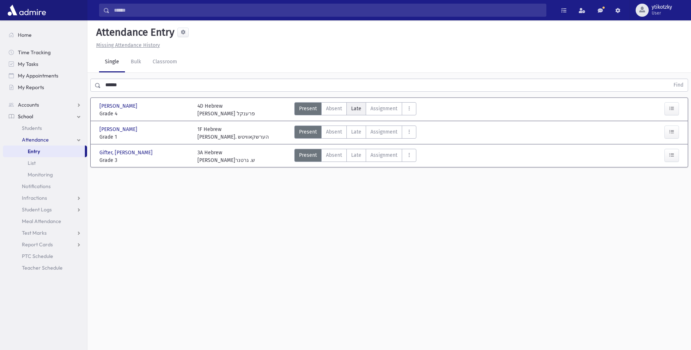
click at [351, 107] on span "Late" at bounding box center [356, 109] width 10 height 8
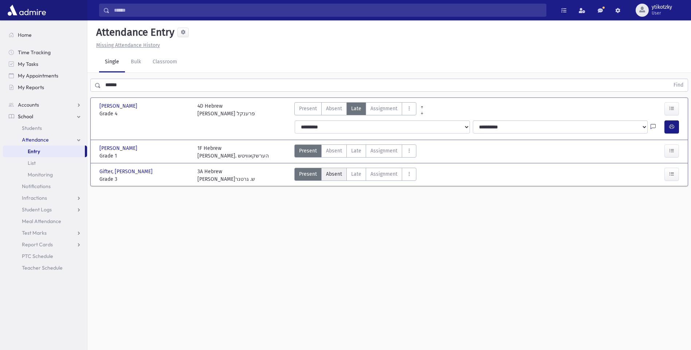
click at [344, 174] on label "Absent A" at bounding box center [333, 174] width 25 height 13
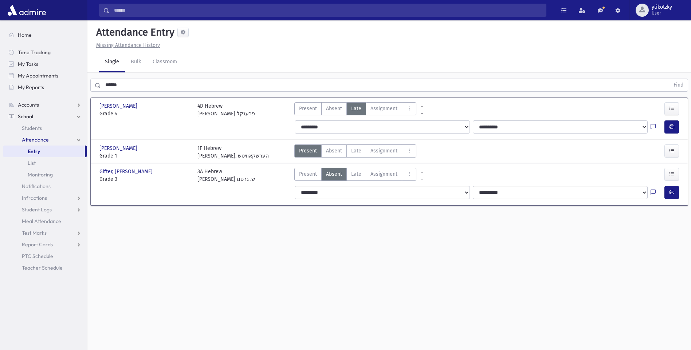
click at [360, 177] on span "Late" at bounding box center [356, 174] width 10 height 8
click at [309, 113] on label "Present P" at bounding box center [307, 108] width 27 height 13
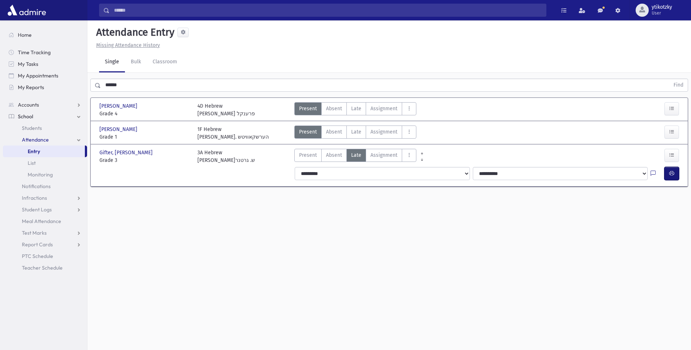
drag, startPoint x: 672, startPoint y: 177, endPoint x: 664, endPoint y: 175, distance: 8.1
click at [672, 176] on span "button" at bounding box center [671, 173] width 5 height 6
click at [352, 125] on div "Gifter, Yisroel Gifter, Yisroel Grade 1 Grade 1 1F Hebrew רבי י. הערשקאוויטש Pr…" at bounding box center [389, 132] width 592 height 17
click at [364, 130] on label "Late Late" at bounding box center [356, 132] width 20 height 13
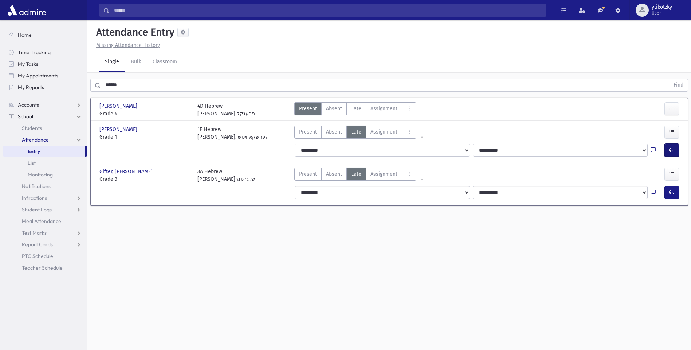
click at [669, 151] on icon "button" at bounding box center [671, 150] width 5 height 6
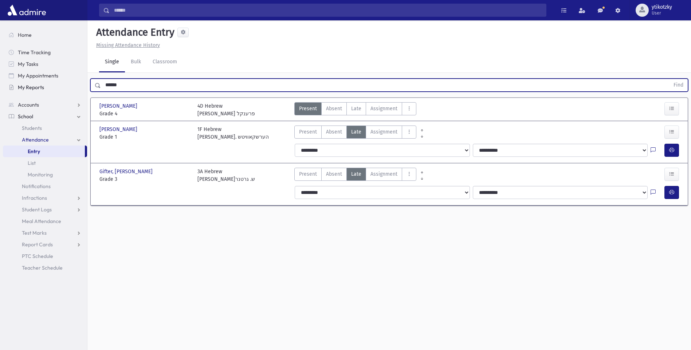
drag, startPoint x: 119, startPoint y: 88, endPoint x: 67, endPoint y: 86, distance: 52.1
click at [67, 86] on div "Search Results All Accounts" at bounding box center [345, 183] width 691 height 367
click at [669, 79] on button "Find" at bounding box center [678, 85] width 19 height 12
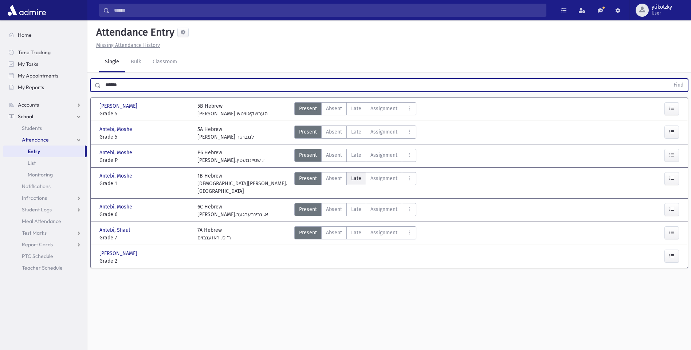
click at [346, 174] on label "Late Late" at bounding box center [356, 178] width 20 height 13
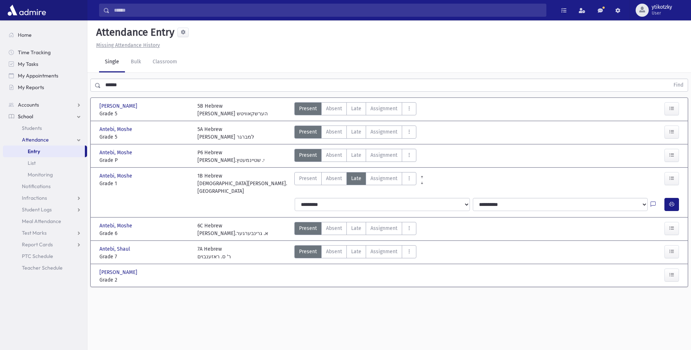
click at [680, 198] on div at bounding box center [672, 204] width 17 height 13
click at [674, 198] on button "button" at bounding box center [671, 204] width 15 height 13
drag, startPoint x: 121, startPoint y: 86, endPoint x: 59, endPoint y: 84, distance: 61.9
click at [59, 84] on div "Search Results All Accounts" at bounding box center [345, 183] width 691 height 367
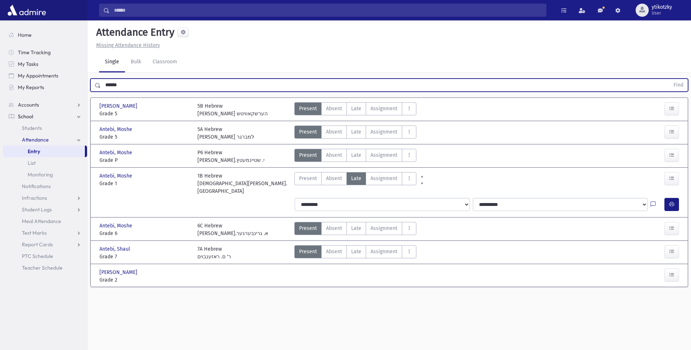
drag, startPoint x: 59, startPoint y: 84, endPoint x: 3, endPoint y: 81, distance: 56.5
click at [3, 81] on div "Search Results All Accounts" at bounding box center [345, 183] width 691 height 367
click at [669, 79] on button "Find" at bounding box center [678, 85] width 19 height 12
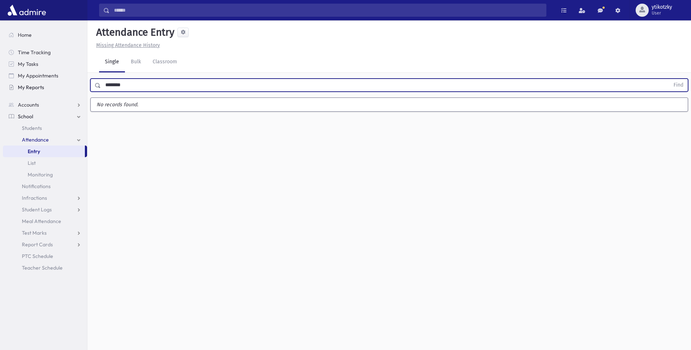
click at [669, 79] on button "Find" at bounding box center [678, 85] width 19 height 12
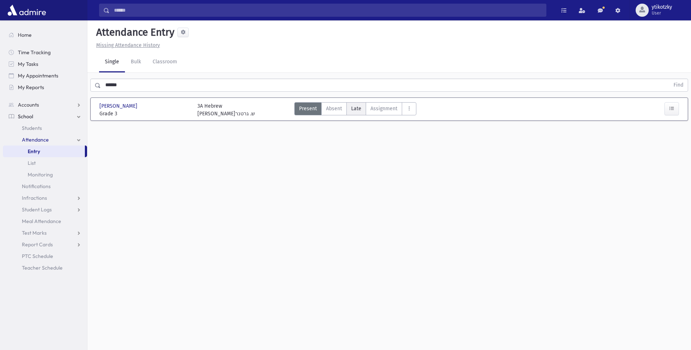
drag, startPoint x: 354, startPoint y: 108, endPoint x: 365, endPoint y: 107, distance: 11.0
click at [354, 108] on span "Late" at bounding box center [356, 109] width 10 height 8
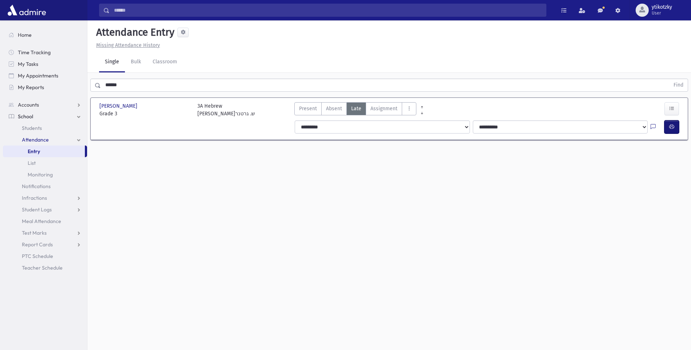
click at [672, 127] on icon "button" at bounding box center [671, 127] width 5 height 6
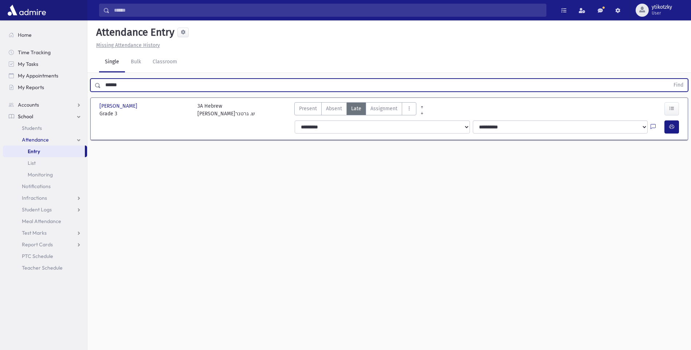
drag, startPoint x: 122, startPoint y: 81, endPoint x: 96, endPoint y: 88, distance: 26.6
click at [96, 88] on div "****** Find" at bounding box center [388, 85] width 597 height 13
click at [669, 79] on button "Find" at bounding box center [678, 85] width 19 height 12
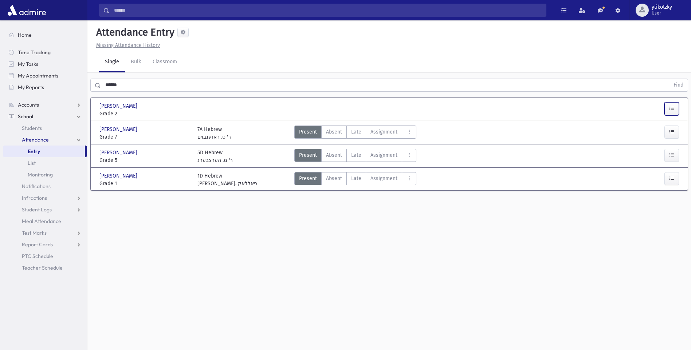
drag, startPoint x: 672, startPoint y: 109, endPoint x: 534, endPoint y: 110, distance: 138.0
click at [672, 110] on icon "button" at bounding box center [671, 109] width 5 height 6
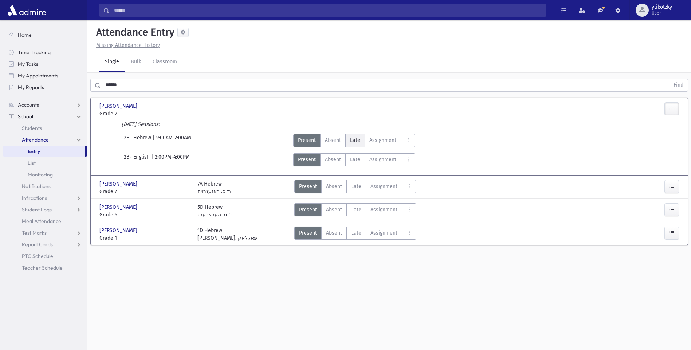
click at [358, 141] on span "Late" at bounding box center [355, 141] width 10 height 8
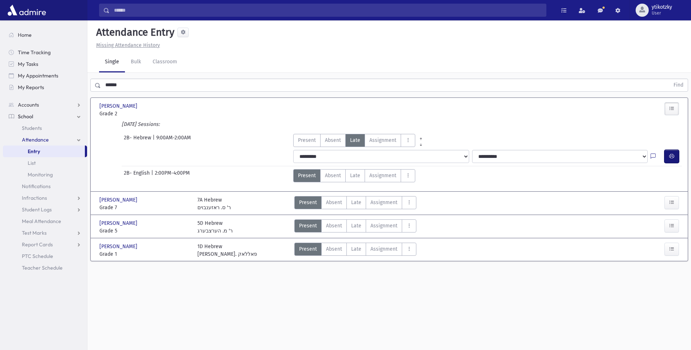
drag, startPoint x: 672, startPoint y: 158, endPoint x: 631, endPoint y: 154, distance: 41.3
click at [672, 158] on icon "button" at bounding box center [671, 156] width 5 height 6
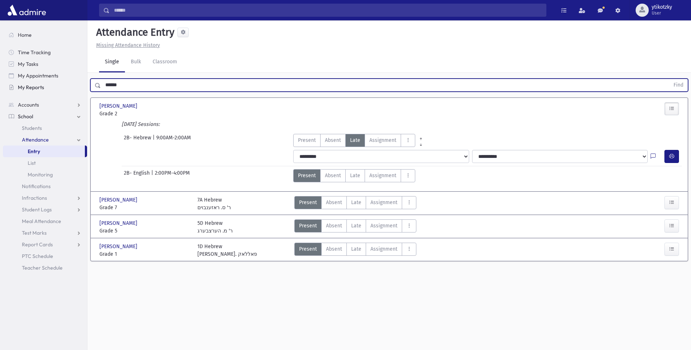
click at [63, 91] on div "Search Results All Accounts" at bounding box center [345, 183] width 691 height 367
click at [669, 79] on button "Find" at bounding box center [678, 85] width 19 height 12
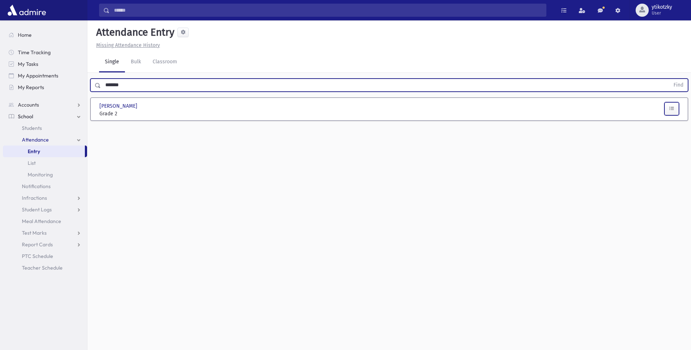
click at [667, 107] on button "button" at bounding box center [671, 108] width 15 height 13
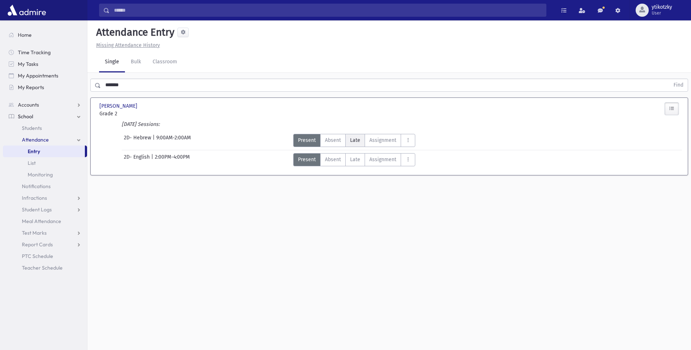
drag, startPoint x: 354, startPoint y: 143, endPoint x: 363, endPoint y: 138, distance: 9.9
click at [354, 142] on span "Late" at bounding box center [355, 141] width 10 height 8
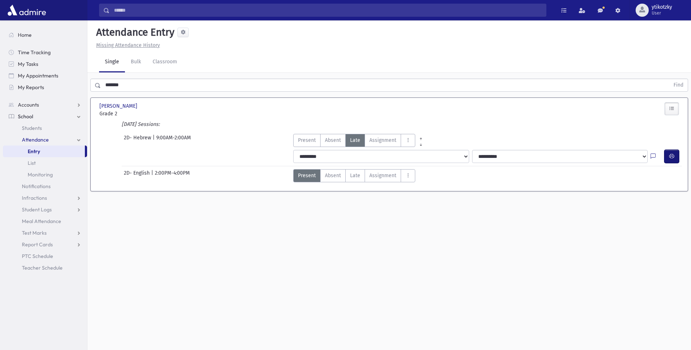
click at [672, 156] on icon "button" at bounding box center [671, 156] width 5 height 6
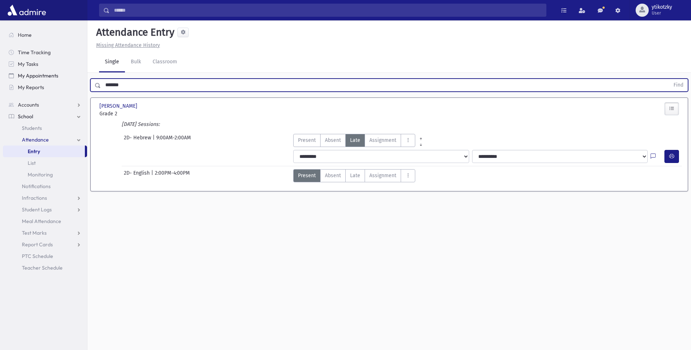
drag, startPoint x: 69, startPoint y: 81, endPoint x: 40, endPoint y: 81, distance: 29.5
click at [40, 81] on div "Search Results All Accounts" at bounding box center [345, 183] width 691 height 367
click at [669, 79] on button "Find" at bounding box center [678, 85] width 19 height 12
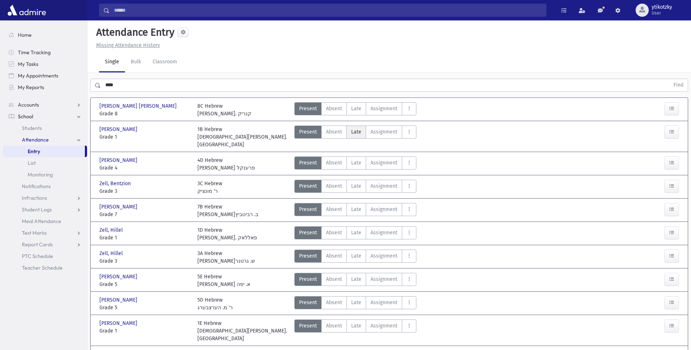
click at [348, 134] on label "Late Late" at bounding box center [356, 132] width 20 height 13
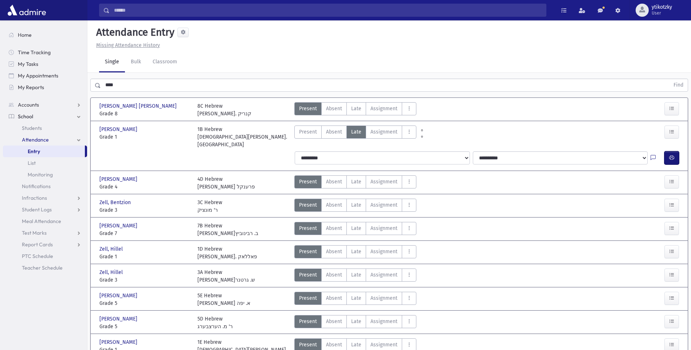
click at [667, 151] on button "button" at bounding box center [671, 157] width 15 height 13
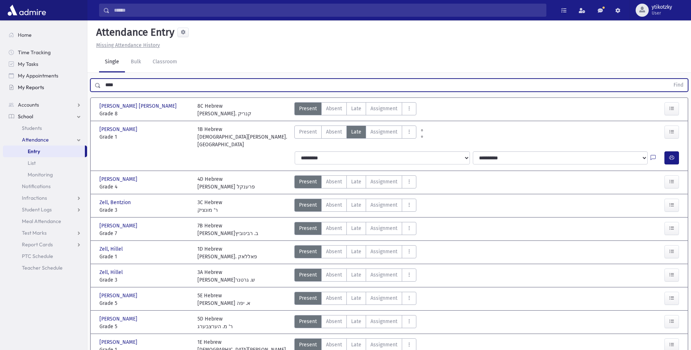
drag, startPoint x: 94, startPoint y: 84, endPoint x: 54, endPoint y: 91, distance: 40.7
click at [54, 91] on div "Search Results All Accounts" at bounding box center [345, 207] width 691 height 415
click at [669, 79] on button "Find" at bounding box center [678, 85] width 19 height 12
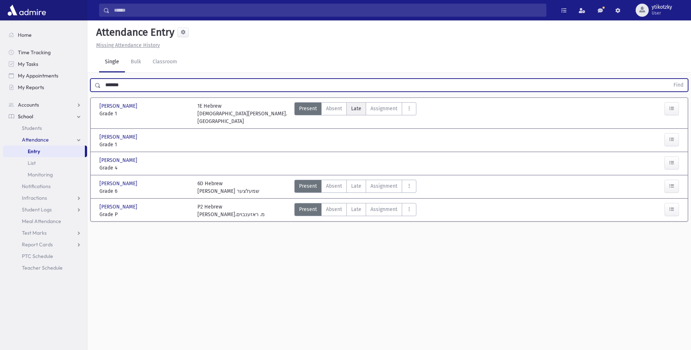
click at [354, 108] on span "Late" at bounding box center [356, 109] width 10 height 8
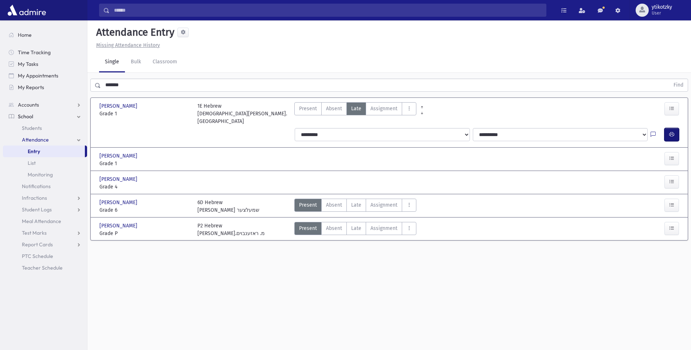
click at [678, 133] on button "button" at bounding box center [671, 134] width 15 height 13
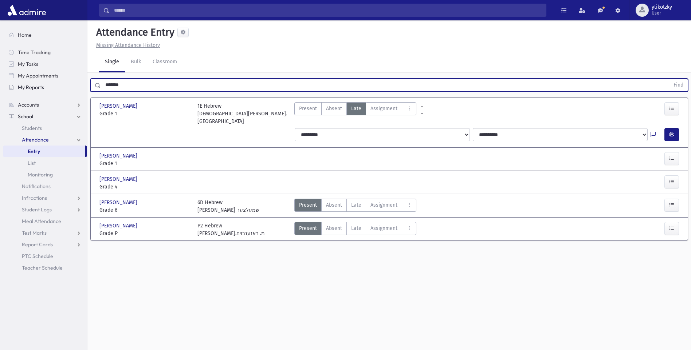
drag, startPoint x: 132, startPoint y: 82, endPoint x: 76, endPoint y: 82, distance: 55.7
click at [77, 82] on div "Search Results All Accounts" at bounding box center [345, 183] width 691 height 367
click at [669, 79] on button "Find" at bounding box center [678, 85] width 19 height 12
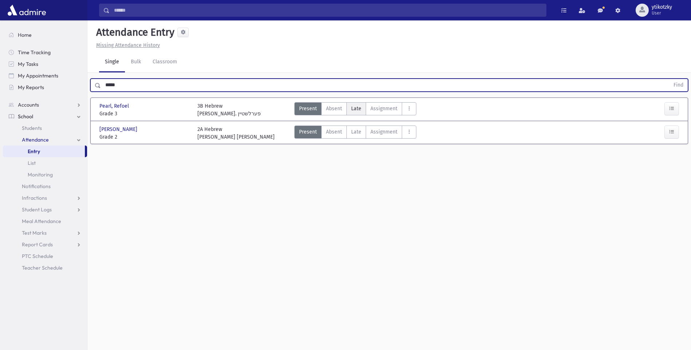
click at [357, 114] on label "Late Late" at bounding box center [356, 108] width 20 height 13
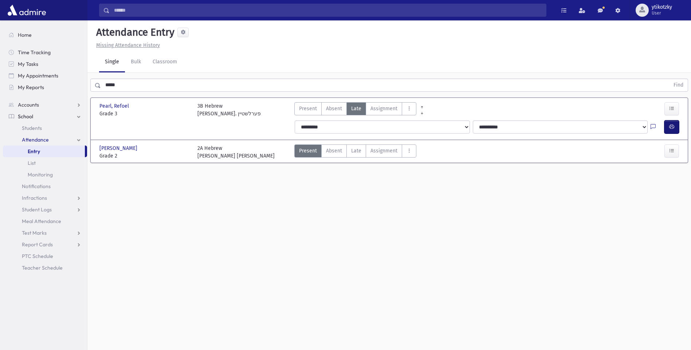
drag, startPoint x: 665, startPoint y: 129, endPoint x: 616, endPoint y: 126, distance: 48.8
click at [665, 129] on button "button" at bounding box center [671, 126] width 15 height 13
click at [349, 147] on label "Late Late" at bounding box center [356, 151] width 20 height 13
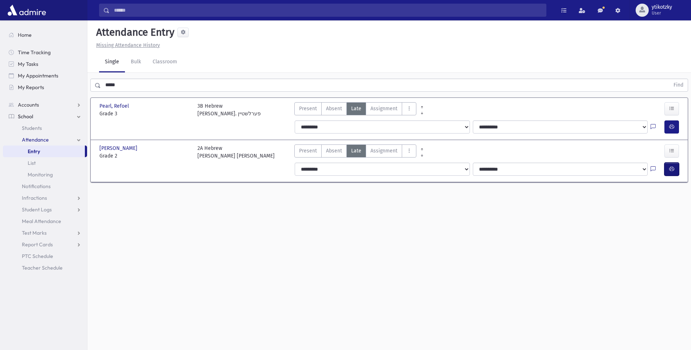
click at [676, 166] on button "button" at bounding box center [671, 169] width 15 height 13
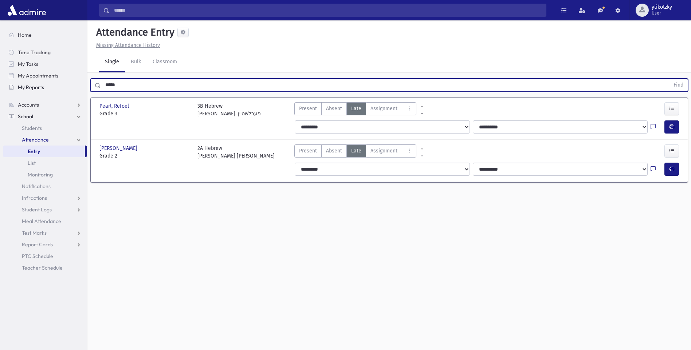
drag, startPoint x: 129, startPoint y: 88, endPoint x: 42, endPoint y: 89, distance: 86.6
click at [42, 89] on div "Search Results All Accounts" at bounding box center [345, 183] width 691 height 367
click at [669, 79] on button "Find" at bounding box center [678, 85] width 19 height 12
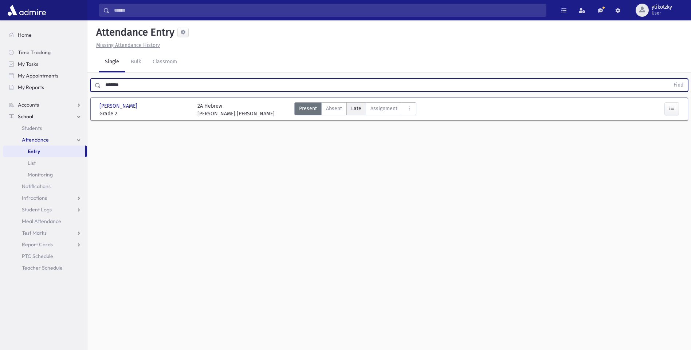
click at [356, 110] on span "Late" at bounding box center [356, 109] width 10 height 8
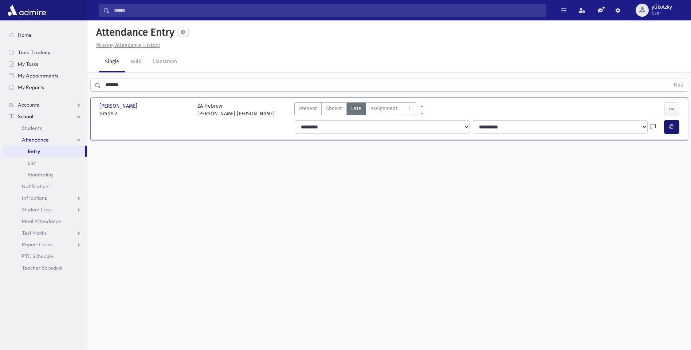
click at [676, 126] on button "button" at bounding box center [671, 126] width 15 height 13
click at [70, 86] on div "Search Results All Accounts" at bounding box center [345, 183] width 691 height 367
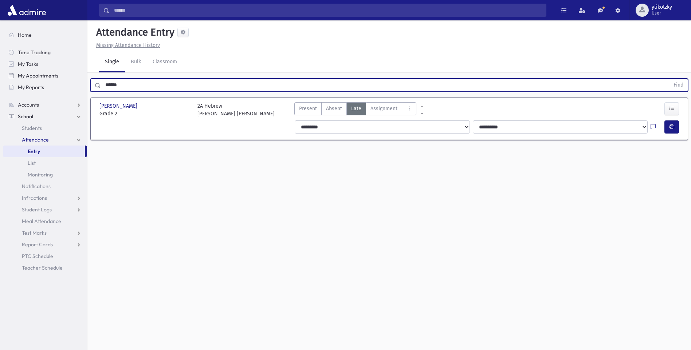
click at [669, 79] on button "Find" at bounding box center [678, 85] width 19 height 12
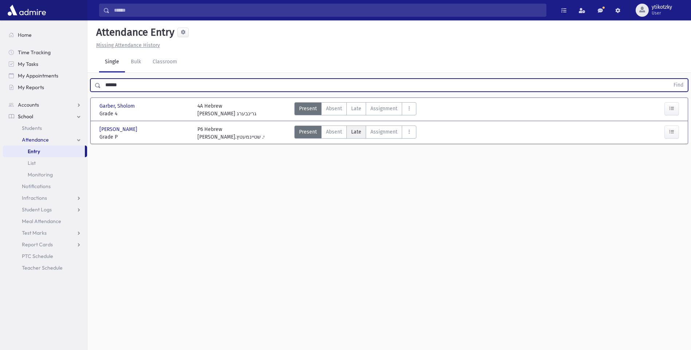
click at [351, 128] on span "Late" at bounding box center [356, 132] width 10 height 8
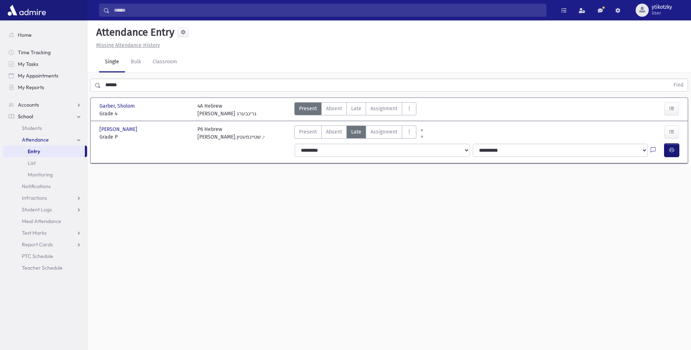
click at [673, 149] on button "button" at bounding box center [671, 150] width 15 height 13
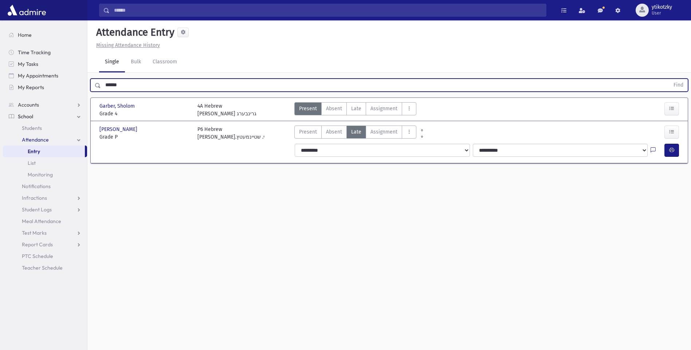
drag, startPoint x: 145, startPoint y: 86, endPoint x: -1, endPoint y: 87, distance: 146.3
click at [0, 87] on html "Search Results All Accounts Students" at bounding box center [345, 175] width 691 height 350
click at [669, 79] on button "Find" at bounding box center [678, 85] width 19 height 12
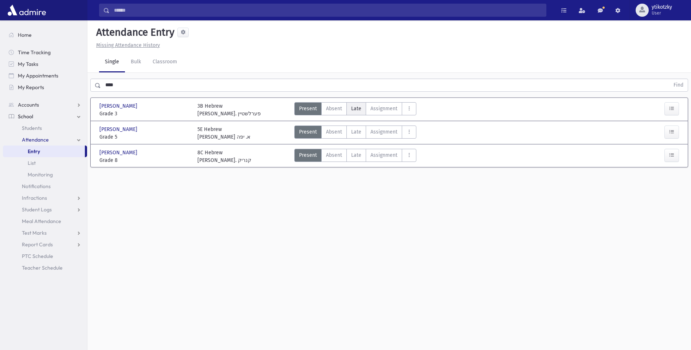
click at [361, 109] on label "Late Late" at bounding box center [356, 108] width 20 height 13
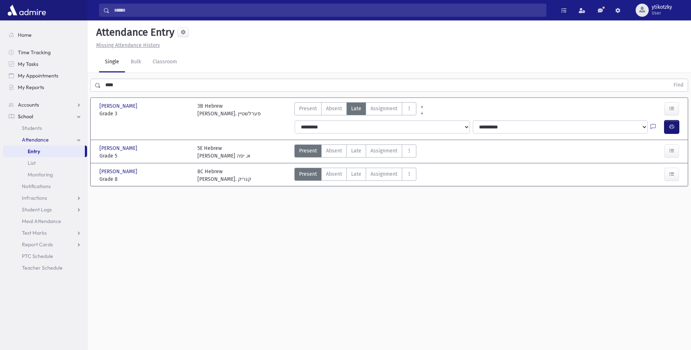
click at [664, 122] on button "button" at bounding box center [671, 126] width 15 height 13
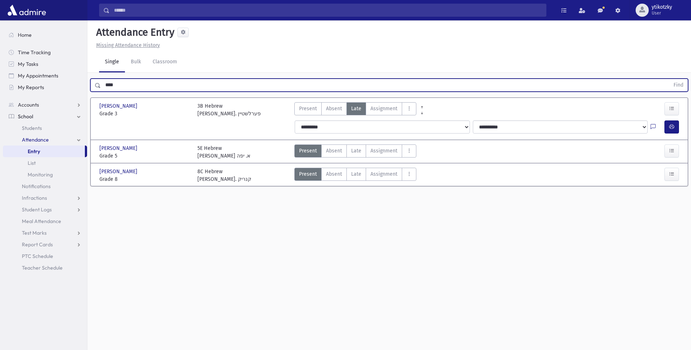
drag, startPoint x: 125, startPoint y: 89, endPoint x: 0, endPoint y: 73, distance: 125.9
click at [0, 73] on html "Search Results All Accounts Students" at bounding box center [345, 175] width 691 height 350
click at [669, 79] on button "Find" at bounding box center [678, 85] width 19 height 12
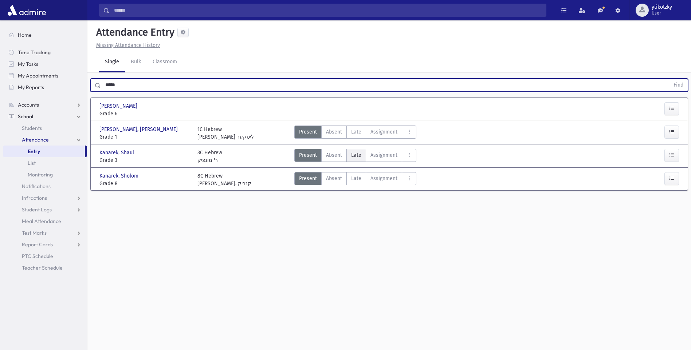
click at [358, 154] on span "Late" at bounding box center [356, 155] width 10 height 8
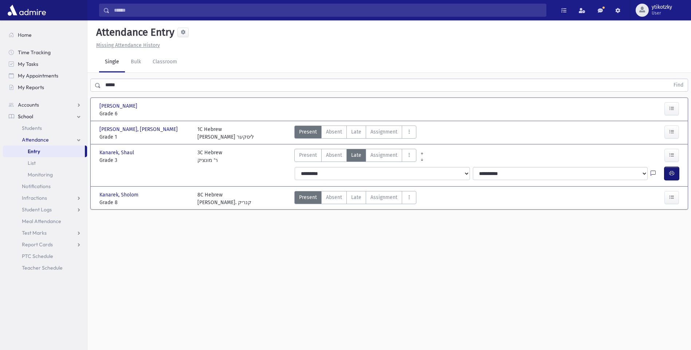
click at [667, 174] on button "button" at bounding box center [671, 173] width 15 height 13
click at [358, 129] on span "Late" at bounding box center [356, 132] width 10 height 8
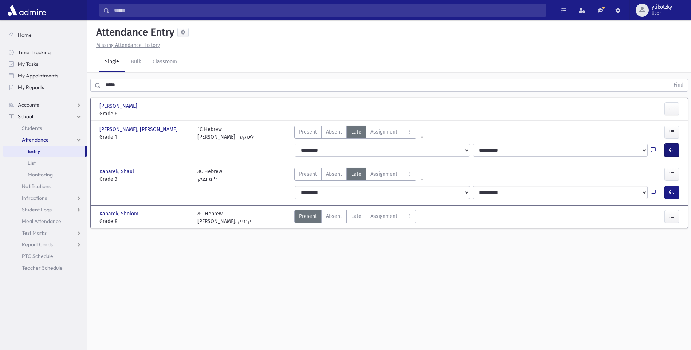
click at [664, 149] on button "button" at bounding box center [671, 150] width 15 height 13
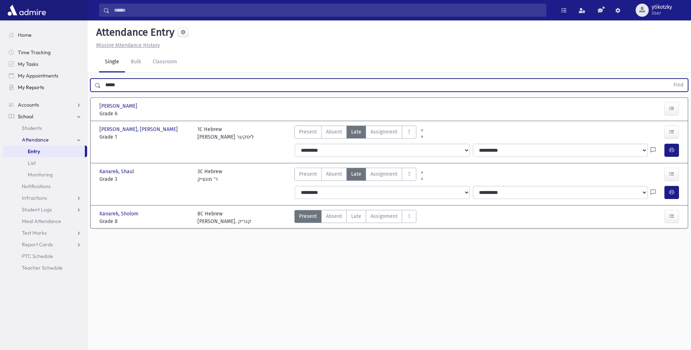
drag, startPoint x: 99, startPoint y: 83, endPoint x: 66, endPoint y: 92, distance: 34.7
click at [75, 84] on div "Search Results All Accounts" at bounding box center [345, 183] width 691 height 367
click at [669, 79] on button "Find" at bounding box center [678, 85] width 19 height 12
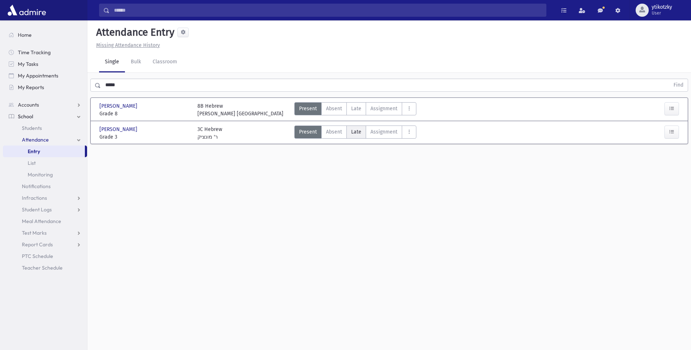
click at [356, 131] on span "Late" at bounding box center [356, 132] width 10 height 8
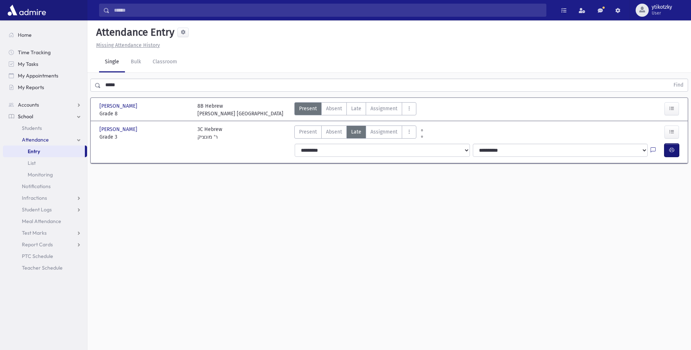
click at [667, 149] on button "button" at bounding box center [671, 150] width 15 height 13
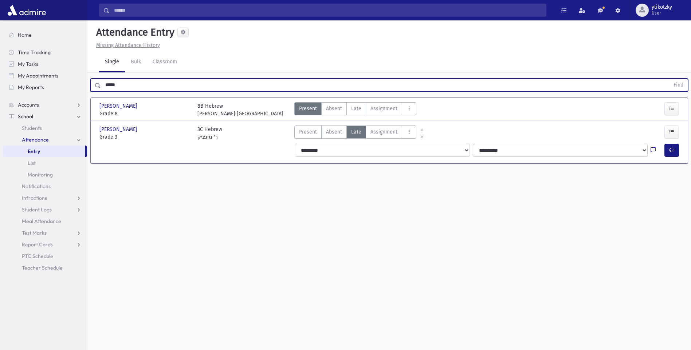
drag, startPoint x: 119, startPoint y: 83, endPoint x: 6, endPoint y: 50, distance: 118.1
click at [82, 81] on div "Search Results All Accounts" at bounding box center [345, 183] width 691 height 367
click at [669, 79] on button "Find" at bounding box center [678, 85] width 19 height 12
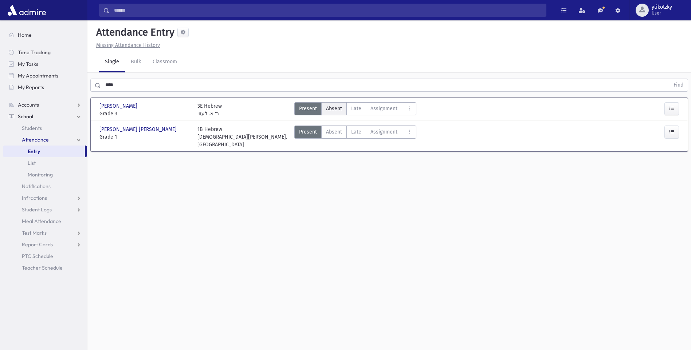
click at [342, 111] on label "Absent A" at bounding box center [333, 108] width 25 height 13
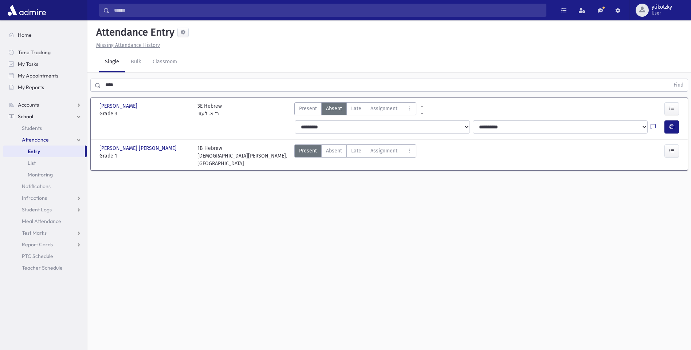
click at [352, 110] on span "Late" at bounding box center [356, 109] width 10 height 8
click at [673, 128] on icon "button" at bounding box center [671, 127] width 5 height 6
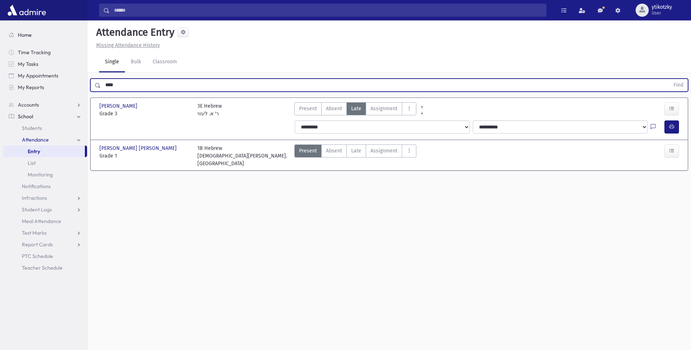
drag, startPoint x: 118, startPoint y: 81, endPoint x: 23, endPoint y: 32, distance: 107.3
click at [94, 83] on div "**** Find" at bounding box center [388, 85] width 597 height 13
click at [669, 79] on button "Find" at bounding box center [678, 85] width 19 height 12
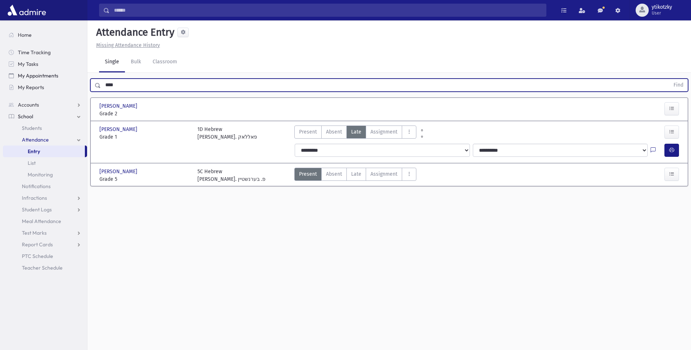
drag, startPoint x: 67, startPoint y: 81, endPoint x: 60, endPoint y: 81, distance: 6.9
click at [64, 81] on div "Search Results All Accounts" at bounding box center [345, 183] width 691 height 367
click at [669, 79] on button "Find" at bounding box center [678, 85] width 19 height 12
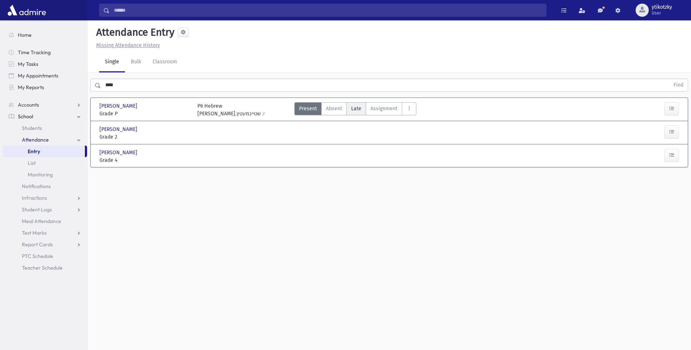
click at [349, 106] on label "Late Late" at bounding box center [356, 108] width 20 height 13
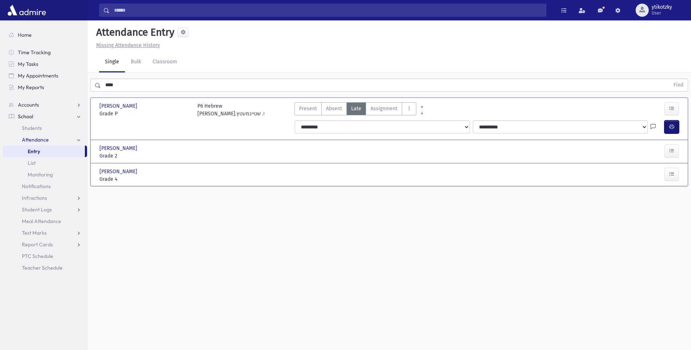
click at [675, 127] on button "button" at bounding box center [671, 126] width 15 height 13
drag, startPoint x: 114, startPoint y: 88, endPoint x: 2, endPoint y: 60, distance: 115.8
click at [31, 75] on div "Search Results All Accounts" at bounding box center [345, 183] width 691 height 367
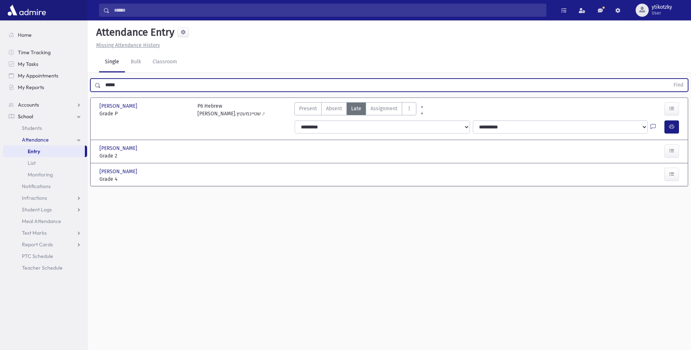
click at [669, 79] on button "Find" at bounding box center [678, 85] width 19 height 12
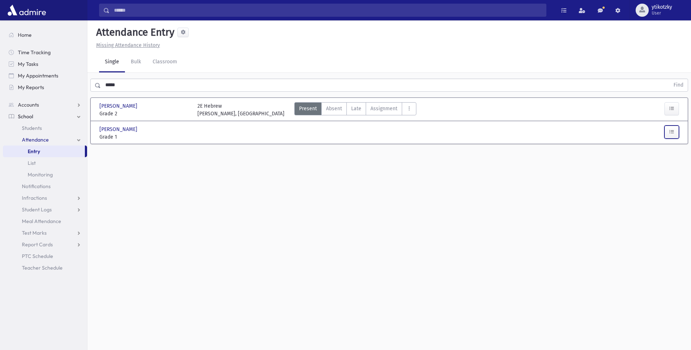
click at [668, 130] on button "button" at bounding box center [671, 132] width 15 height 13
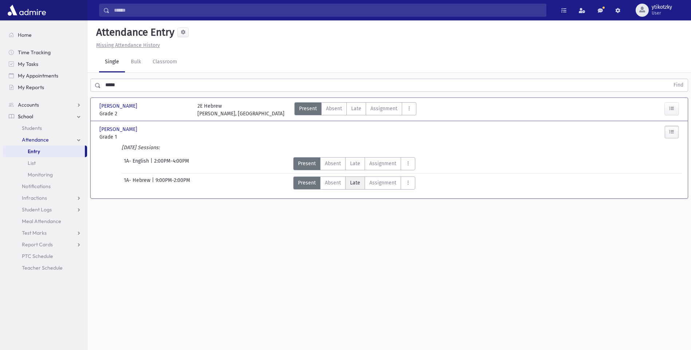
click at [356, 178] on label "Late Late" at bounding box center [355, 183] width 20 height 13
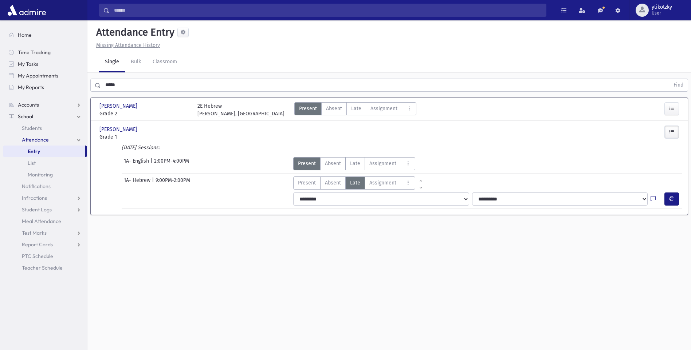
click at [682, 193] on div "**********" at bounding box center [487, 199] width 395 height 19
click at [671, 198] on icon "button" at bounding box center [671, 199] width 5 height 6
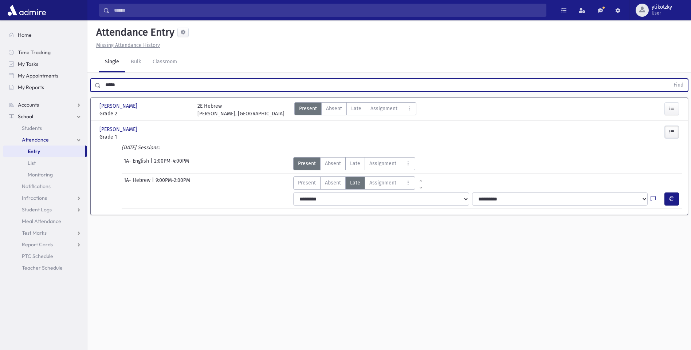
drag, startPoint x: 49, startPoint y: 80, endPoint x: 0, endPoint y: 80, distance: 48.8
click at [0, 80] on div "Search Results All Accounts" at bounding box center [345, 183] width 691 height 367
type input "*"
click at [669, 79] on button "Find" at bounding box center [678, 85] width 19 height 12
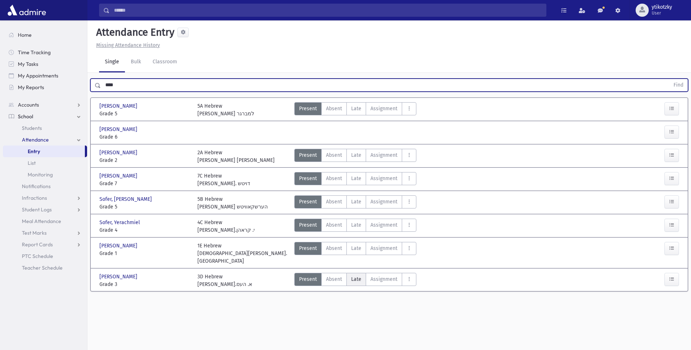
click at [358, 276] on span "Late" at bounding box center [356, 280] width 10 height 8
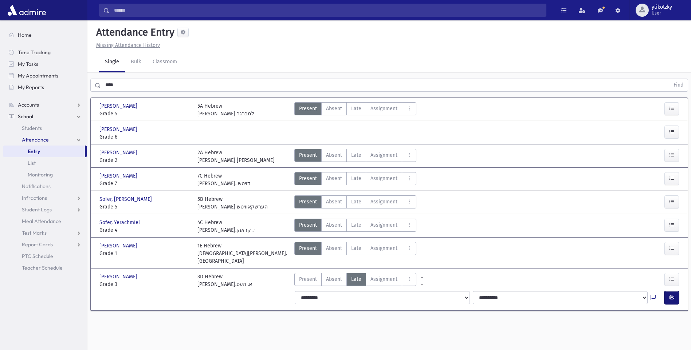
click at [670, 295] on icon "button" at bounding box center [671, 298] width 5 height 6
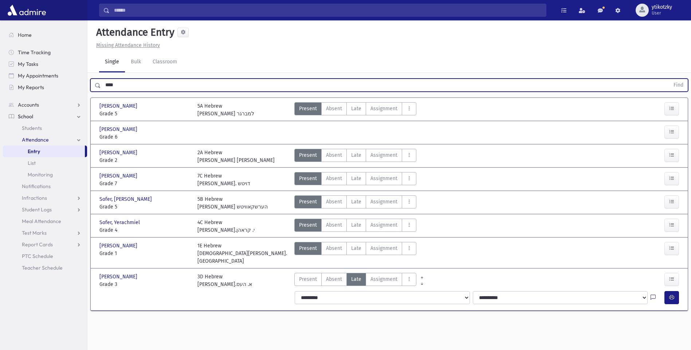
drag, startPoint x: 106, startPoint y: 81, endPoint x: 0, endPoint y: 37, distance: 114.3
click at [28, 74] on div "Search Results All Accounts" at bounding box center [345, 183] width 691 height 367
click at [669, 79] on button "Find" at bounding box center [678, 85] width 19 height 12
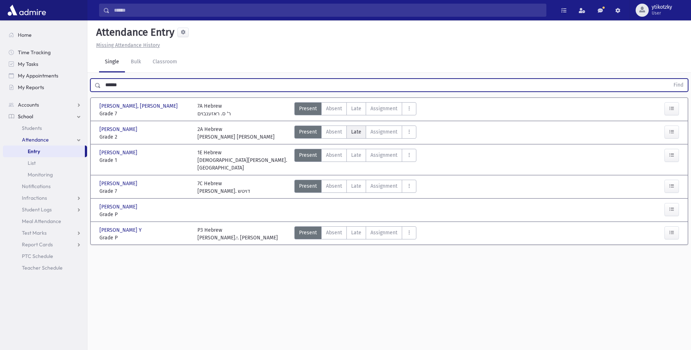
click at [358, 128] on span "Late" at bounding box center [356, 132] width 10 height 8
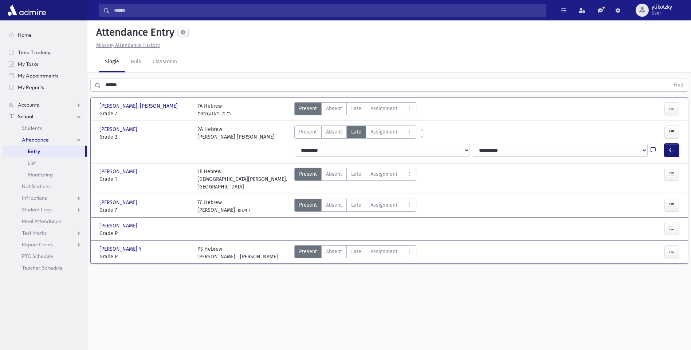
click at [671, 152] on icon "button" at bounding box center [671, 150] width 5 height 6
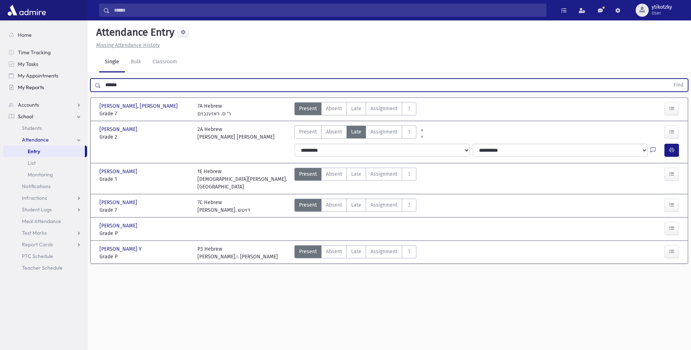
drag, startPoint x: 128, startPoint y: 88, endPoint x: 35, endPoint y: 84, distance: 93.6
click at [46, 84] on div "Search Results All Accounts" at bounding box center [345, 183] width 691 height 367
click at [669, 79] on button "Find" at bounding box center [678, 85] width 19 height 12
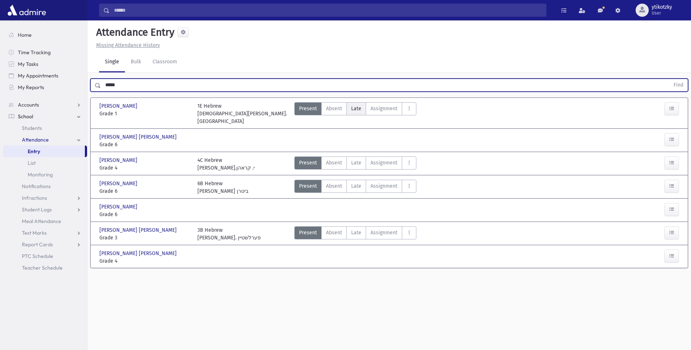
click at [349, 104] on label "Late Late" at bounding box center [356, 108] width 20 height 13
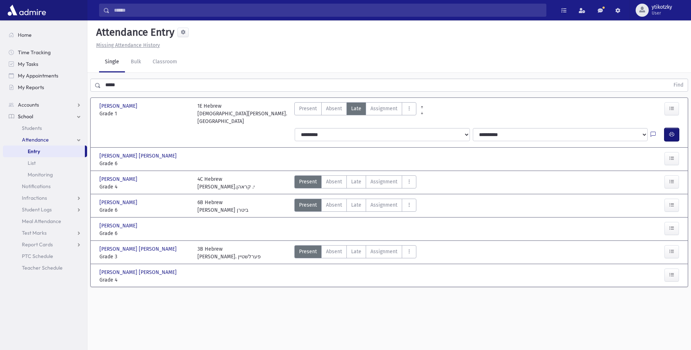
click at [669, 128] on button "button" at bounding box center [671, 134] width 15 height 13
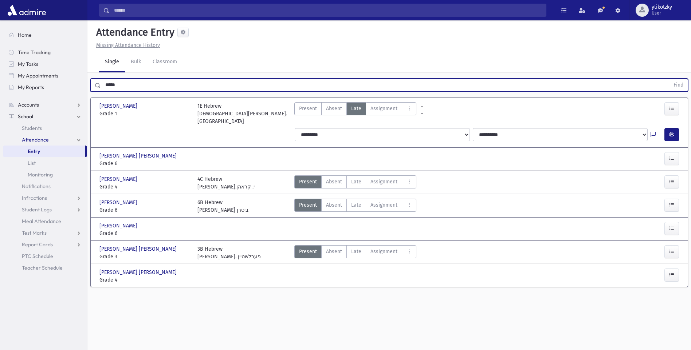
drag, startPoint x: 118, startPoint y: 88, endPoint x: 98, endPoint y: 90, distance: 20.1
click at [98, 90] on div "***** Find" at bounding box center [388, 85] width 597 height 13
click at [669, 79] on button "Find" at bounding box center [678, 85] width 19 height 12
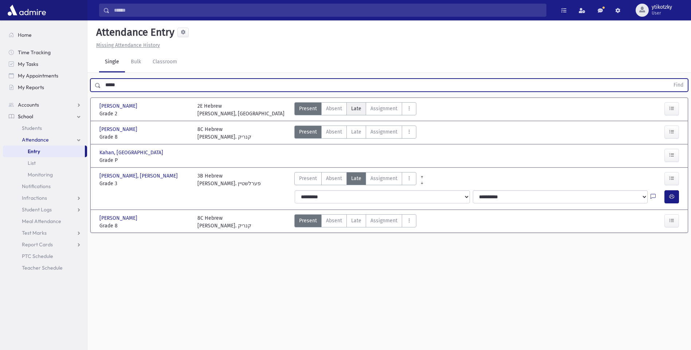
click at [352, 111] on span "Late" at bounding box center [356, 109] width 10 height 8
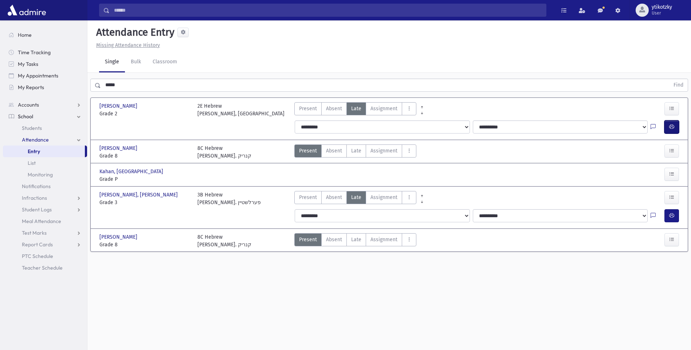
click at [669, 122] on button "button" at bounding box center [671, 126] width 15 height 13
drag, startPoint x: 127, startPoint y: 87, endPoint x: 0, endPoint y: 38, distance: 136.6
click at [0, 58] on html "Search Results All Accounts Students" at bounding box center [345, 175] width 691 height 350
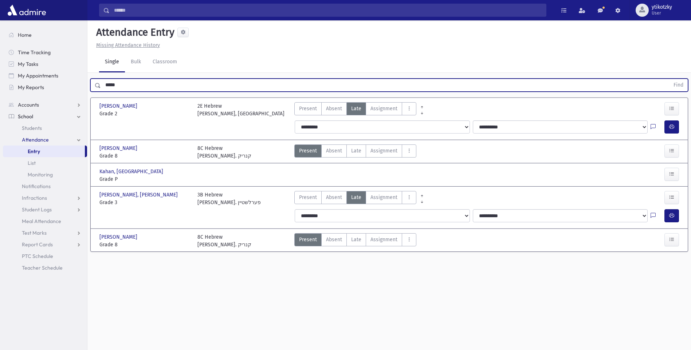
click at [669, 79] on button "Find" at bounding box center [678, 85] width 19 height 12
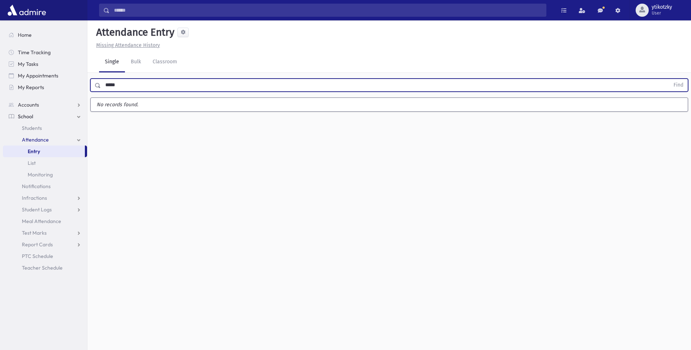
click at [669, 79] on button "Find" at bounding box center [678, 85] width 19 height 12
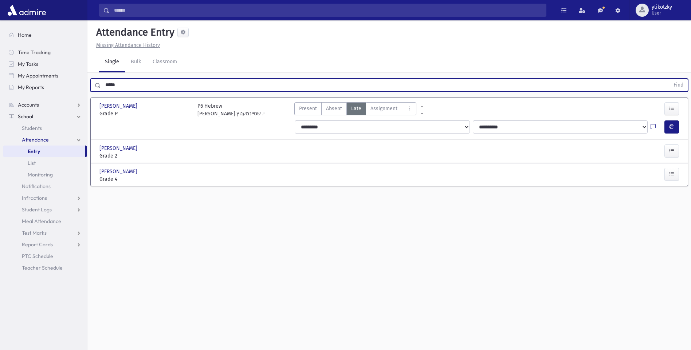
click at [679, 147] on div at bounding box center [657, 152] width 49 height 15
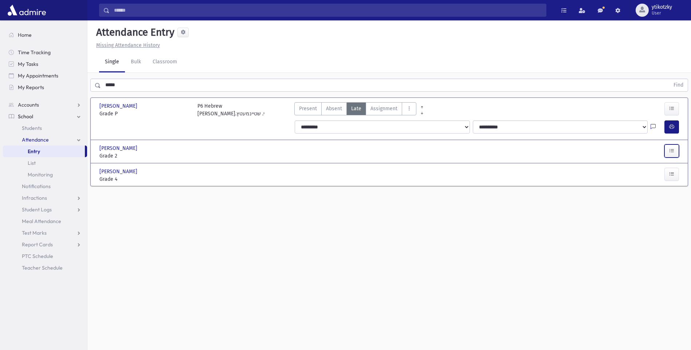
click at [667, 147] on button "button" at bounding box center [671, 151] width 15 height 13
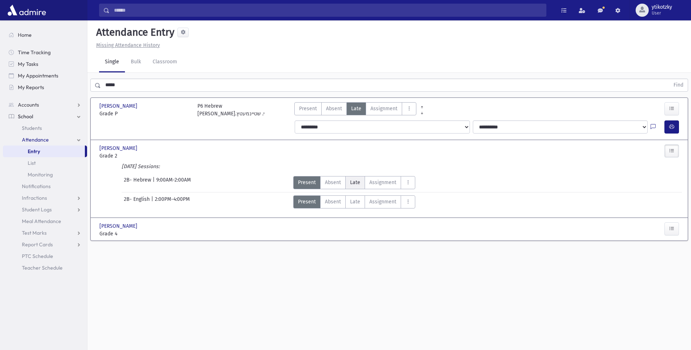
click at [350, 183] on span "Late" at bounding box center [355, 183] width 10 height 8
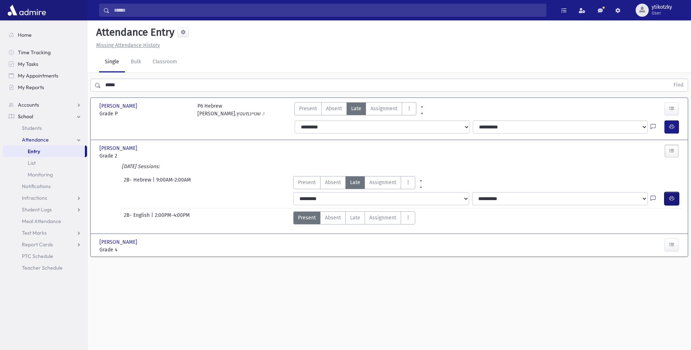
click at [669, 200] on icon "button" at bounding box center [671, 198] width 5 height 6
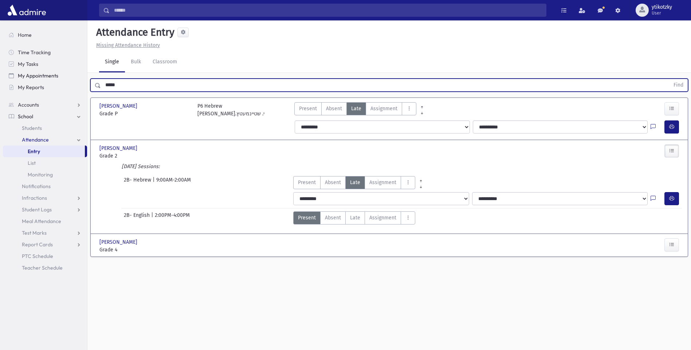
drag, startPoint x: 134, startPoint y: 86, endPoint x: 0, endPoint y: 56, distance: 137.3
click at [31, 76] on div "Search Results All Accounts" at bounding box center [345, 183] width 691 height 367
click at [669, 79] on button "Find" at bounding box center [678, 85] width 19 height 12
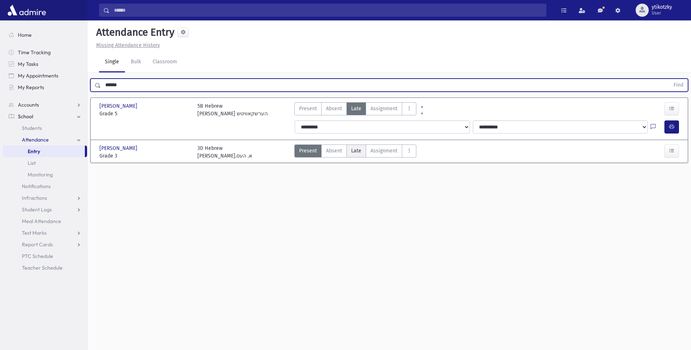
click at [353, 152] on span "Late" at bounding box center [356, 151] width 10 height 8
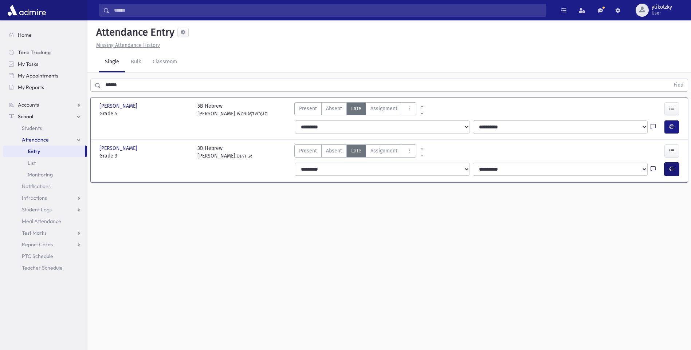
click at [675, 171] on button "button" at bounding box center [671, 169] width 15 height 13
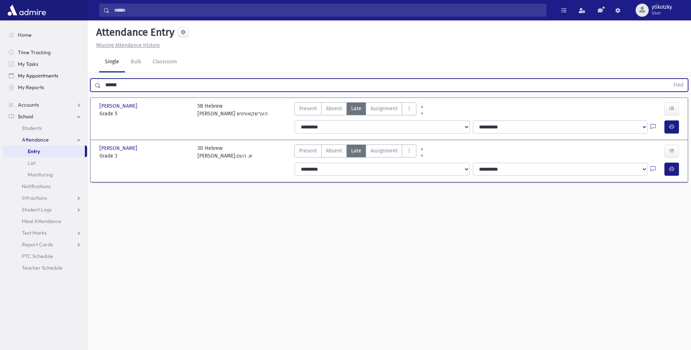
drag, startPoint x: 113, startPoint y: 79, endPoint x: 72, endPoint y: 73, distance: 41.9
click at [72, 73] on div "Search Results All Accounts" at bounding box center [345, 183] width 691 height 367
click at [669, 79] on button "Find" at bounding box center [678, 85] width 19 height 12
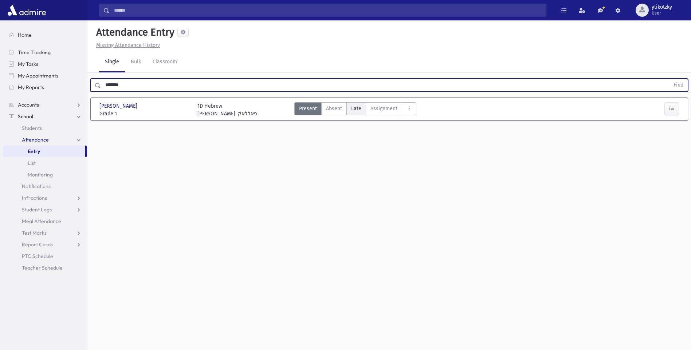
click at [351, 107] on span "Late" at bounding box center [356, 109] width 10 height 8
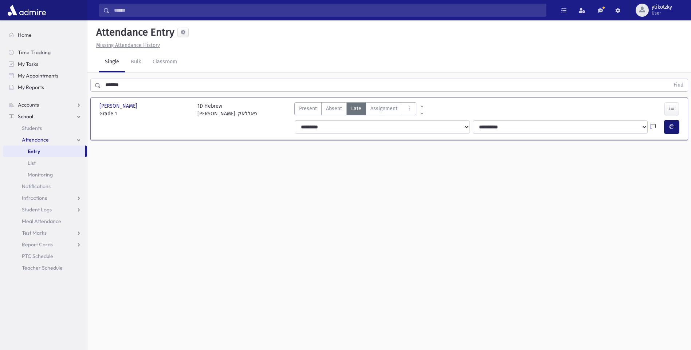
click at [674, 133] on button "button" at bounding box center [671, 126] width 15 height 13
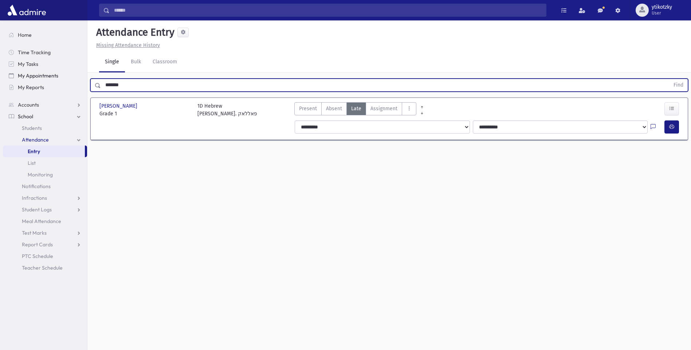
drag, startPoint x: 134, startPoint y: 84, endPoint x: 75, endPoint y: 80, distance: 59.5
click at [75, 80] on div "Search Results All Accounts" at bounding box center [345, 183] width 691 height 367
click at [669, 79] on button "Find" at bounding box center [678, 85] width 19 height 12
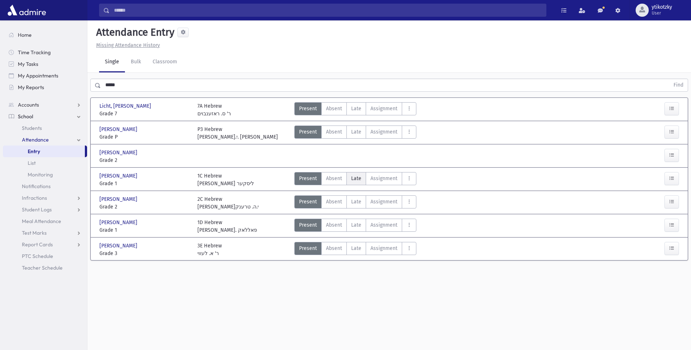
click at [349, 176] on label "Late Late" at bounding box center [356, 178] width 20 height 13
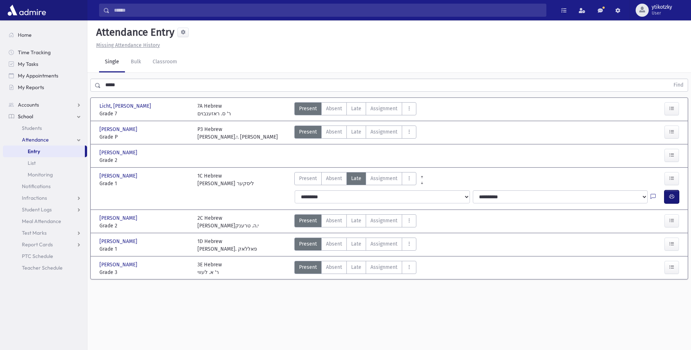
click at [673, 198] on icon "button" at bounding box center [671, 197] width 5 height 6
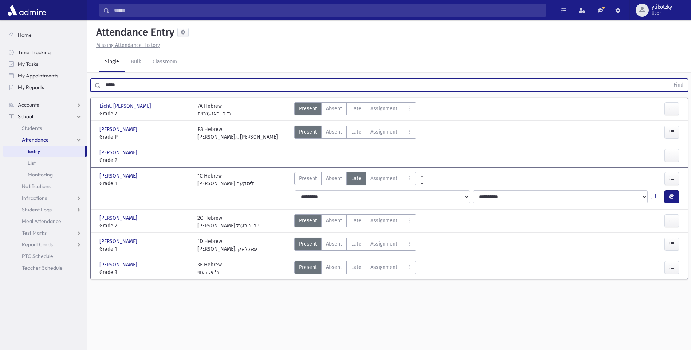
drag, startPoint x: 116, startPoint y: 84, endPoint x: 0, endPoint y: 15, distance: 134.9
click at [56, 77] on div "Search Results All Accounts" at bounding box center [345, 183] width 691 height 367
click at [669, 79] on button "Find" at bounding box center [678, 85] width 19 height 12
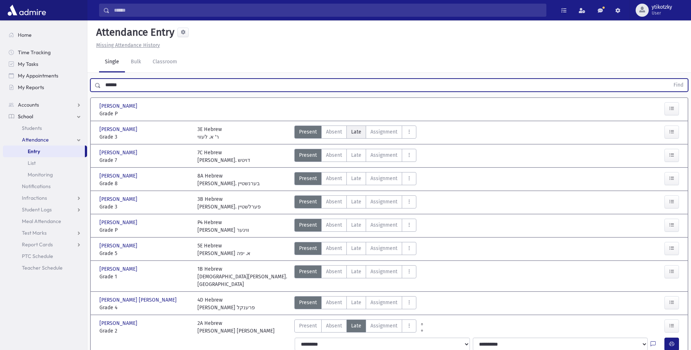
click at [360, 126] on label "Late Late" at bounding box center [356, 132] width 20 height 13
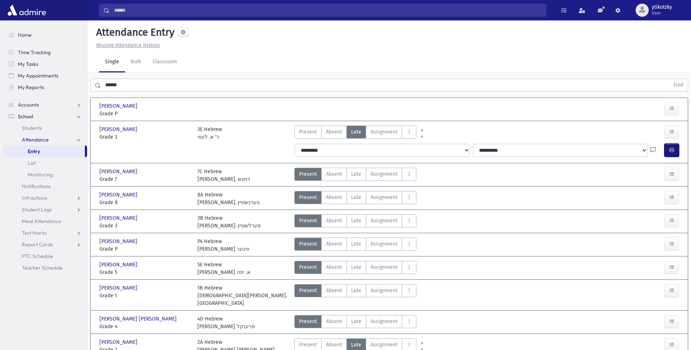
click at [671, 151] on icon "button" at bounding box center [671, 150] width 5 height 6
drag, startPoint x: 122, startPoint y: 82, endPoint x: 12, endPoint y: 70, distance: 109.9
click at [64, 82] on div "Search Results All Accounts" at bounding box center [345, 213] width 691 height 426
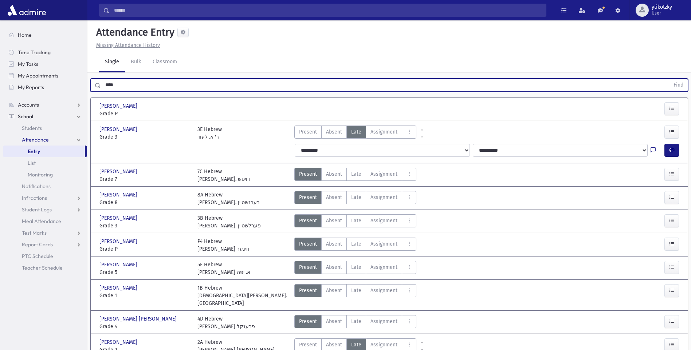
click at [669, 79] on button "Find" at bounding box center [678, 85] width 19 height 12
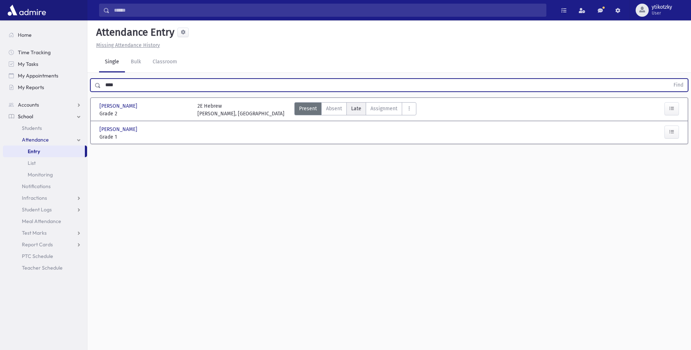
click at [354, 107] on span "Late" at bounding box center [356, 109] width 10 height 8
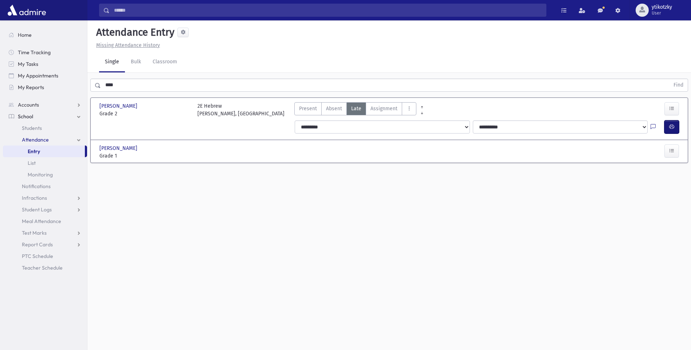
click at [669, 126] on icon "button" at bounding box center [671, 127] width 5 height 6
drag, startPoint x: 135, startPoint y: 86, endPoint x: 28, endPoint y: 75, distance: 107.2
click at [28, 75] on div "Search Results All Accounts" at bounding box center [345, 183] width 691 height 367
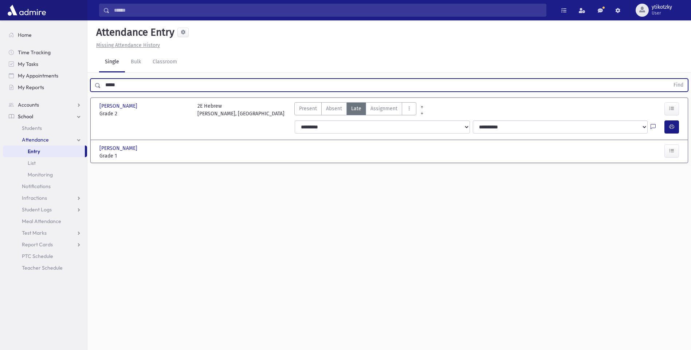
click at [669, 79] on button "Find" at bounding box center [678, 85] width 19 height 12
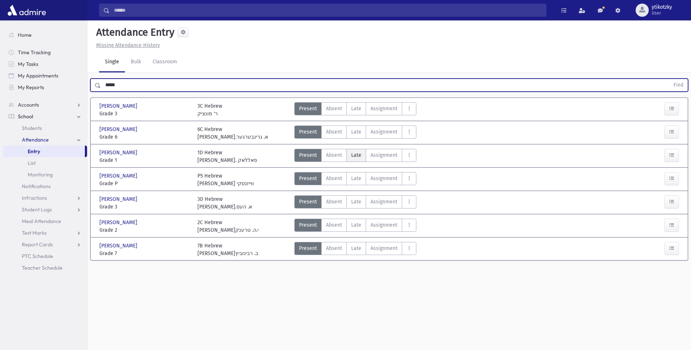
click at [351, 157] on span "Late" at bounding box center [356, 155] width 10 height 8
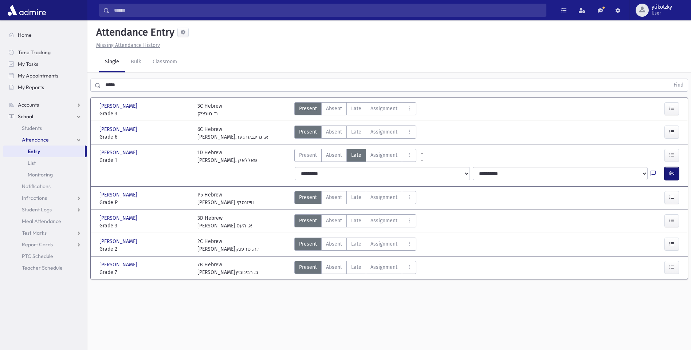
click at [669, 173] on icon "button" at bounding box center [671, 173] width 5 height 6
click at [370, 106] on span "Assignment" at bounding box center [383, 109] width 27 height 8
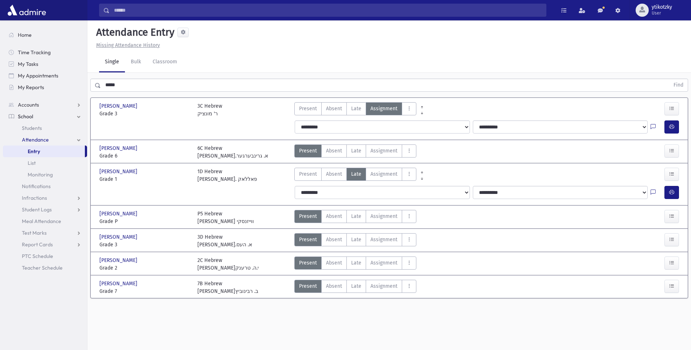
click at [354, 109] on span "Late" at bounding box center [356, 109] width 10 height 8
click at [672, 126] on icon "button" at bounding box center [671, 127] width 5 height 6
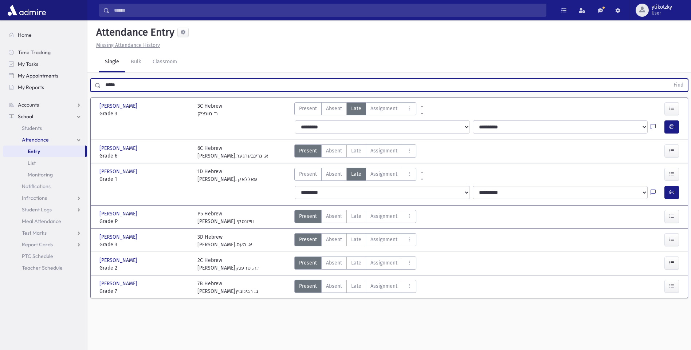
drag, startPoint x: 118, startPoint y: 86, endPoint x: 63, endPoint y: 75, distance: 56.4
click at [63, 75] on div "Search Results All Accounts" at bounding box center [345, 183] width 691 height 367
type input "*"
click at [669, 79] on button "Find" at bounding box center [678, 85] width 19 height 12
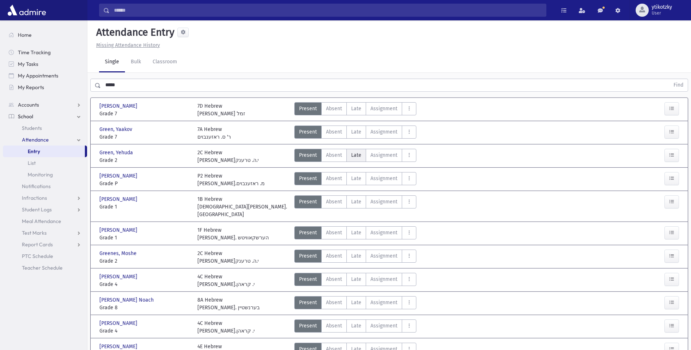
click at [362, 154] on label "Late Late" at bounding box center [356, 155] width 20 height 13
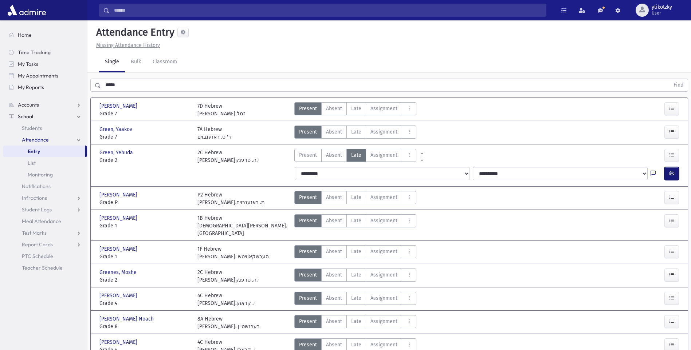
click at [677, 177] on button "button" at bounding box center [671, 173] width 15 height 13
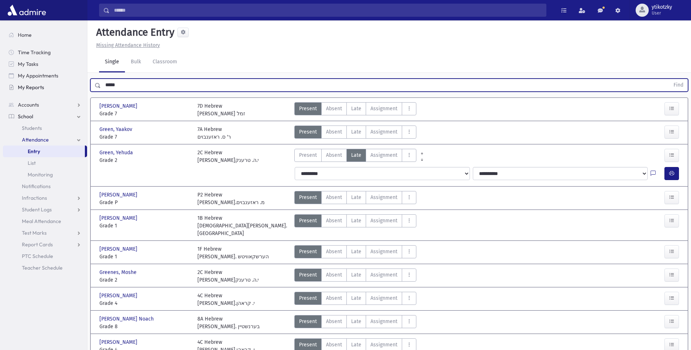
drag, startPoint x: 117, startPoint y: 86, endPoint x: 0, endPoint y: 52, distance: 121.6
click at [53, 83] on div "Search Results All Accounts" at bounding box center [345, 227] width 691 height 454
click at [669, 79] on button "Find" at bounding box center [678, 85] width 19 height 12
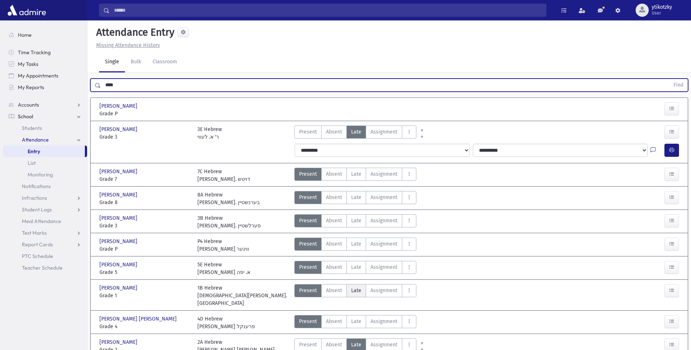
click at [358, 287] on span "Late" at bounding box center [356, 291] width 10 height 8
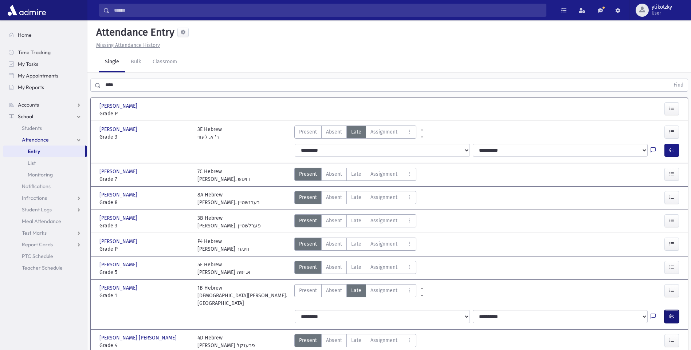
click at [677, 310] on button "button" at bounding box center [671, 316] width 15 height 13
click at [353, 217] on span "Late" at bounding box center [356, 221] width 10 height 8
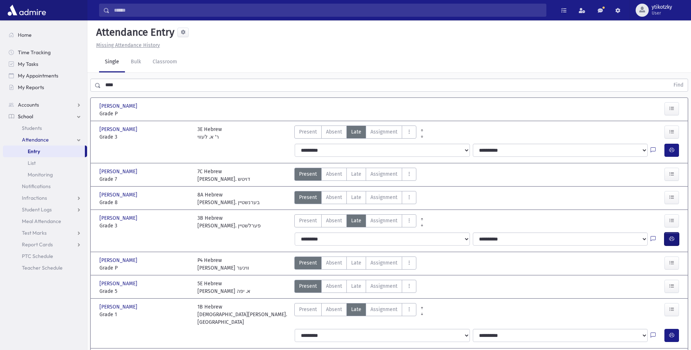
click at [668, 233] on button "button" at bounding box center [671, 239] width 15 height 13
drag, startPoint x: 123, startPoint y: 41, endPoint x: 87, endPoint y: 41, distance: 35.7
click at [87, 41] on div "Search Results All Accounts" at bounding box center [345, 232] width 691 height 464
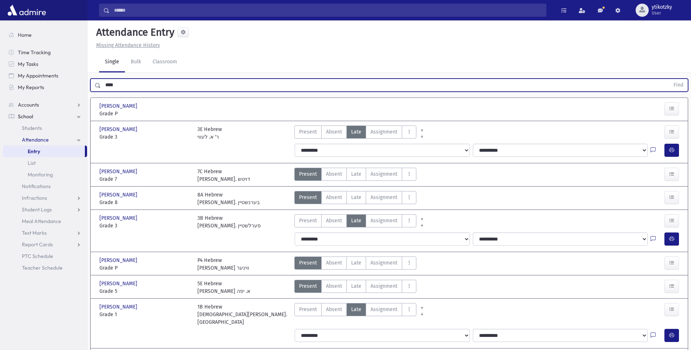
drag, startPoint x: 148, startPoint y: 45, endPoint x: 76, endPoint y: 45, distance: 72.4
click at [76, 45] on div "Search Results All Accounts" at bounding box center [345, 232] width 691 height 464
type input "*"
click at [669, 79] on button "Find" at bounding box center [678, 85] width 19 height 12
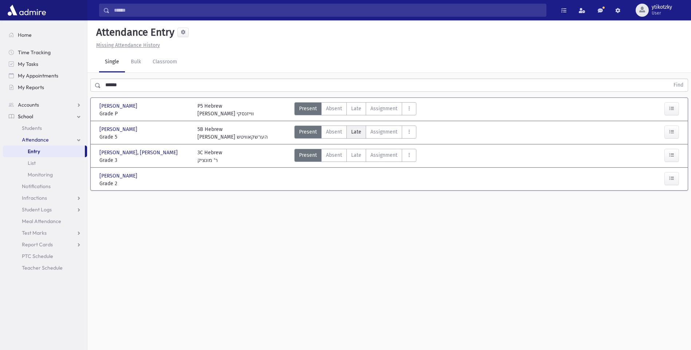
click at [348, 126] on label "Late Late" at bounding box center [356, 132] width 20 height 13
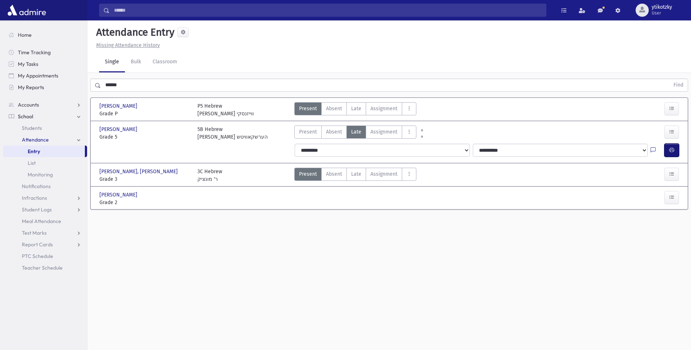
click at [677, 144] on button "button" at bounding box center [671, 150] width 15 height 13
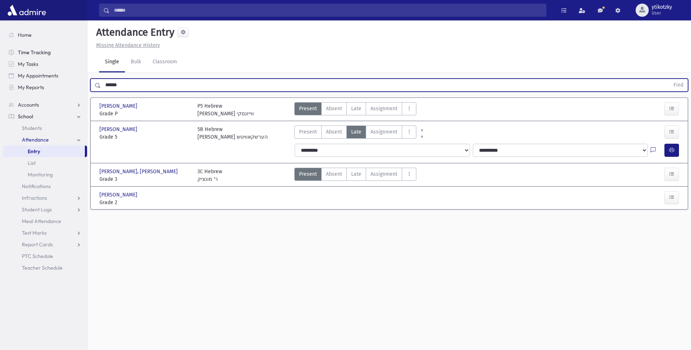
drag, startPoint x: 141, startPoint y: 66, endPoint x: 42, endPoint y: 55, distance: 99.5
click at [51, 62] on div "Search Results All Accounts" at bounding box center [345, 183] width 691 height 367
click at [669, 79] on button "Find" at bounding box center [678, 85] width 19 height 12
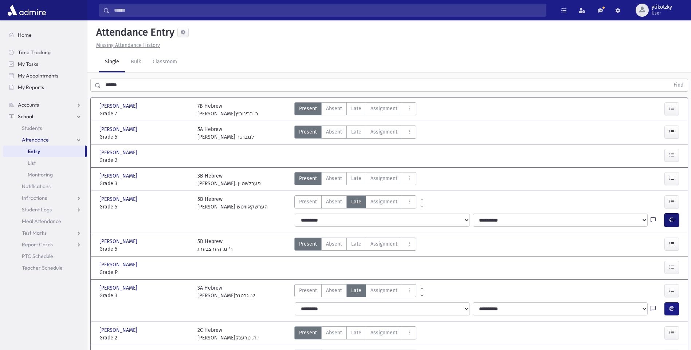
click at [668, 214] on button "button" at bounding box center [671, 220] width 15 height 13
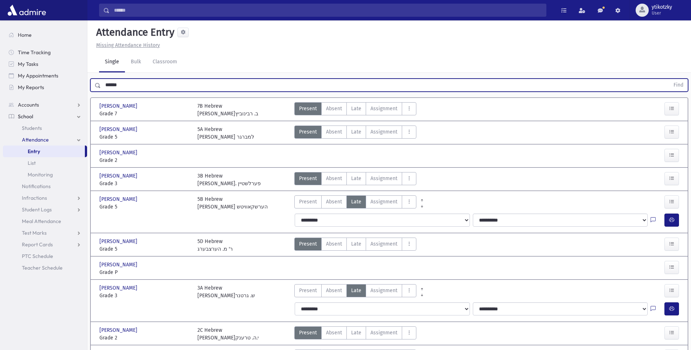
drag, startPoint x: 132, startPoint y: 83, endPoint x: 0, endPoint y: 89, distance: 131.9
click at [0, 91] on html "Search Results All Accounts Students" at bounding box center [345, 175] width 691 height 350
click at [669, 79] on button "Find" at bounding box center [678, 85] width 19 height 12
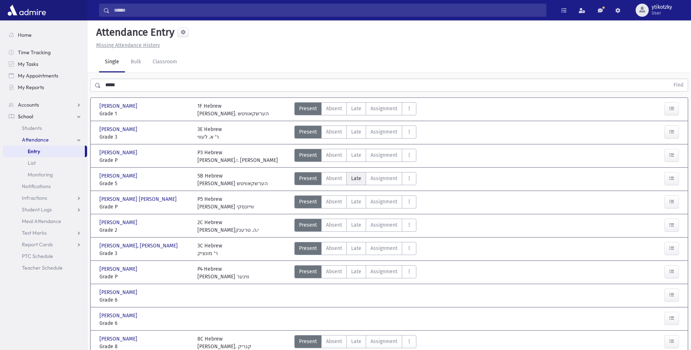
click at [356, 177] on span "Late" at bounding box center [356, 179] width 10 height 8
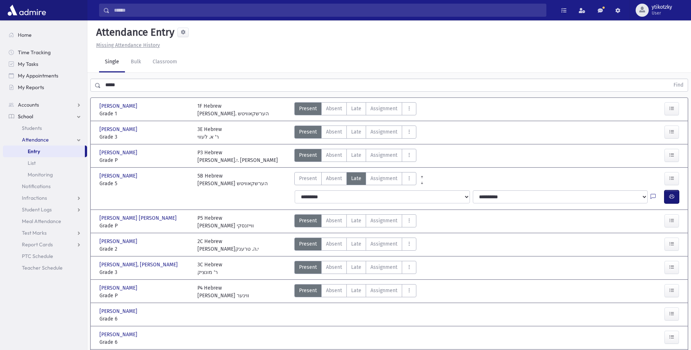
click at [677, 195] on button "button" at bounding box center [671, 196] width 15 height 13
click at [0, 71] on html "Search Results All Accounts Students" at bounding box center [345, 175] width 691 height 350
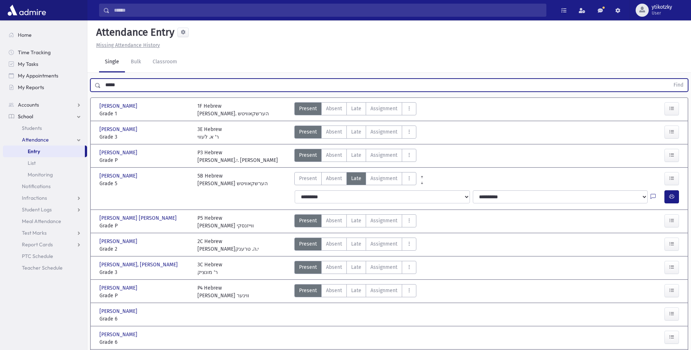
click at [669, 79] on button "Find" at bounding box center [678, 85] width 19 height 12
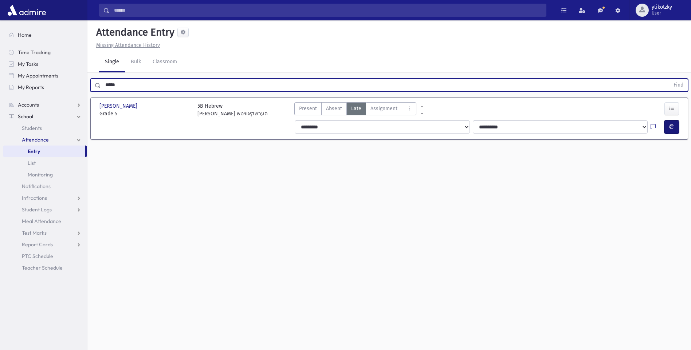
click at [669, 127] on icon "button" at bounding box center [671, 127] width 5 height 6
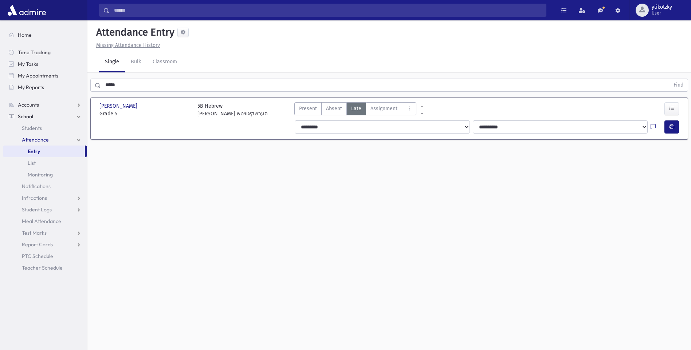
click at [0, 64] on html "Search Results All Accounts Students" at bounding box center [345, 175] width 691 height 350
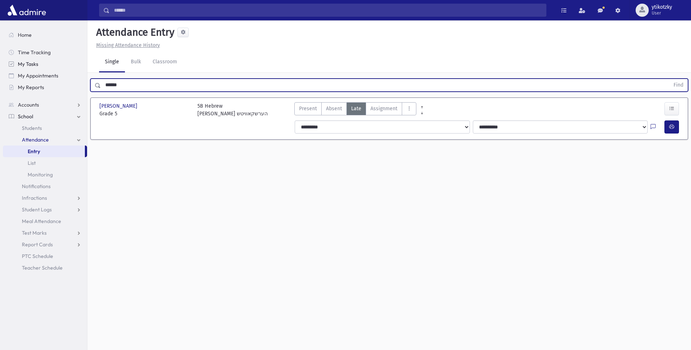
click at [669, 79] on button "Find" at bounding box center [678, 85] width 19 height 12
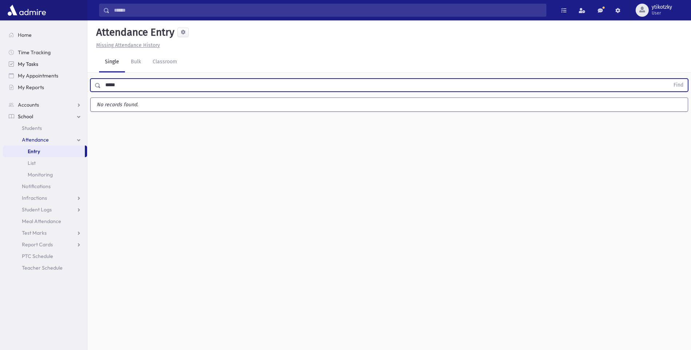
click at [669, 79] on button "Find" at bounding box center [678, 85] width 19 height 12
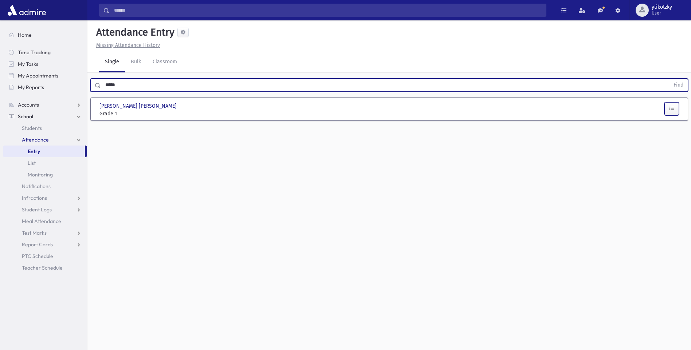
click at [667, 110] on button "button" at bounding box center [671, 108] width 15 height 13
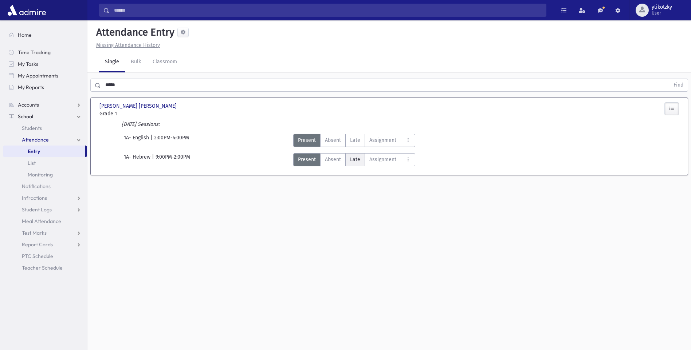
click at [362, 155] on label "Late Late" at bounding box center [355, 159] width 20 height 13
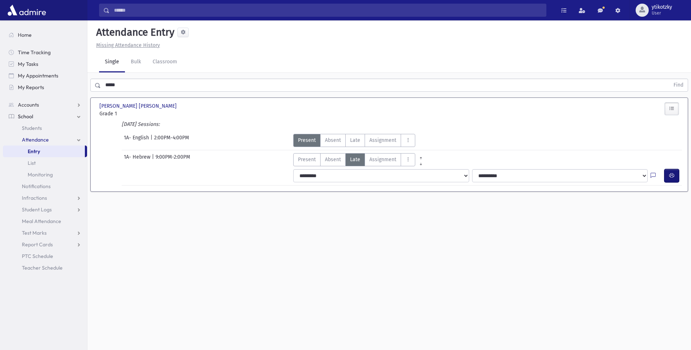
click at [671, 179] on span "button" at bounding box center [671, 176] width 5 height 6
drag, startPoint x: 127, startPoint y: 77, endPoint x: 69, endPoint y: 90, distance: 59.0
click at [69, 90] on div "Search Results All Accounts" at bounding box center [345, 183] width 691 height 367
drag, startPoint x: 69, startPoint y: 90, endPoint x: 52, endPoint y: 90, distance: 17.5
click at [52, 90] on div "Search Results All Accounts" at bounding box center [345, 183] width 691 height 367
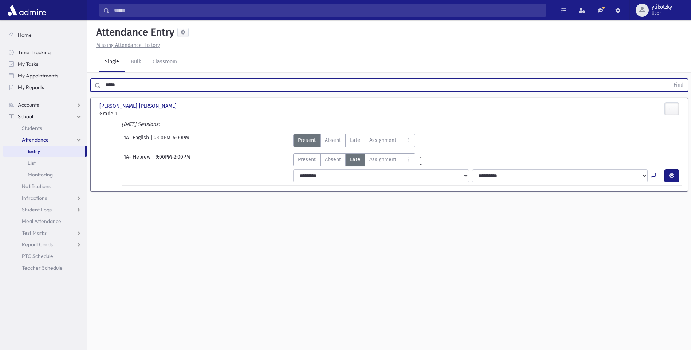
drag, startPoint x: 124, startPoint y: 83, endPoint x: 91, endPoint y: 88, distance: 33.5
click at [92, 88] on div "***** Find" at bounding box center [388, 85] width 597 height 13
click at [669, 79] on button "Find" at bounding box center [678, 85] width 19 height 12
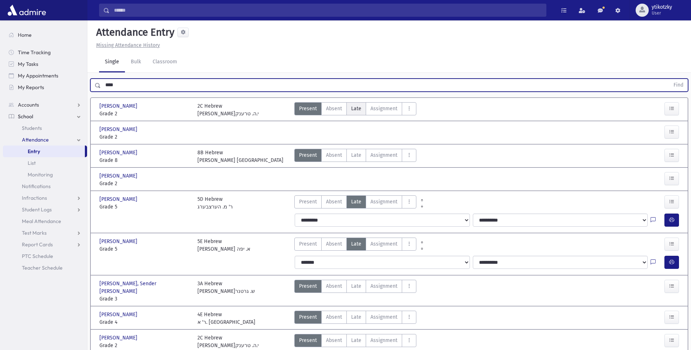
drag, startPoint x: 348, startPoint y: 104, endPoint x: 362, endPoint y: 105, distance: 13.8
click at [348, 104] on label "Late Late" at bounding box center [356, 108] width 20 height 13
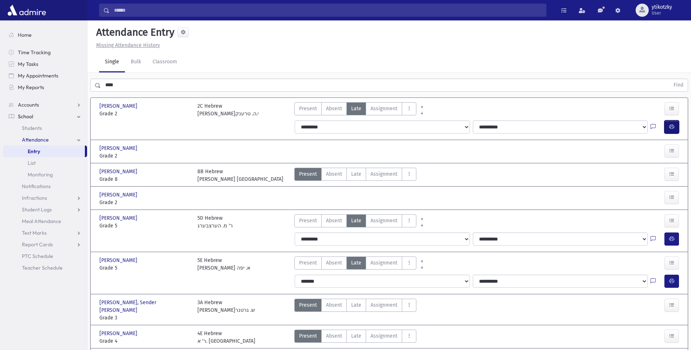
click at [670, 125] on icon "button" at bounding box center [671, 127] width 5 height 6
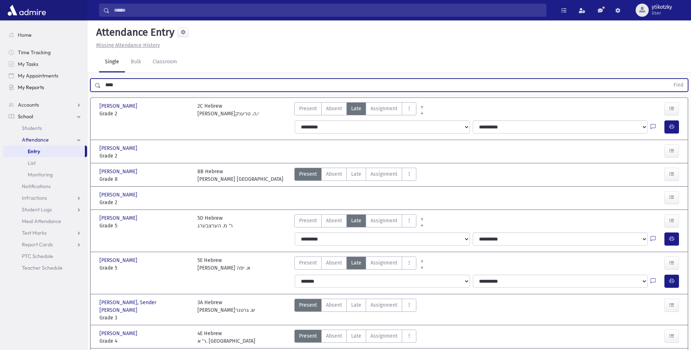
drag, startPoint x: 123, startPoint y: 86, endPoint x: 75, endPoint y: 82, distance: 47.5
click at [83, 82] on div "Search Results All Accounts" at bounding box center [345, 284] width 691 height 569
click at [669, 79] on button "Find" at bounding box center [678, 85] width 19 height 12
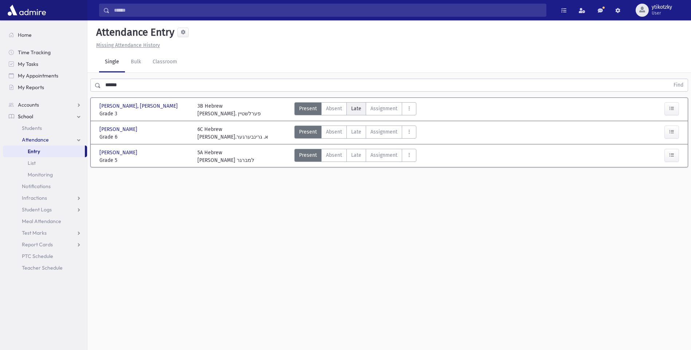
click at [354, 108] on span "Late" at bounding box center [356, 109] width 10 height 8
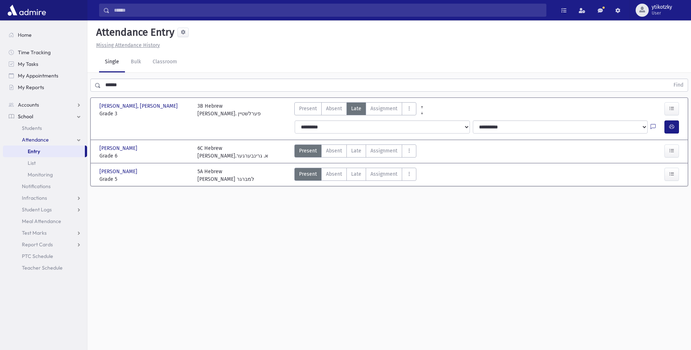
click at [663, 125] on div at bounding box center [657, 126] width 14 height 13
click at [666, 125] on button "button" at bounding box center [671, 126] width 15 height 13
drag, startPoint x: 79, startPoint y: 80, endPoint x: 1, endPoint y: 78, distance: 78.6
click at [11, 79] on div "Search Results All Accounts" at bounding box center [345, 183] width 691 height 367
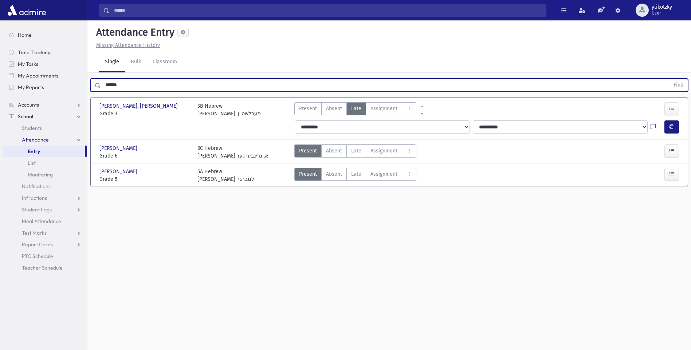
click at [669, 79] on button "Find" at bounding box center [678, 85] width 19 height 12
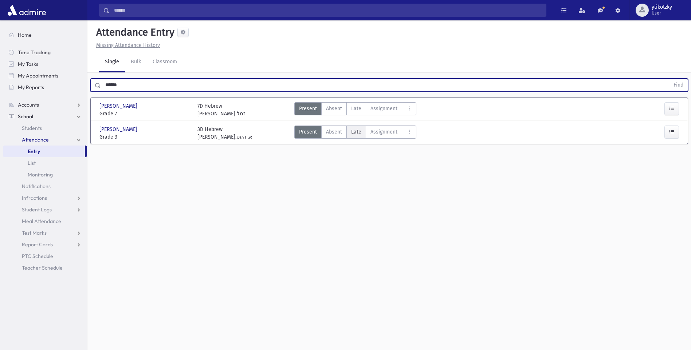
click at [357, 127] on label "Late Late" at bounding box center [356, 132] width 20 height 13
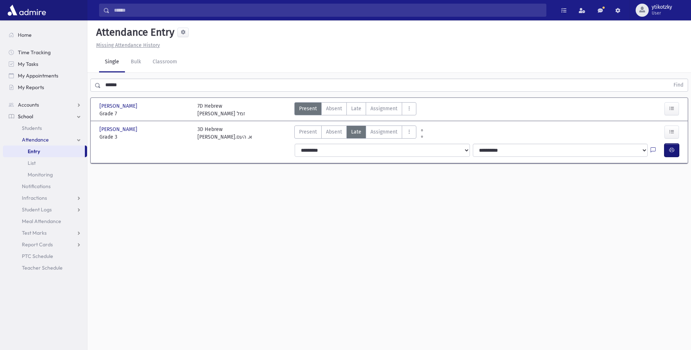
click at [665, 145] on button "button" at bounding box center [671, 150] width 15 height 13
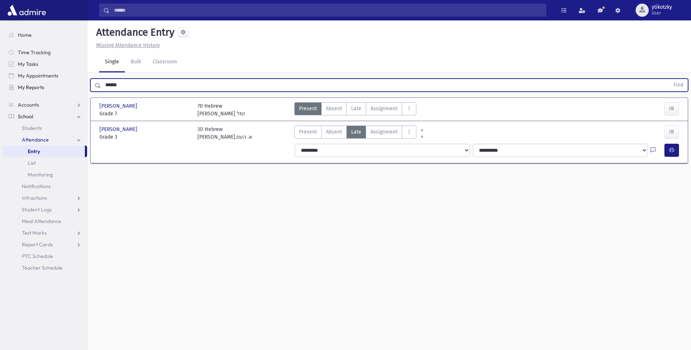
drag, startPoint x: 125, startPoint y: 82, endPoint x: 33, endPoint y: 84, distance: 92.1
click at [33, 84] on div "Search Results All Accounts" at bounding box center [345, 183] width 691 height 367
type input "*****"
click at [669, 79] on button "Find" at bounding box center [678, 85] width 19 height 12
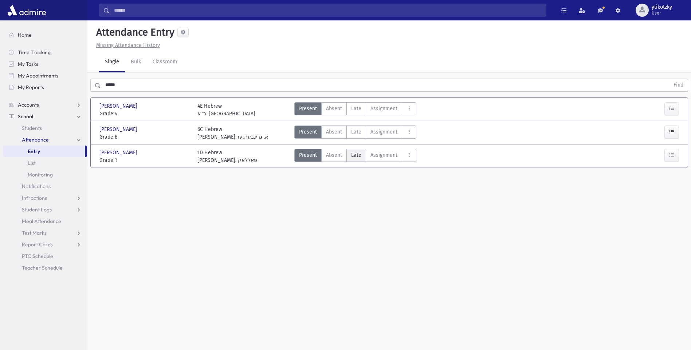
click at [354, 157] on span "Late" at bounding box center [356, 155] width 10 height 8
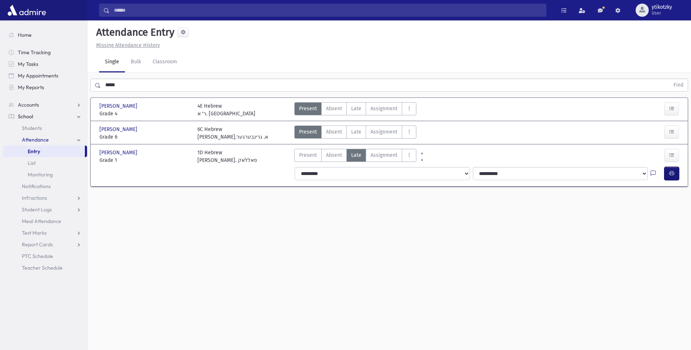
click at [674, 174] on button "button" at bounding box center [671, 173] width 15 height 13
click at [10, 132] on link "Students" at bounding box center [45, 128] width 84 height 12
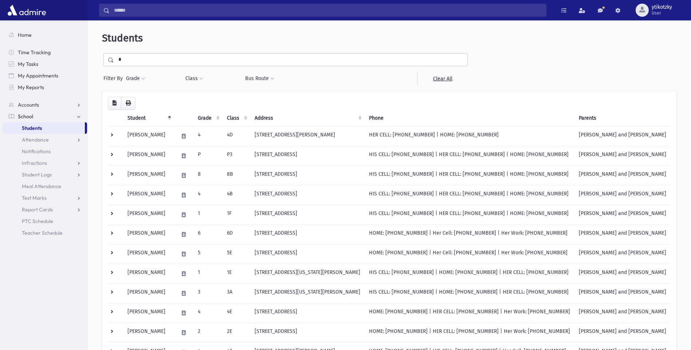
click at [142, 63] on input "*" at bounding box center [290, 59] width 353 height 13
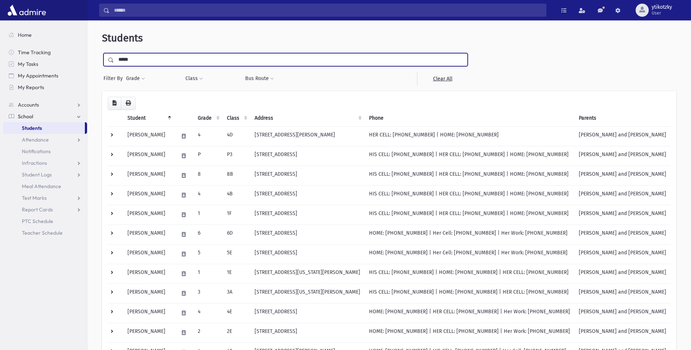
type input "*****"
click at [102, 53] on input "submit" at bounding box center [112, 58] width 20 height 10
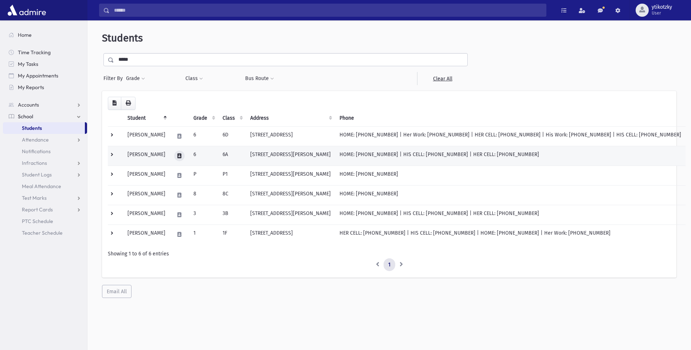
click at [181, 154] on icon at bounding box center [179, 156] width 4 height 5
click at [215, 155] on icon "button" at bounding box center [217, 156] width 6 height 5
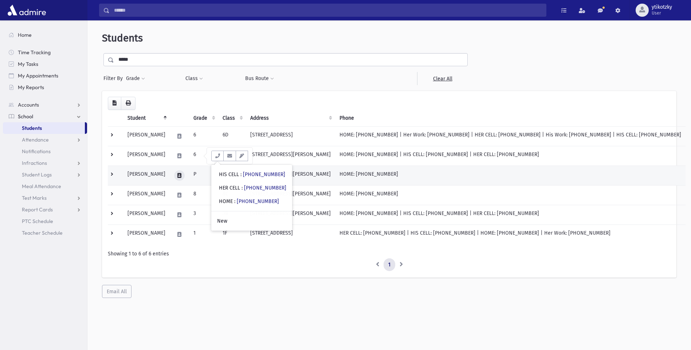
click at [181, 174] on icon at bounding box center [179, 175] width 4 height 5
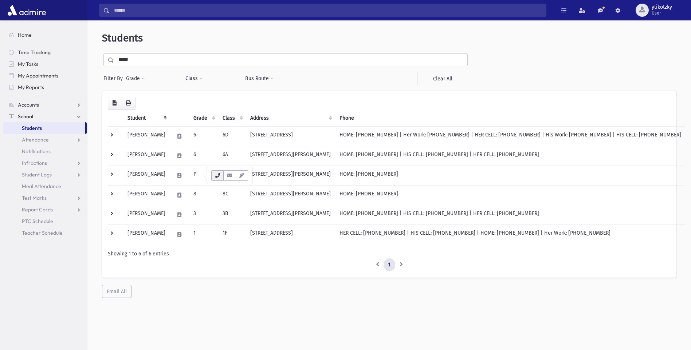
click at [216, 178] on icon "button" at bounding box center [217, 175] width 6 height 5
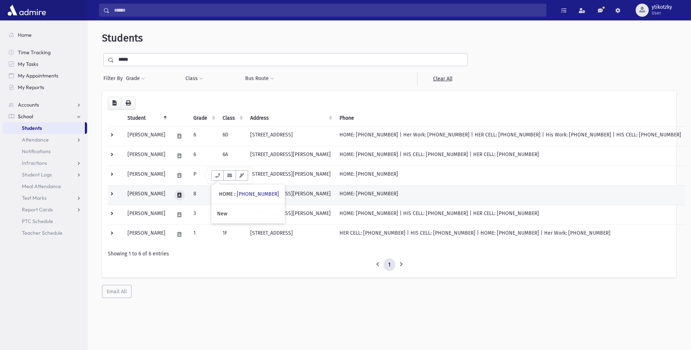
click at [181, 197] on icon at bounding box center [179, 195] width 4 height 5
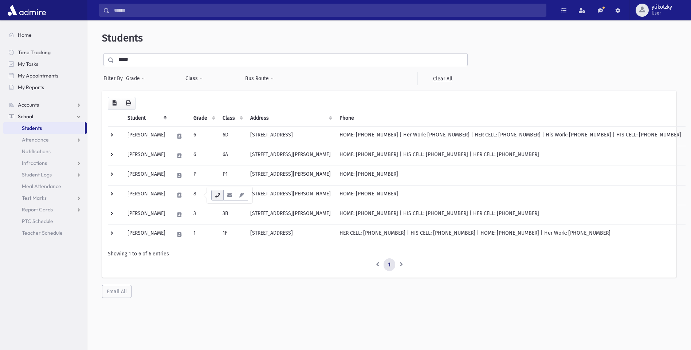
click at [218, 191] on button "button" at bounding box center [217, 195] width 12 height 11
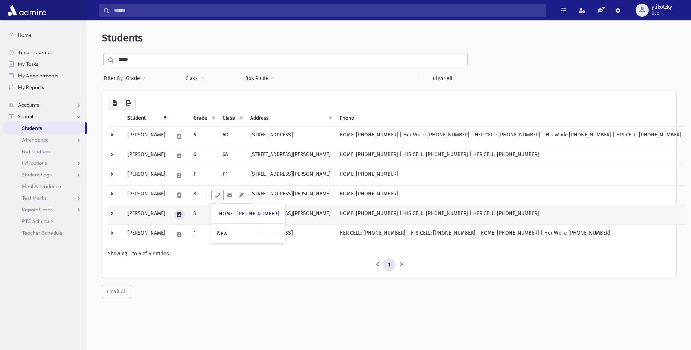
click at [185, 217] on button at bounding box center [179, 215] width 11 height 11
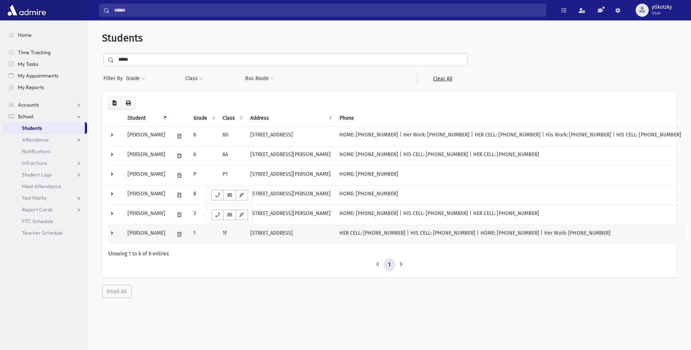
click at [215, 233] on td "1" at bounding box center [203, 235] width 29 height 20
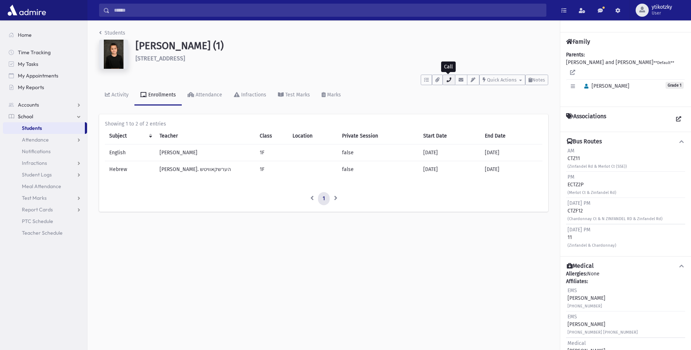
click at [452, 80] on button "button" at bounding box center [448, 80] width 12 height 11
click at [103, 33] on link "Students" at bounding box center [112, 33] width 26 height 6
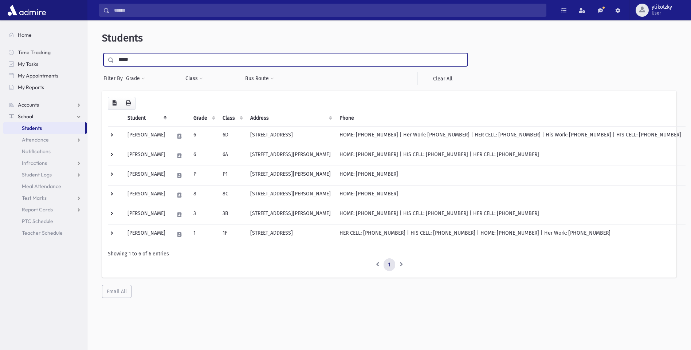
drag, startPoint x: 137, startPoint y: 59, endPoint x: 103, endPoint y: 44, distance: 36.9
click at [103, 44] on div "**********" at bounding box center [388, 165] width 597 height 284
type input "****"
click at [102, 53] on input "submit" at bounding box center [112, 58] width 20 height 10
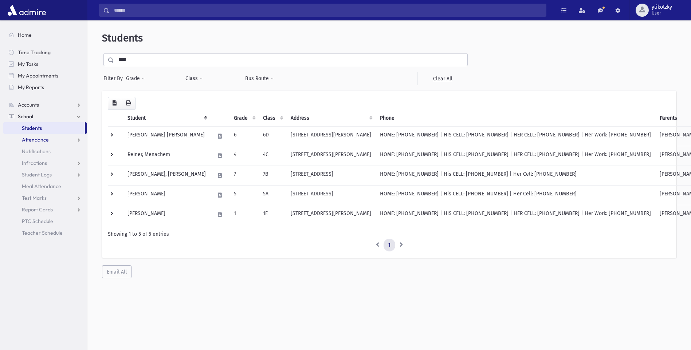
click at [67, 143] on link "Attendance" at bounding box center [45, 140] width 84 height 12
click at [44, 152] on link "Entry" at bounding box center [45, 152] width 84 height 12
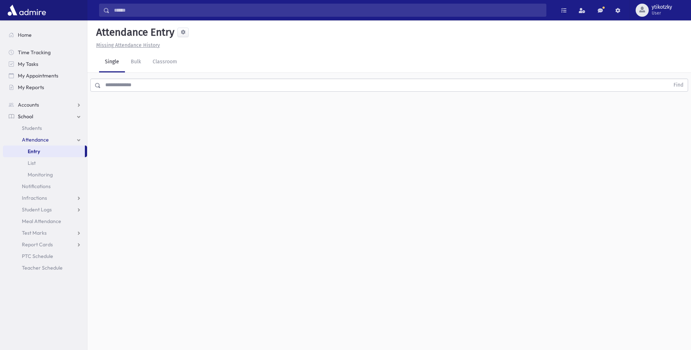
click at [155, 86] on input "text" at bounding box center [385, 85] width 568 height 13
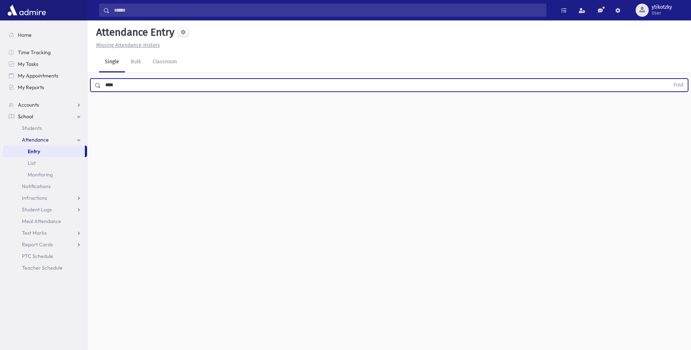
click at [669, 79] on button "Find" at bounding box center [678, 85] width 19 height 12
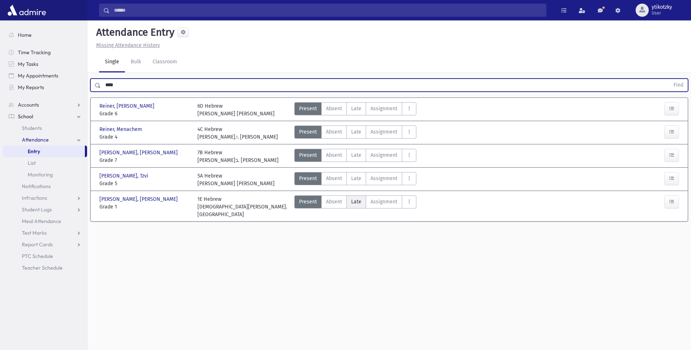
click at [361, 201] on label "Late Late" at bounding box center [356, 201] width 20 height 13
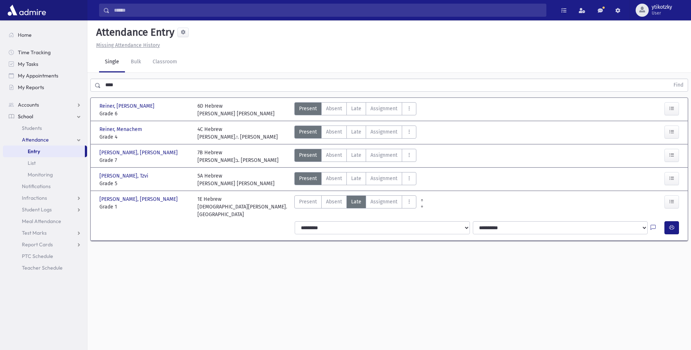
click at [679, 222] on div at bounding box center [672, 227] width 17 height 13
click at [673, 225] on icon "button" at bounding box center [671, 228] width 5 height 6
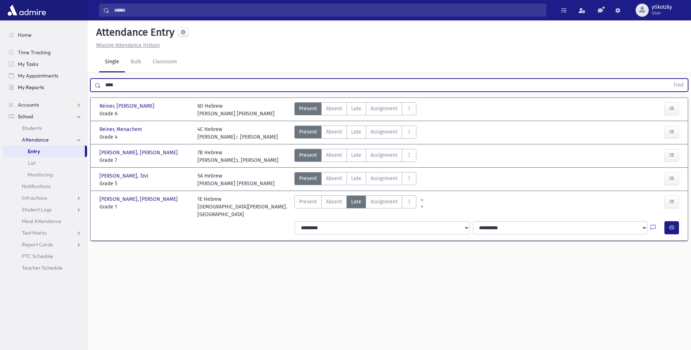
drag, startPoint x: 112, startPoint y: 85, endPoint x: 4, endPoint y: 84, distance: 107.8
click at [68, 87] on div "Search Results All Accounts" at bounding box center [345, 183] width 691 height 367
type input "*****"
click at [669, 79] on button "Find" at bounding box center [678, 85] width 19 height 12
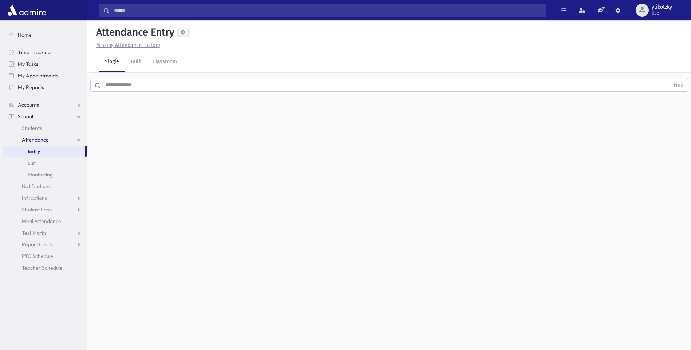
click at [158, 82] on input "text" at bounding box center [385, 85] width 568 height 13
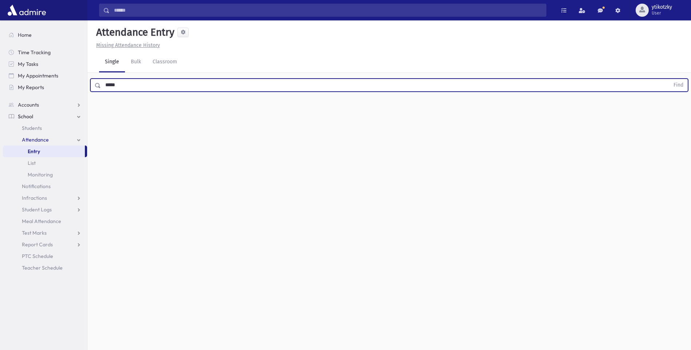
click at [669, 79] on button "Find" at bounding box center [678, 85] width 19 height 12
type input "*"
type input "*******"
click at [669, 79] on button "Find" at bounding box center [678, 85] width 19 height 12
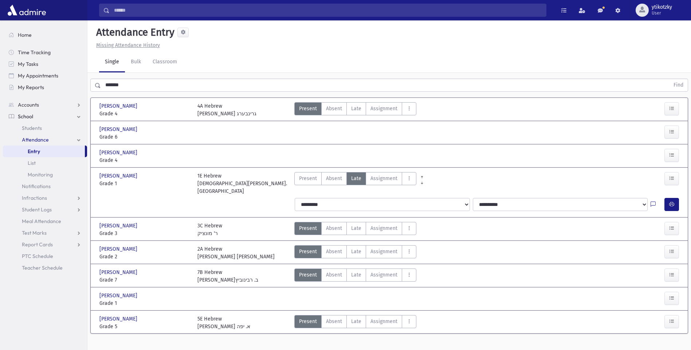
click at [185, 126] on div "Fishman, Efraim Fishman, Efraim" at bounding box center [144, 130] width 91 height 8
click at [667, 126] on button "button" at bounding box center [671, 132] width 15 height 13
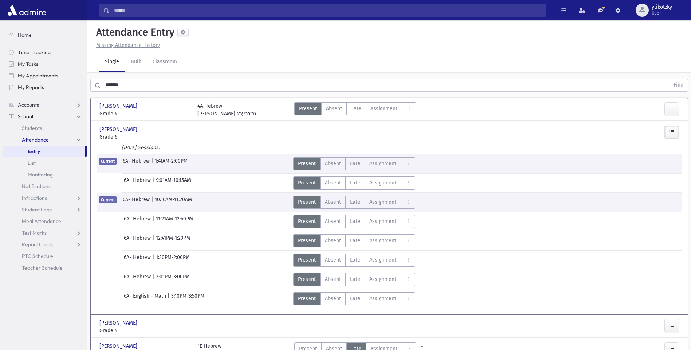
click at [667, 126] on button "button" at bounding box center [671, 132] width 15 height 13
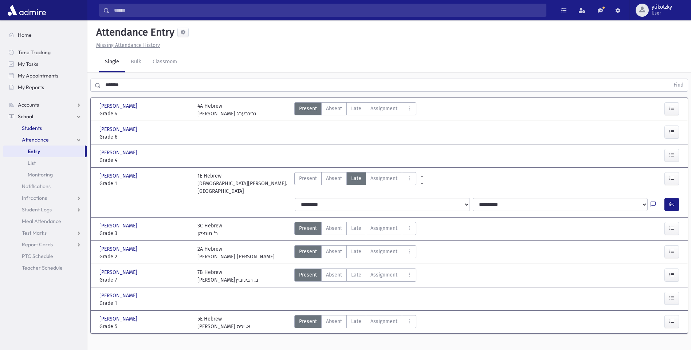
click at [51, 128] on link "Students" at bounding box center [45, 128] width 84 height 12
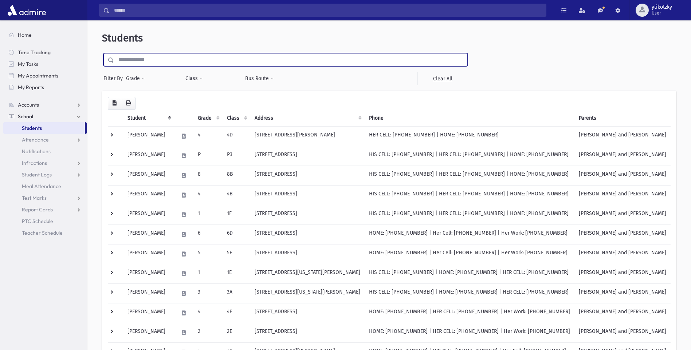
click at [135, 61] on input "text" at bounding box center [290, 59] width 353 height 13
type input "*******"
click at [102, 53] on input "submit" at bounding box center [112, 58] width 20 height 10
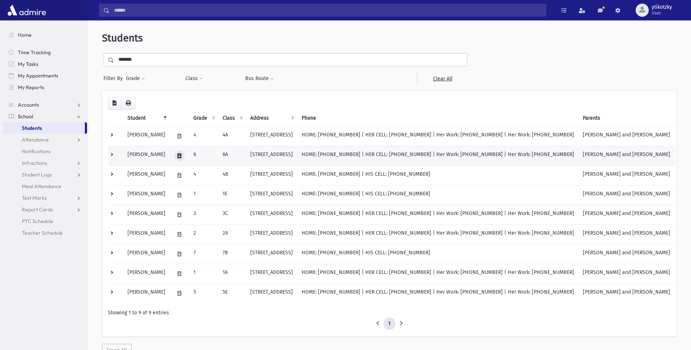
click at [181, 154] on icon at bounding box center [179, 156] width 4 height 5
click at [202, 152] on button "button" at bounding box center [202, 156] width 12 height 11
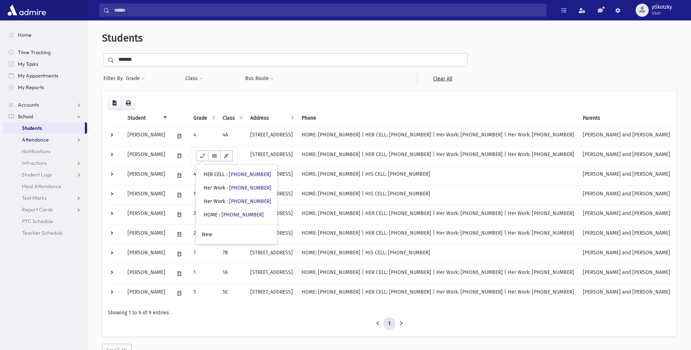
click at [21, 142] on link "Attendance" at bounding box center [45, 140] width 84 height 12
click at [32, 152] on span "Entry" at bounding box center [34, 151] width 12 height 7
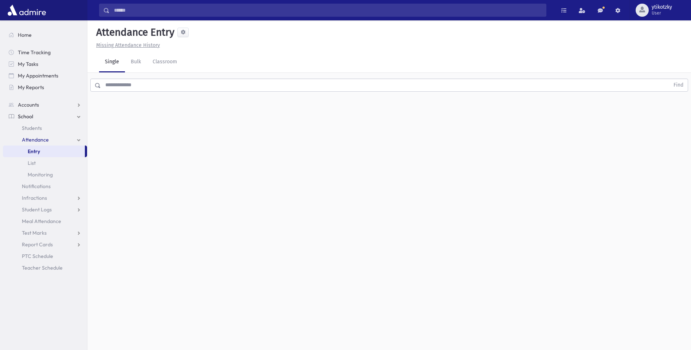
click at [140, 88] on input "text" at bounding box center [385, 85] width 568 height 13
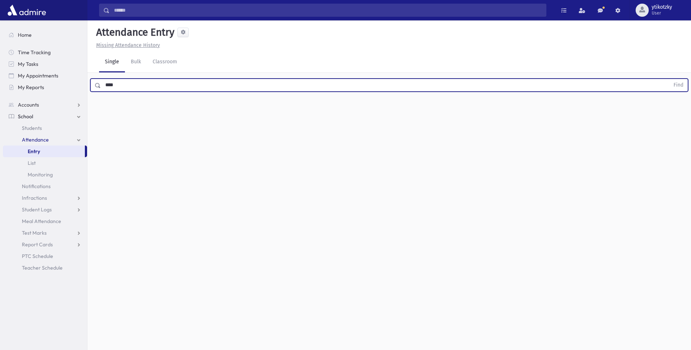
type input "****"
click at [669, 79] on button "Find" at bounding box center [678, 85] width 19 height 12
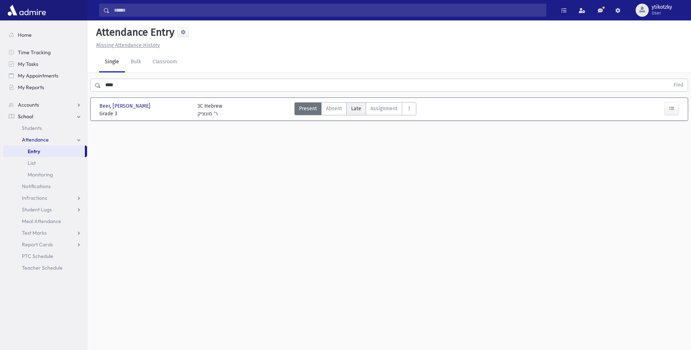
click at [354, 103] on label "Late Late" at bounding box center [356, 108] width 20 height 13
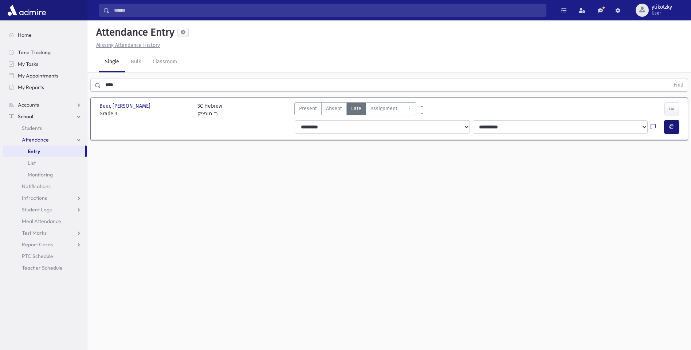
click at [667, 125] on button "button" at bounding box center [671, 126] width 15 height 13
